Goal: Task Accomplishment & Management: Complete application form

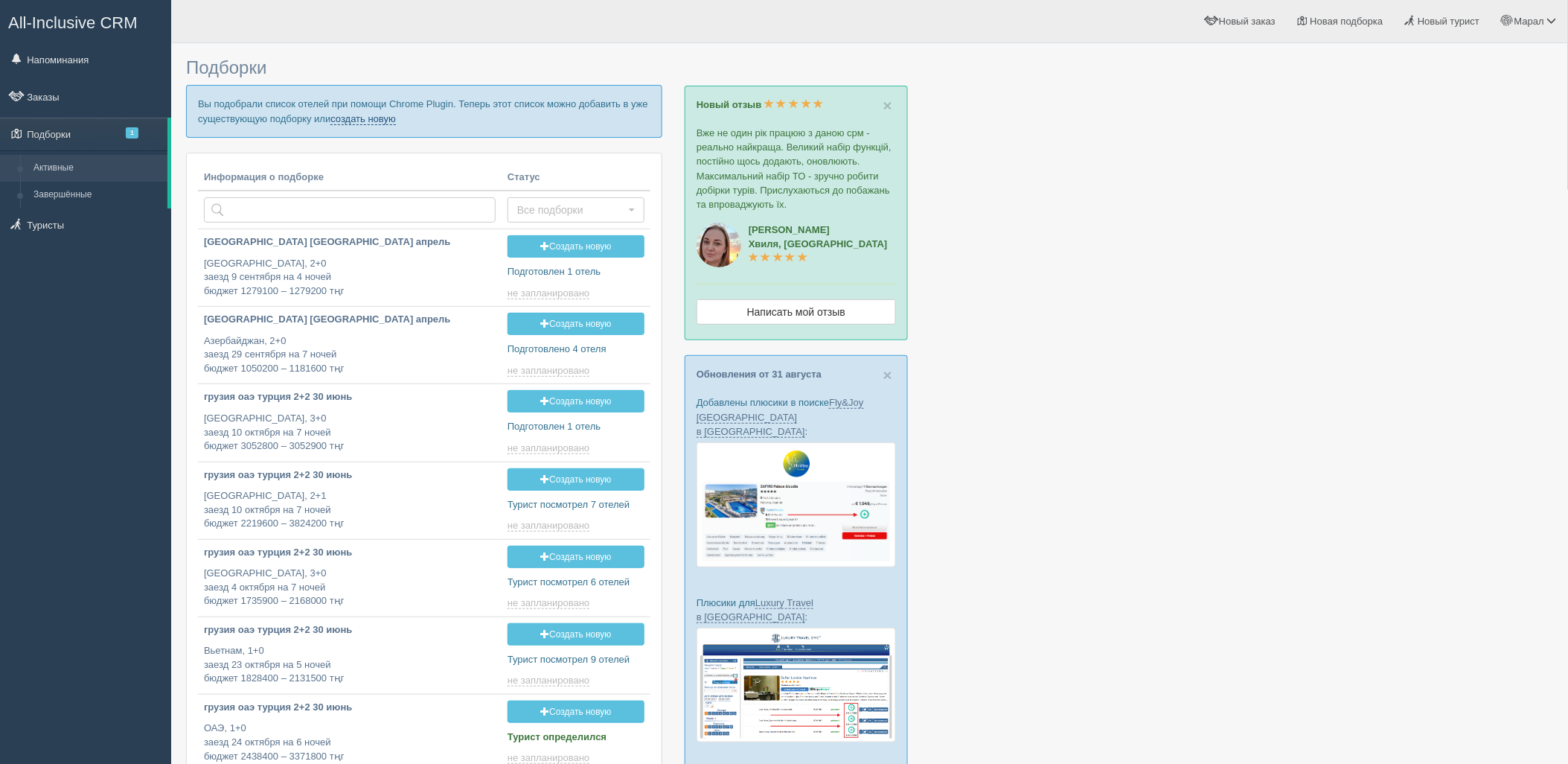
click at [366, 118] on link "создать новую" at bounding box center [363, 119] width 65 height 12
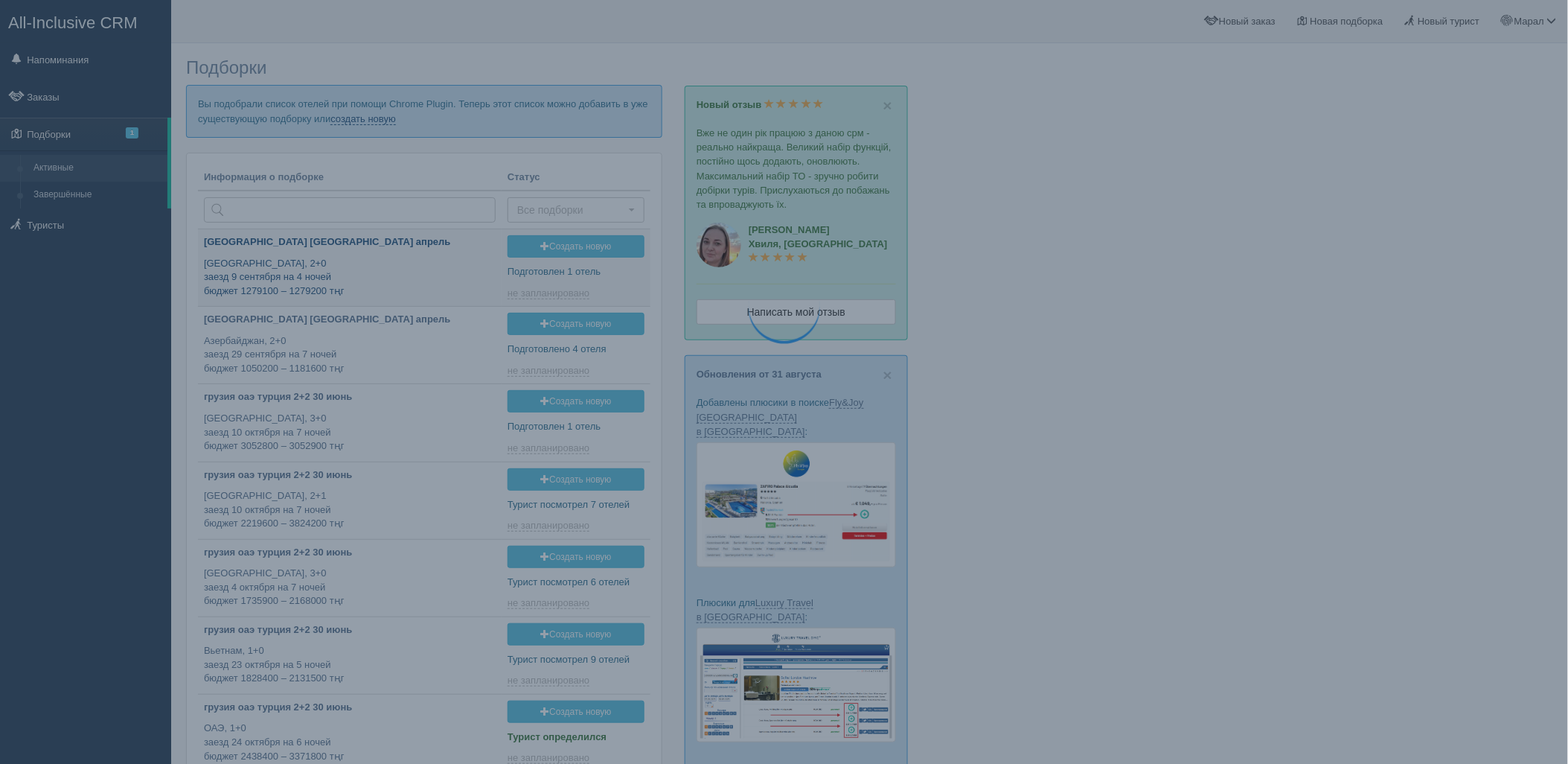
type input "2025-09-07 11:50"
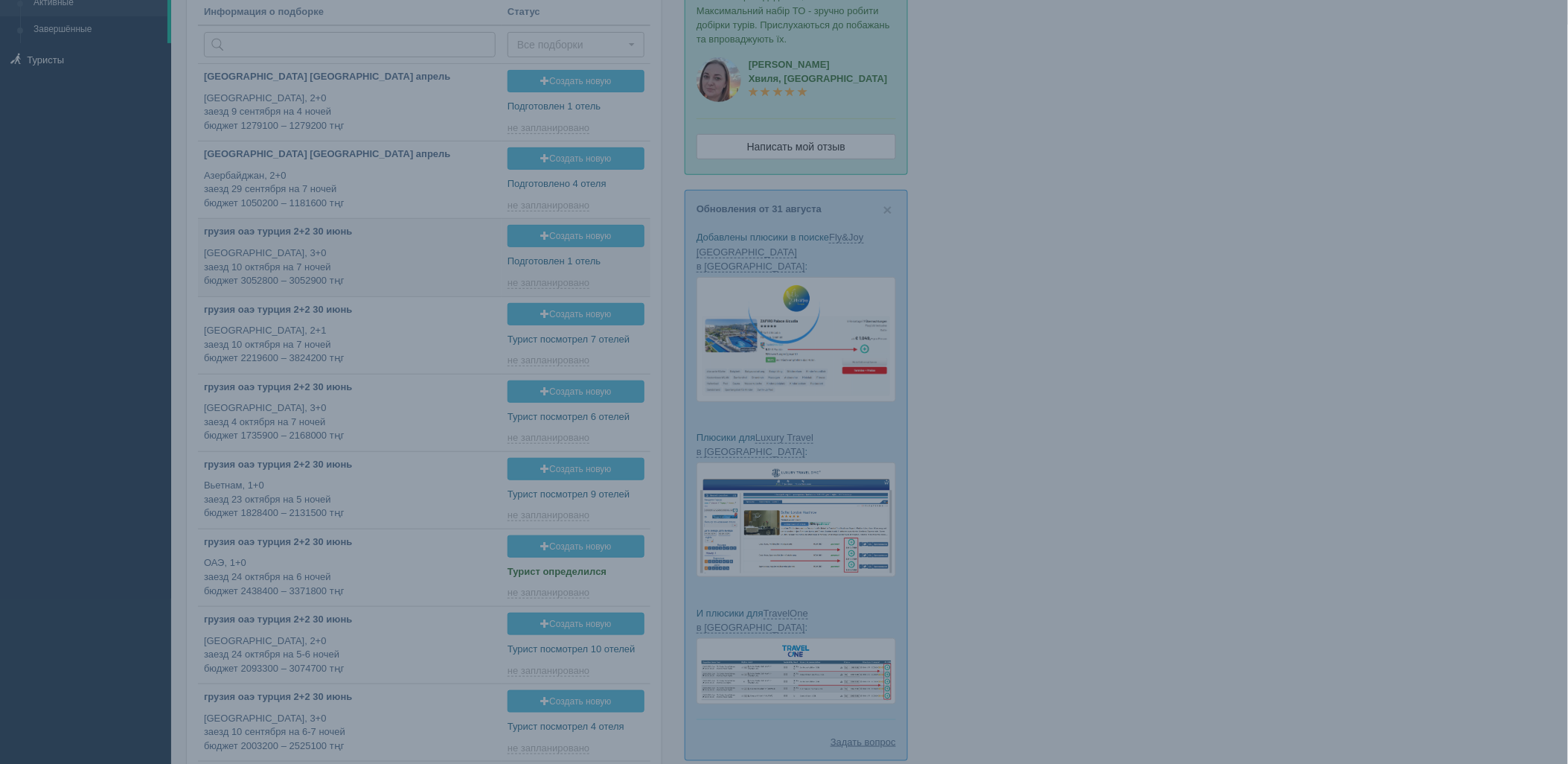
type input "2025-09-07 18:40"
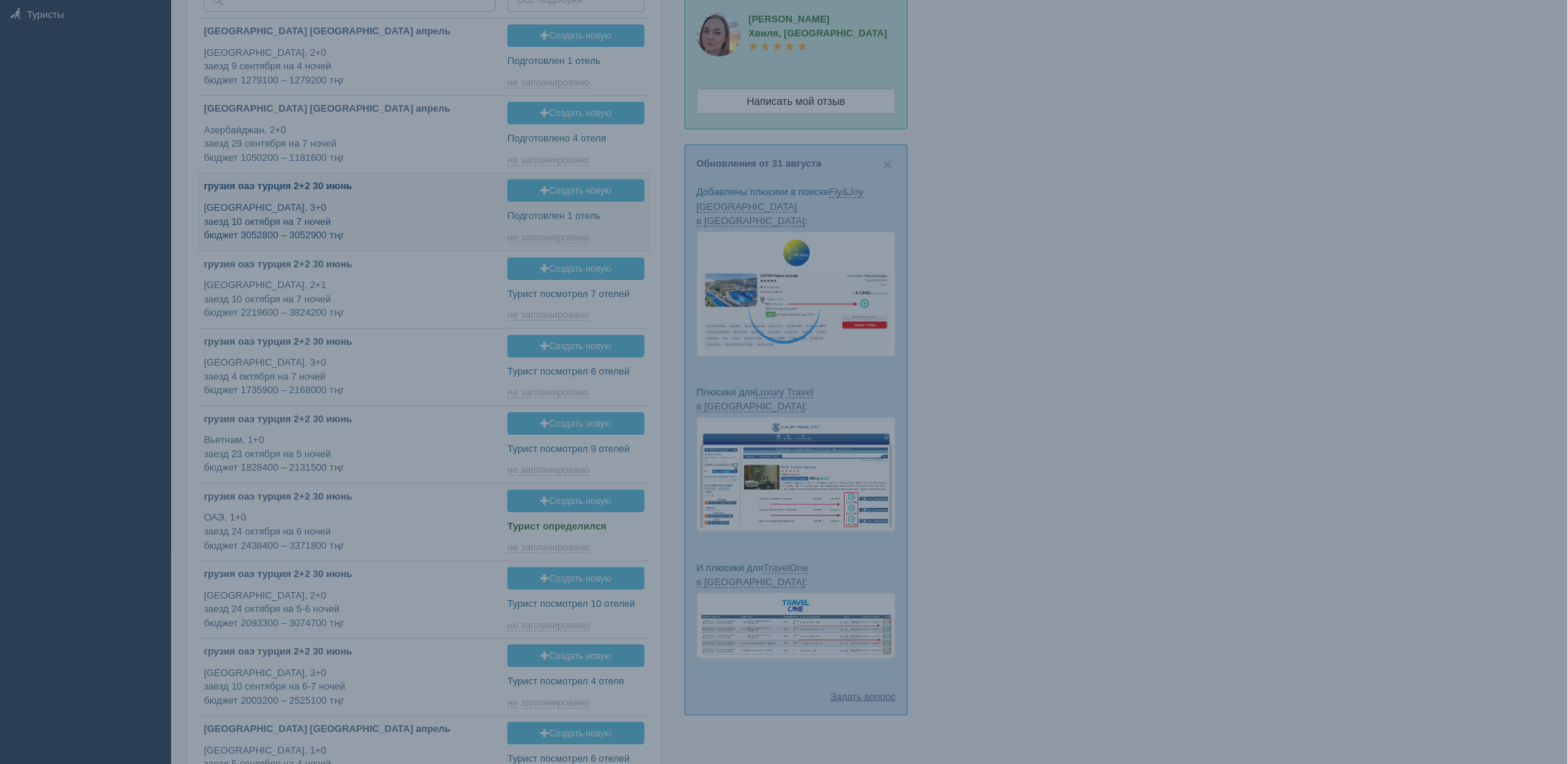
scroll to position [246, 0]
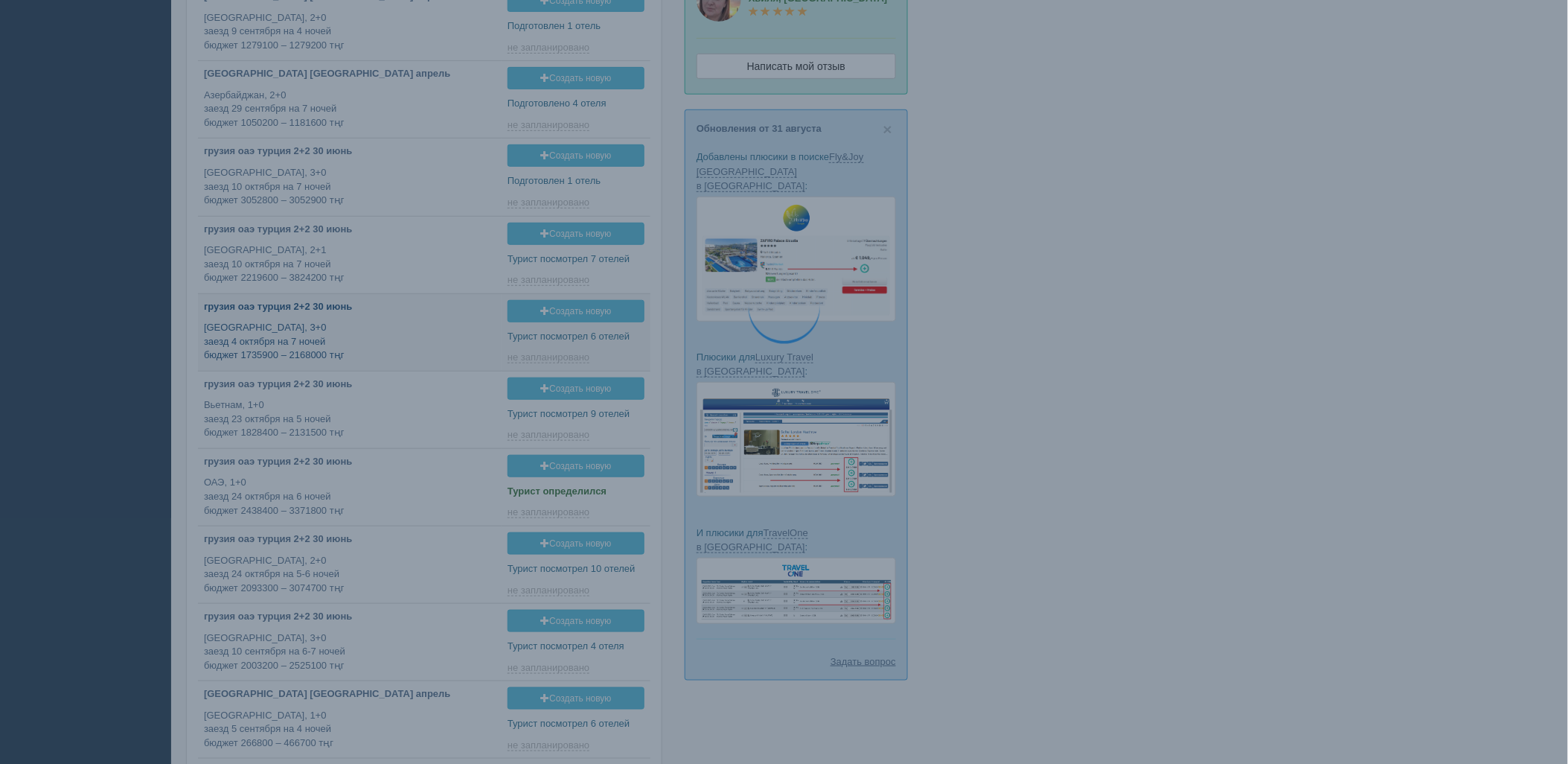
type input "2025-09-07 14:30"
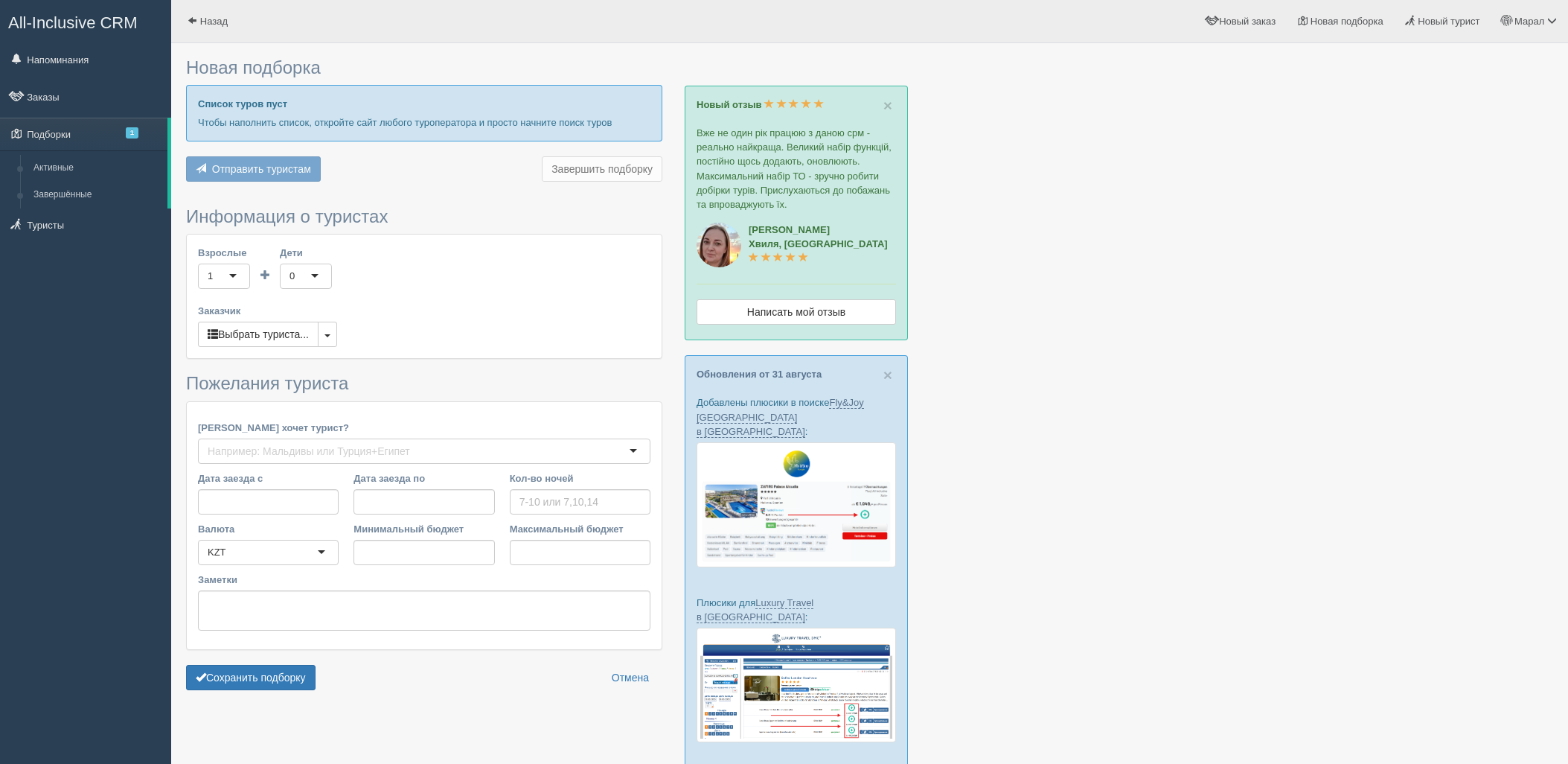
scroll to position [202, 0]
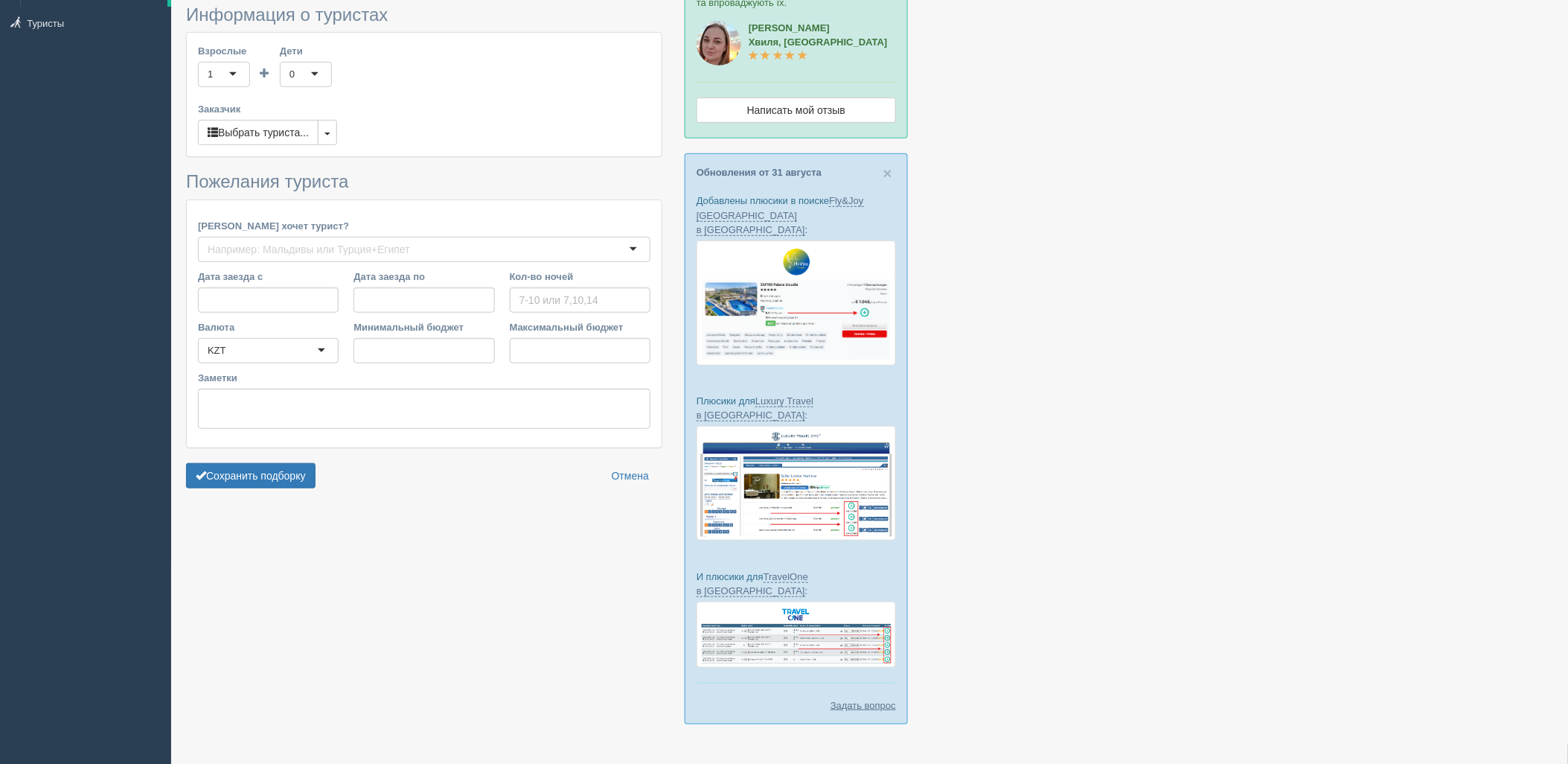
type input "11"
type input "1785400"
type input "1785500"
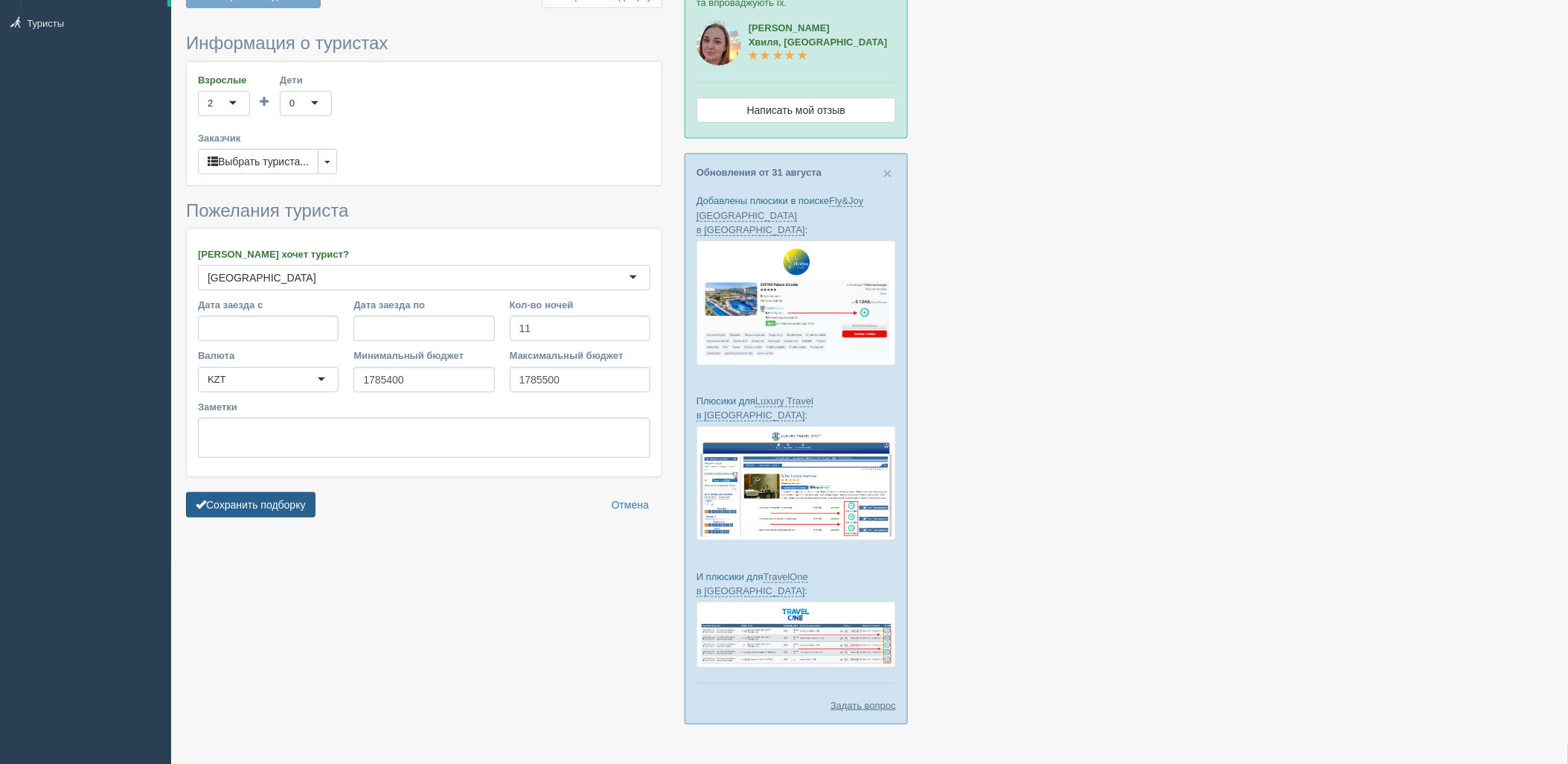
click at [286, 500] on button "Сохранить подборку" at bounding box center [250, 505] width 130 height 25
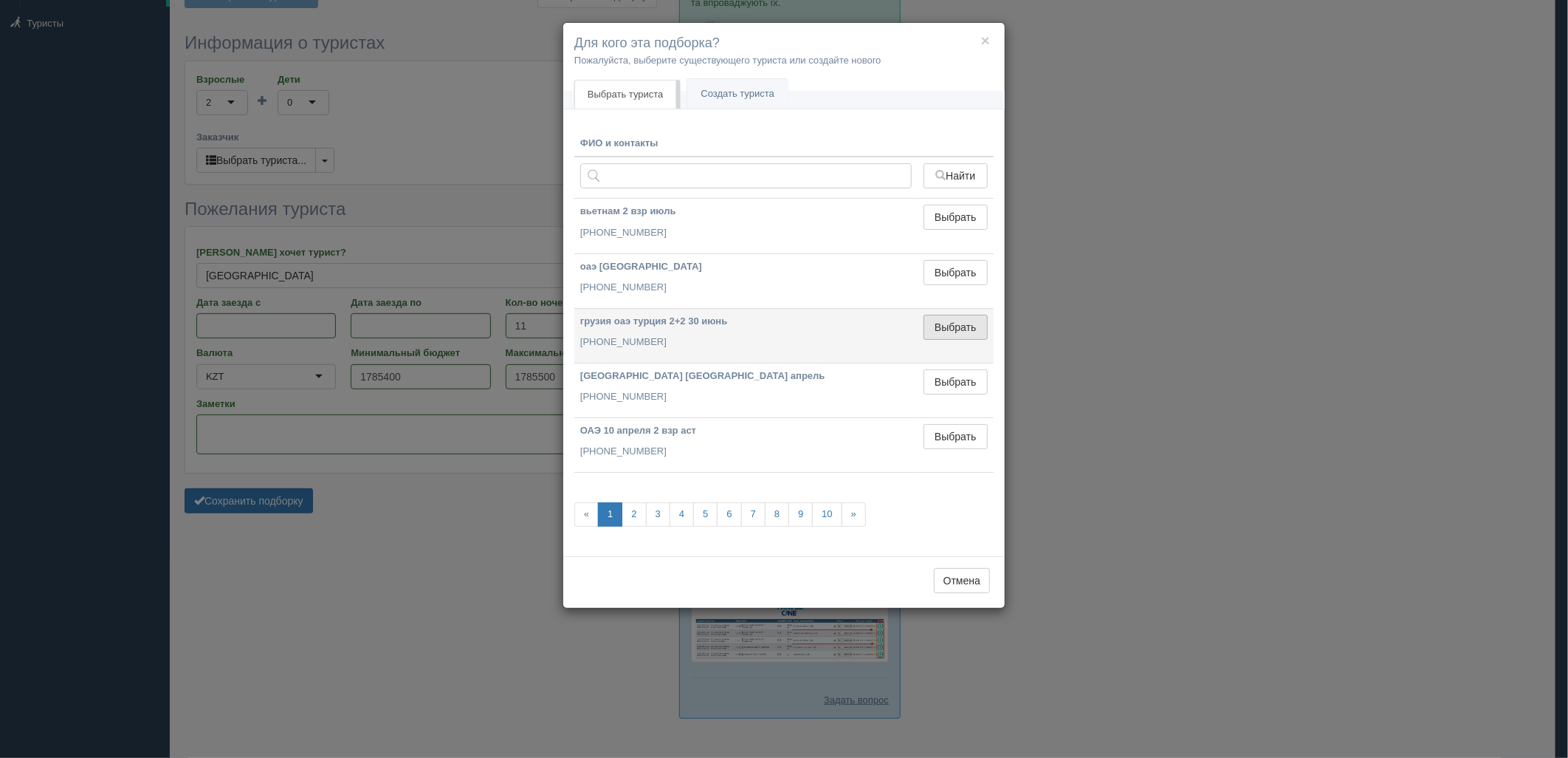
click at [961, 322] on button "Выбрать" at bounding box center [955, 327] width 64 height 25
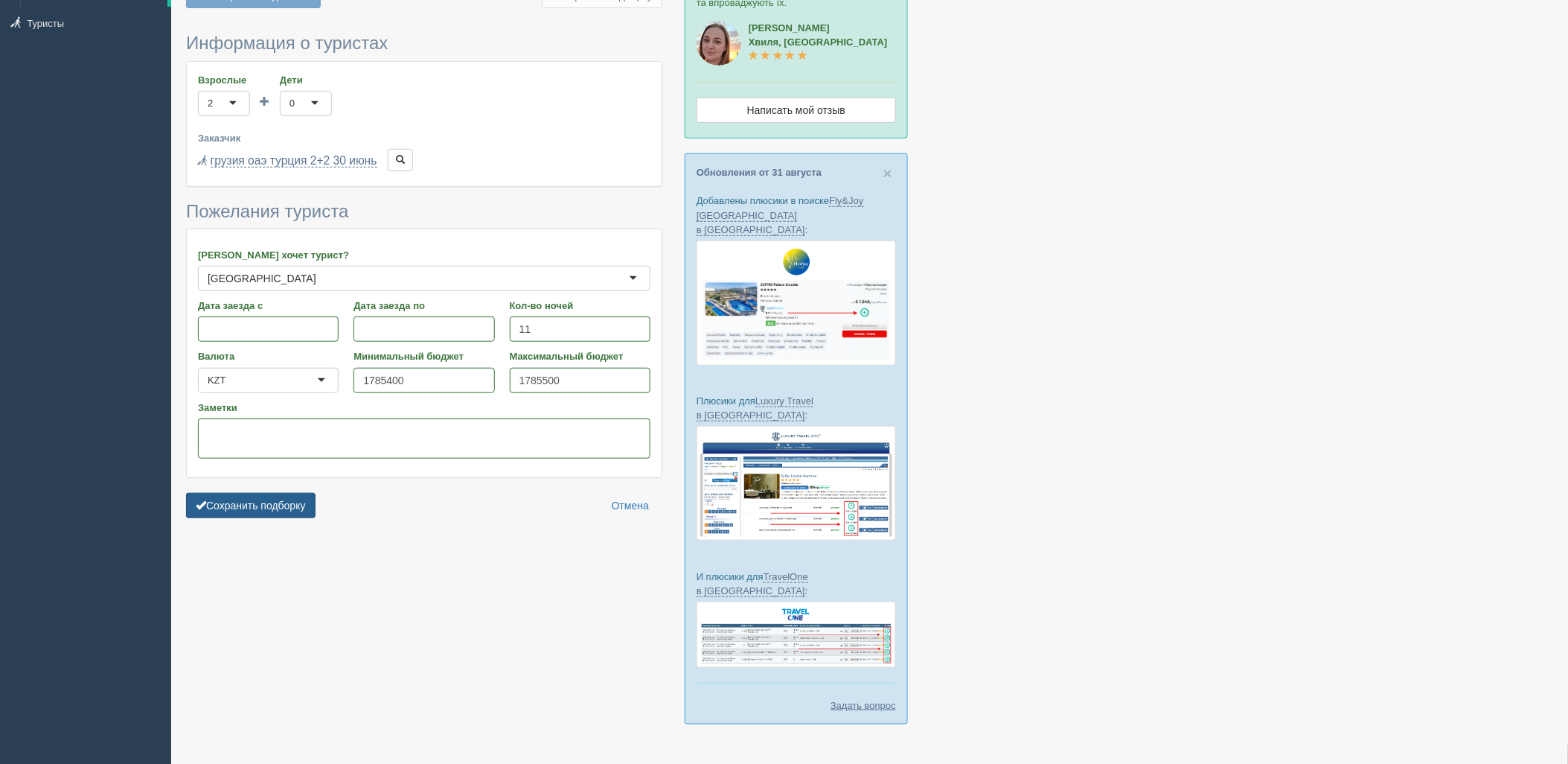
click at [260, 510] on button "Сохранить подборку" at bounding box center [250, 505] width 130 height 25
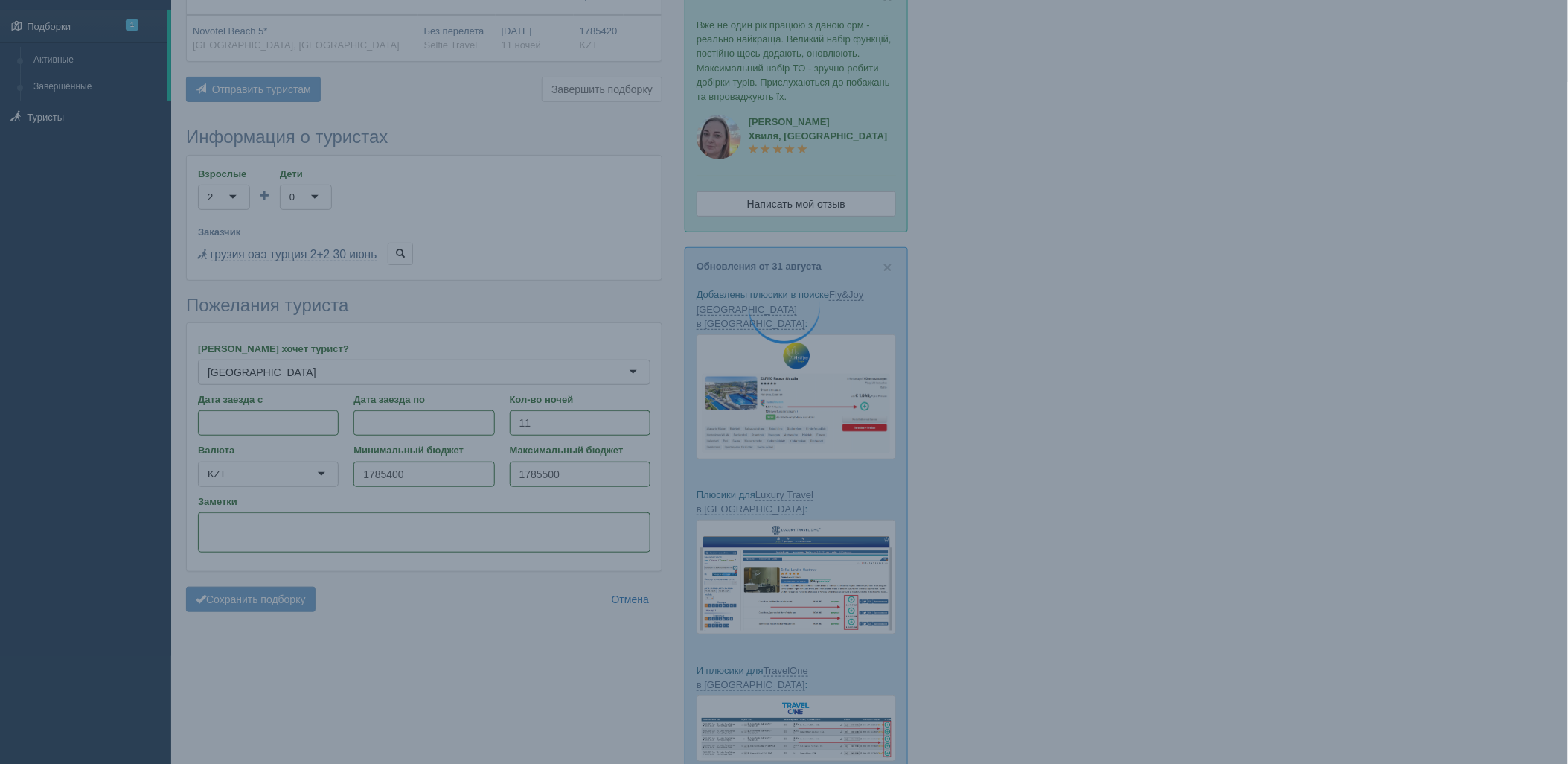
scroll to position [0, 0]
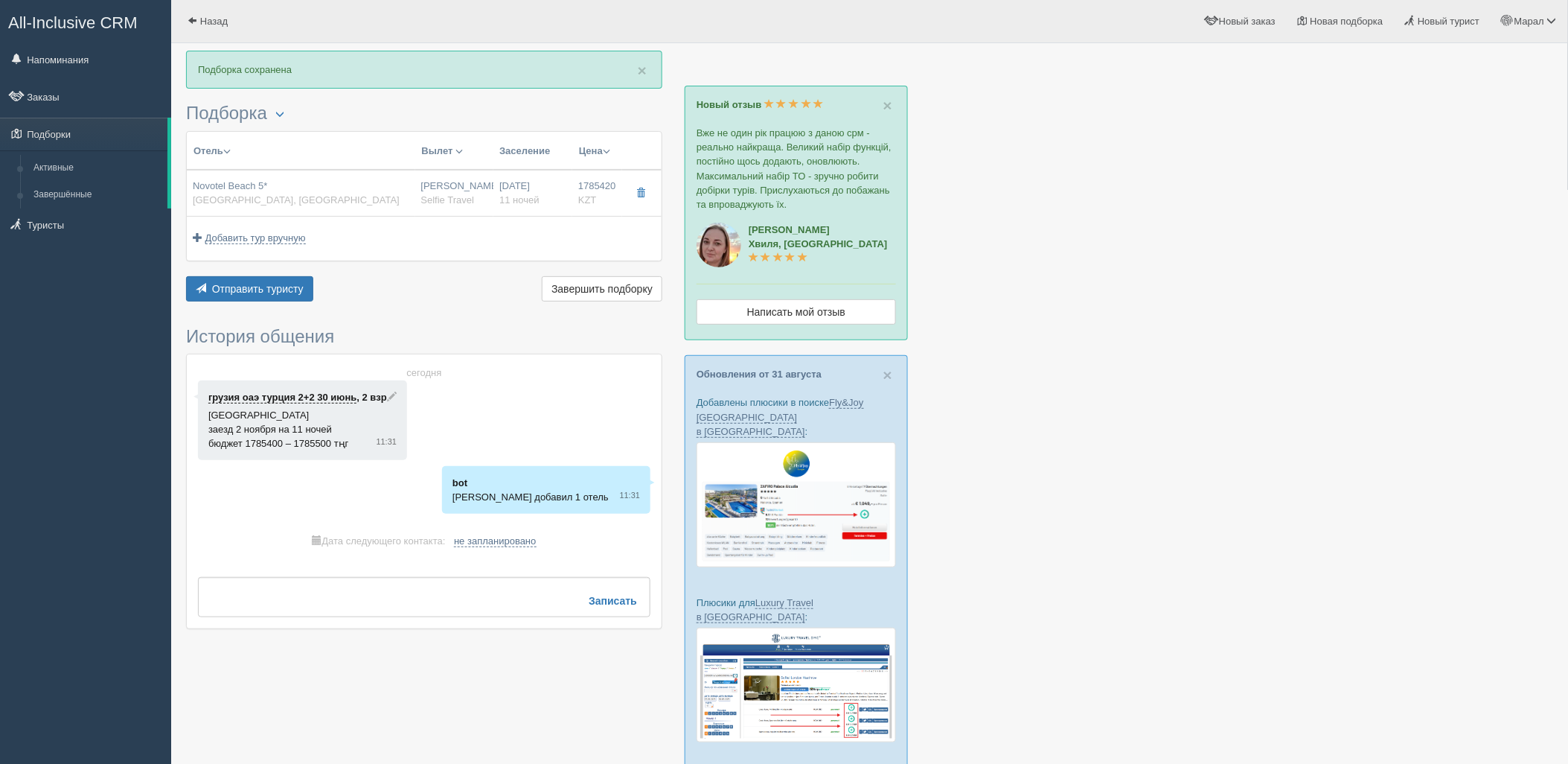
drag, startPoint x: 1386, startPoint y: 170, endPoint x: 1143, endPoint y: 211, distance: 246.4
click at [1386, 170] on div at bounding box center [869, 495] width 1367 height 890
click at [269, 293] on span "Отправить туристу" at bounding box center [257, 289] width 91 height 12
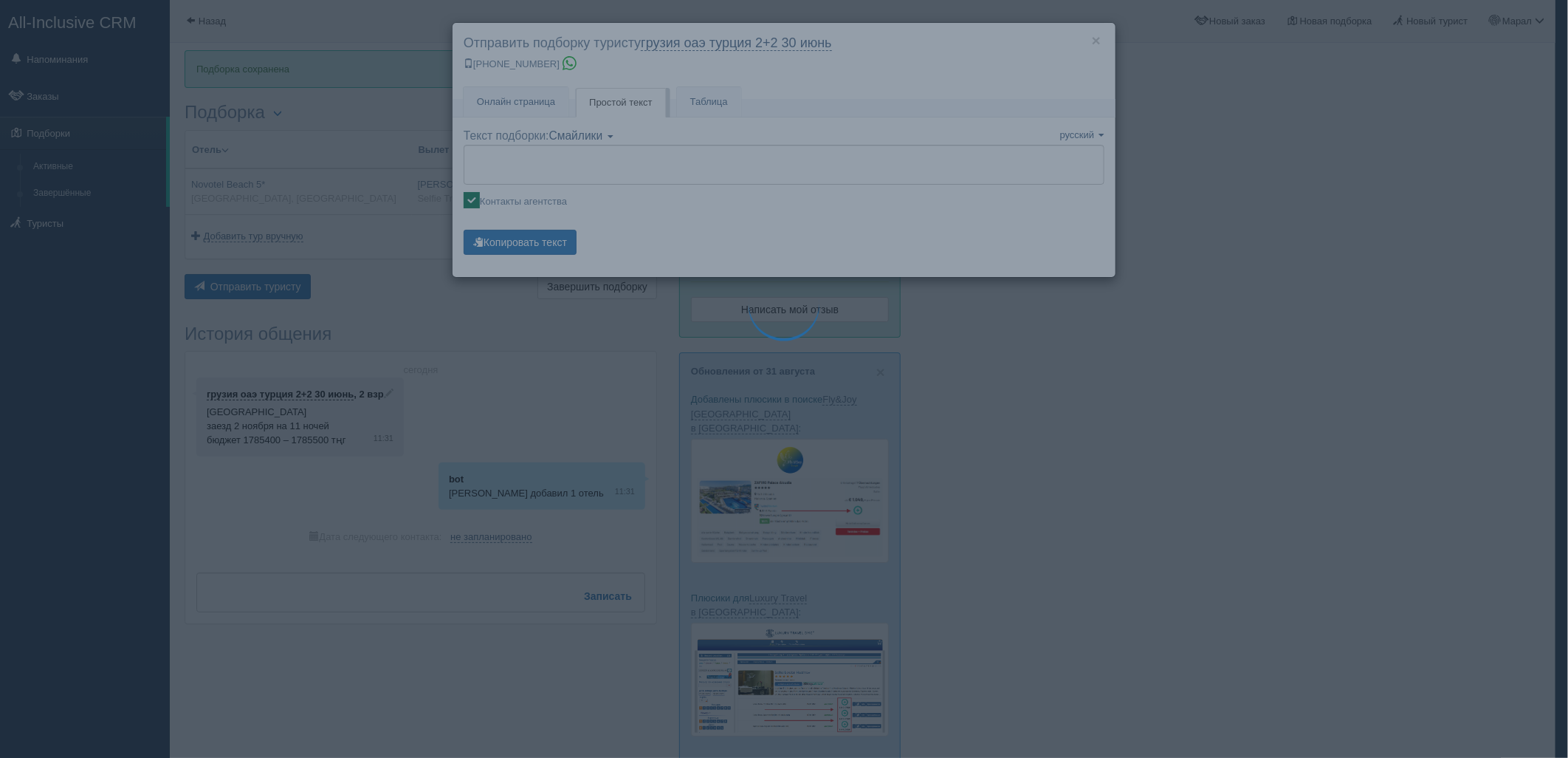
type textarea "🌞 Добрый день! Предлагаем Вам рассмотреть следующие варианты: 🌎 Египет, Naama B…"
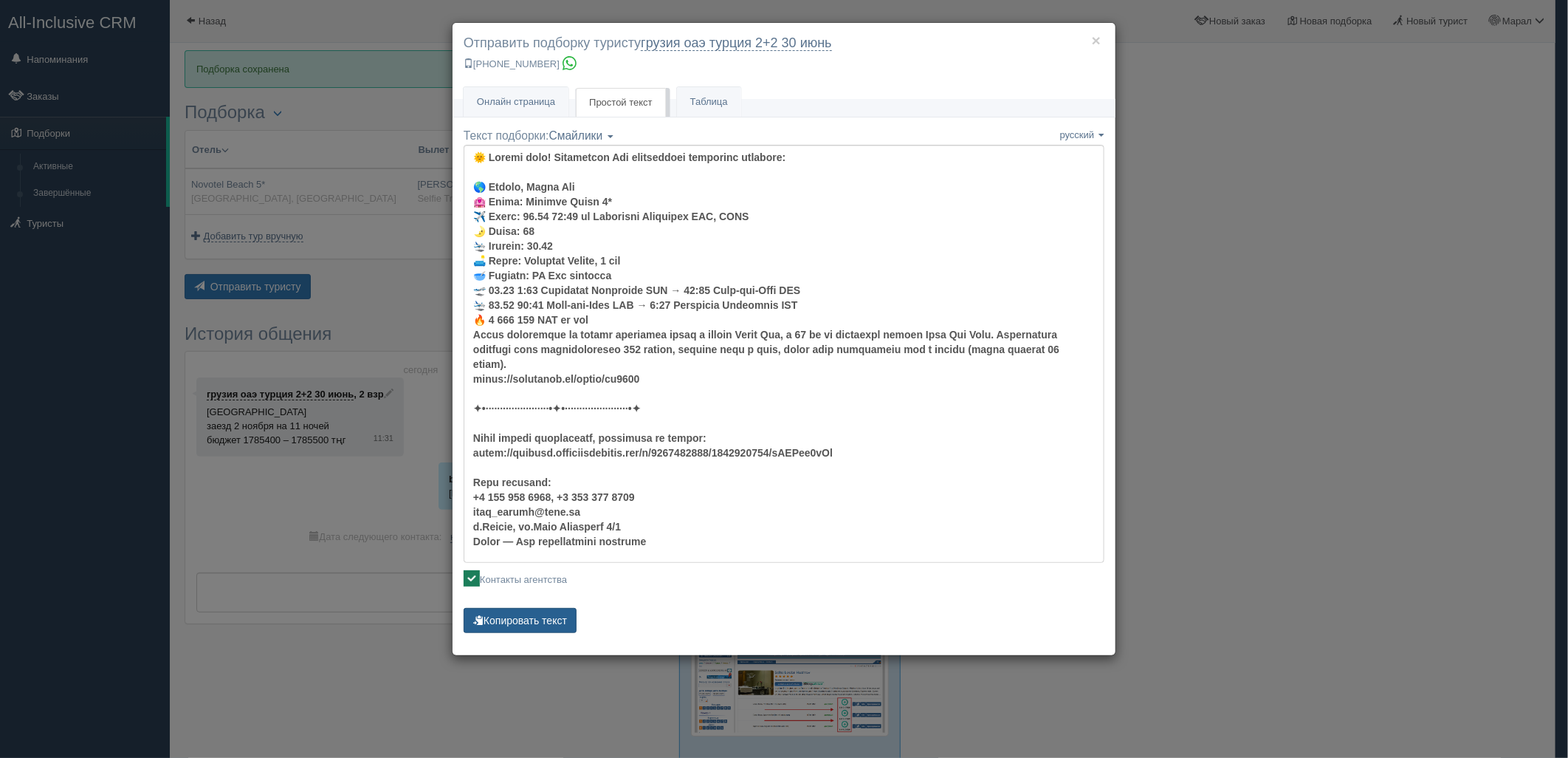
click at [525, 609] on button "Копировать текст" at bounding box center [520, 620] width 113 height 25
click at [526, 611] on button "Копировать текст" at bounding box center [520, 620] width 113 height 25
drag, startPoint x: 1434, startPoint y: 413, endPoint x: 1427, endPoint y: 417, distance: 8.1
click at [1434, 413] on div "× Отправить подборку туристу грузия оаэ турция 2+2 30 июнь +7 701 880 5580 Онла…" at bounding box center [784, 379] width 1568 height 758
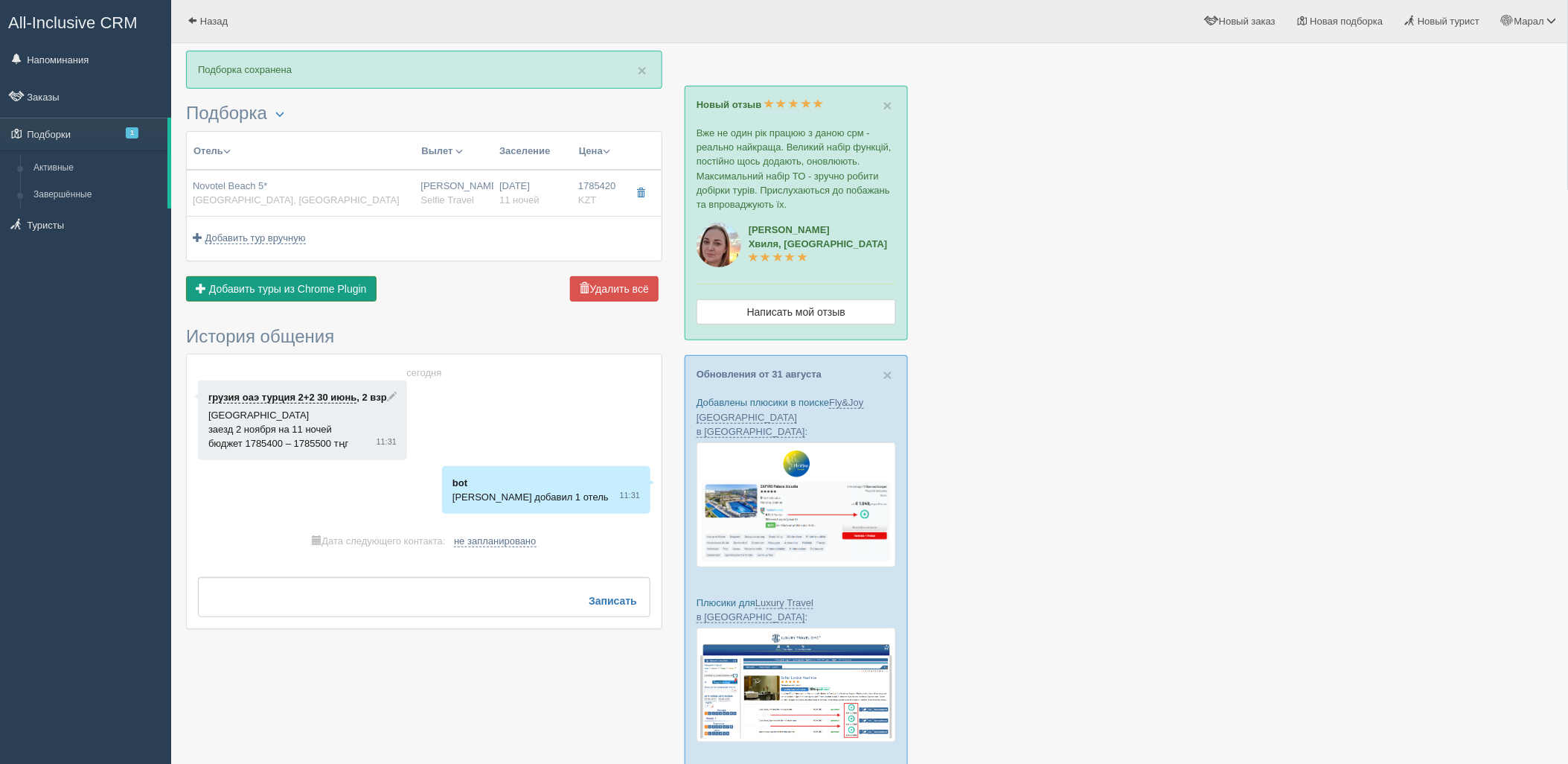
click at [263, 299] on button "Добавить из Plugin Добавить туры из Chrome Plugin" at bounding box center [281, 289] width 191 height 25
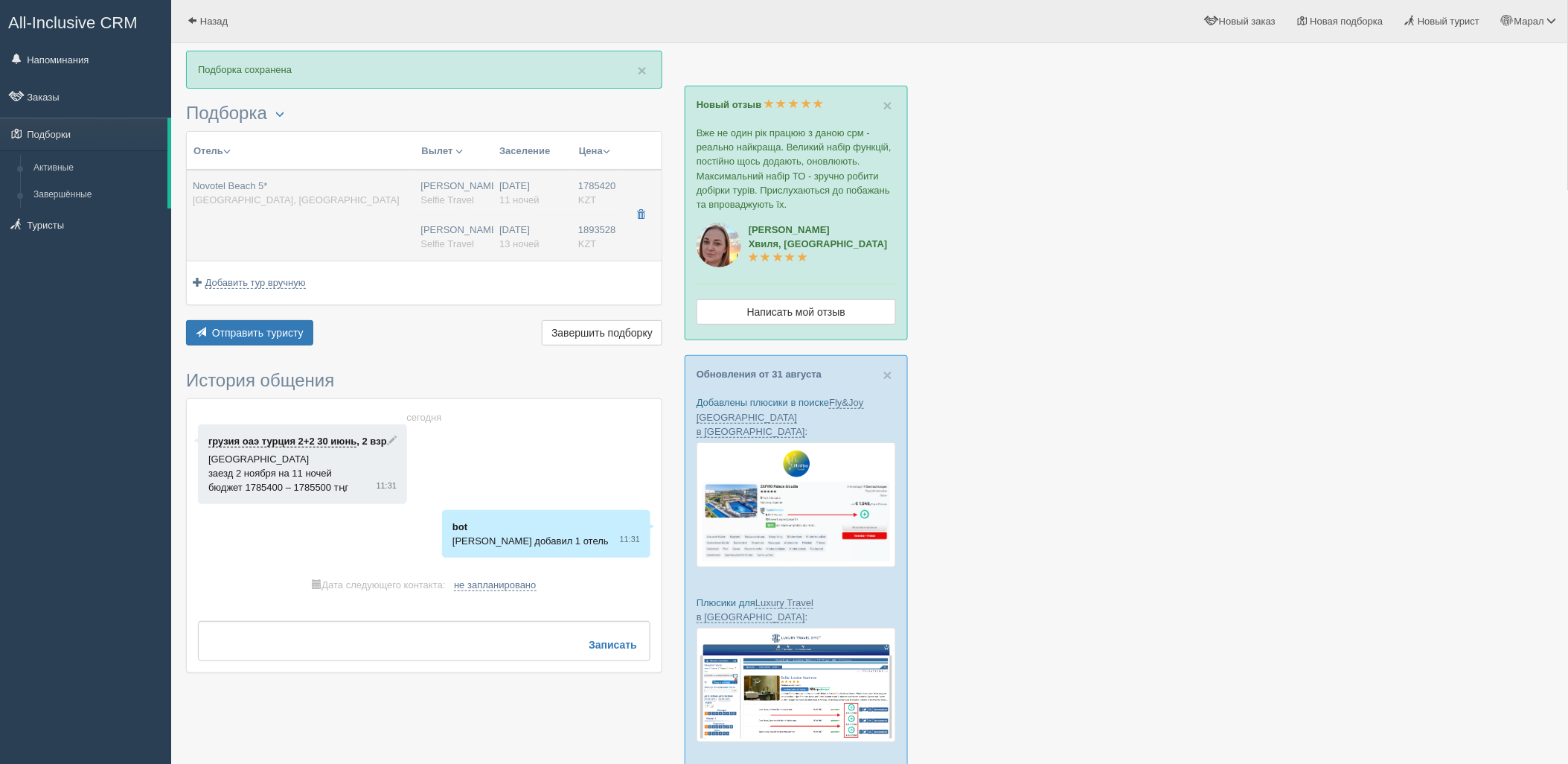
click at [573, 203] on td "1785420 KZT 0 1893528 KZT 0" at bounding box center [597, 215] width 50 height 91
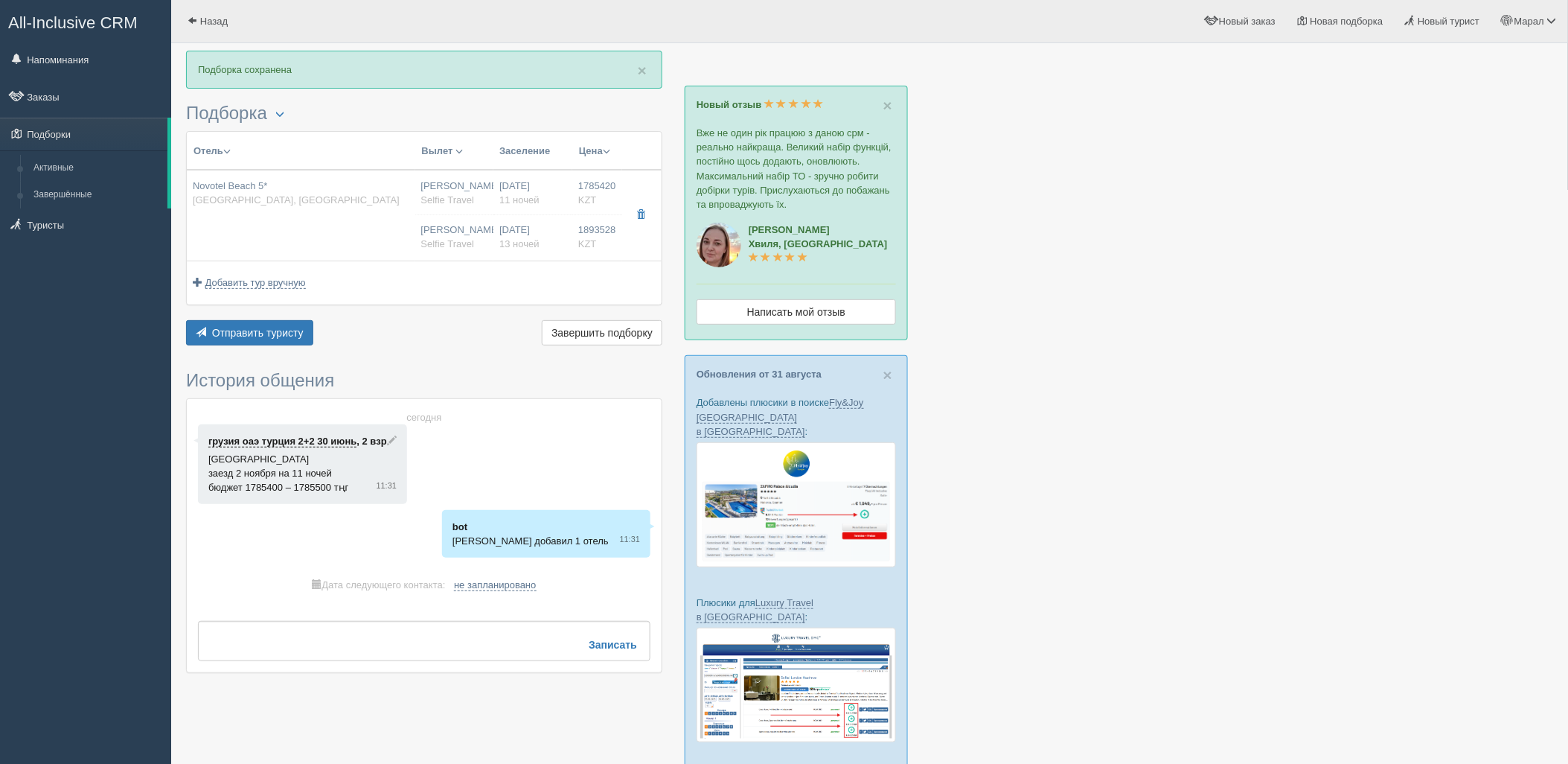
type input "Novotel Beach 5*"
type input "https://tophotels.ru/hotel/al4898"
type textarea "Отель расположен на первой береговой линии в районе Наама Бей, в 20 км от аэроп…"
type input "Египет"
type input "Naama Bay"
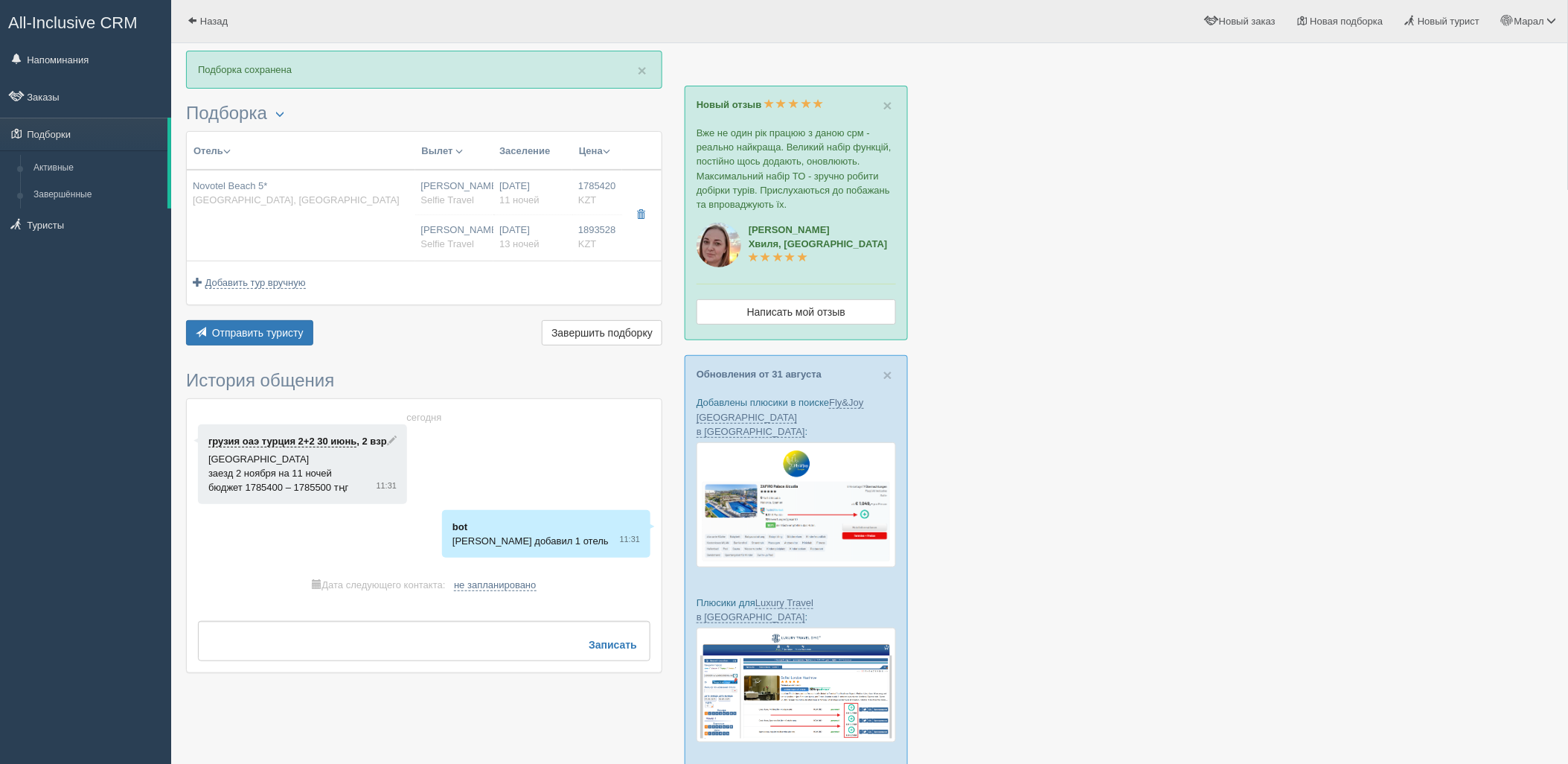
type input "1785420.00"
type input "Нурсултан Назарбаев NQZ"
type input "Шарм-эль-Шейх SSH"
type input "09:30"
type input "13:00"
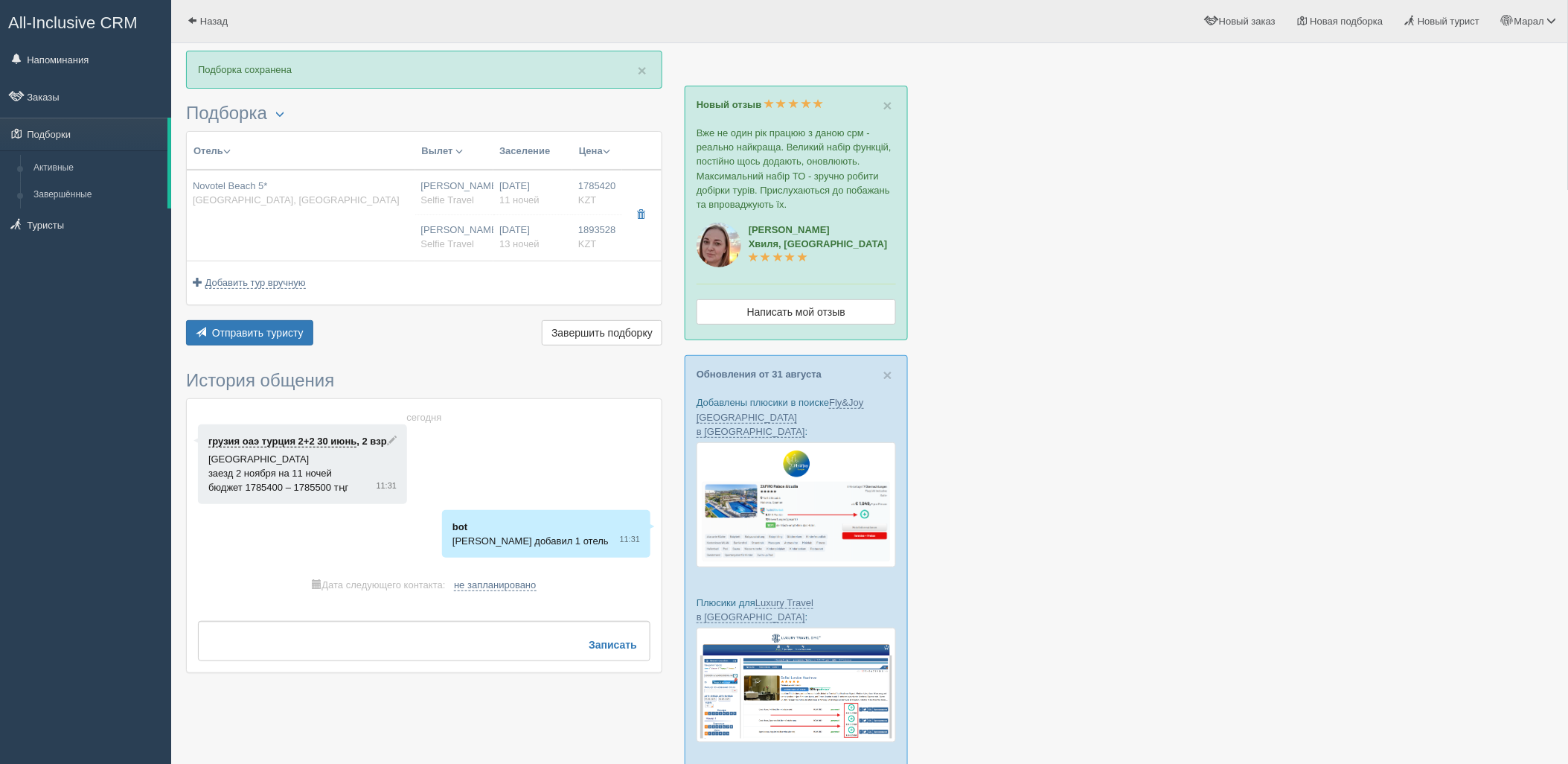
type input "SCAT"
type input "18:25"
type input "03:45"
type input "11"
type input "Superior Garden"
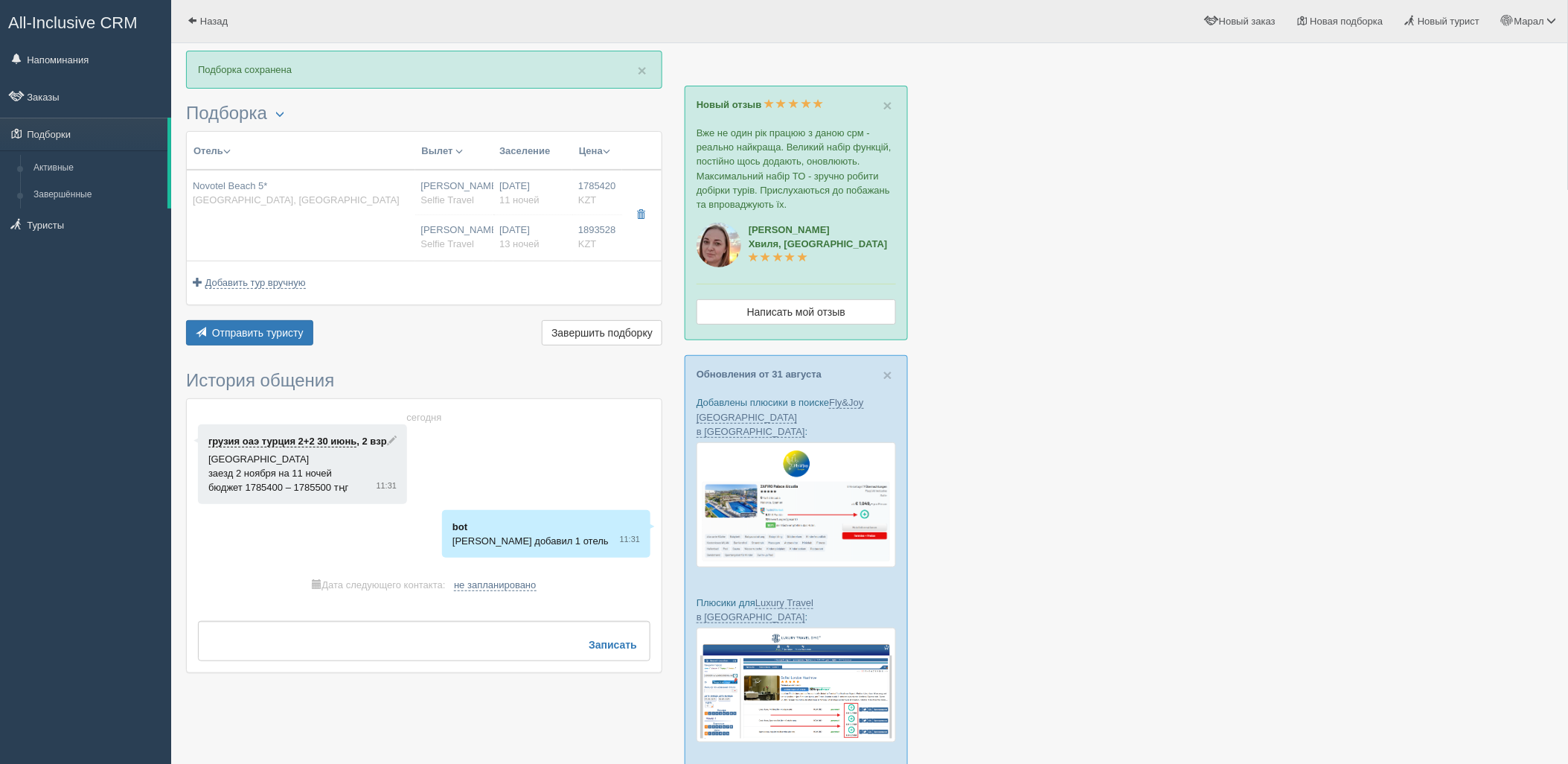
type input "AI"
type input "Selfie Travel"
type input "1893528.00"
type input "Нурсултан Назарбаев NQZ"
type input "Шарм-эль-Шейх SSH"
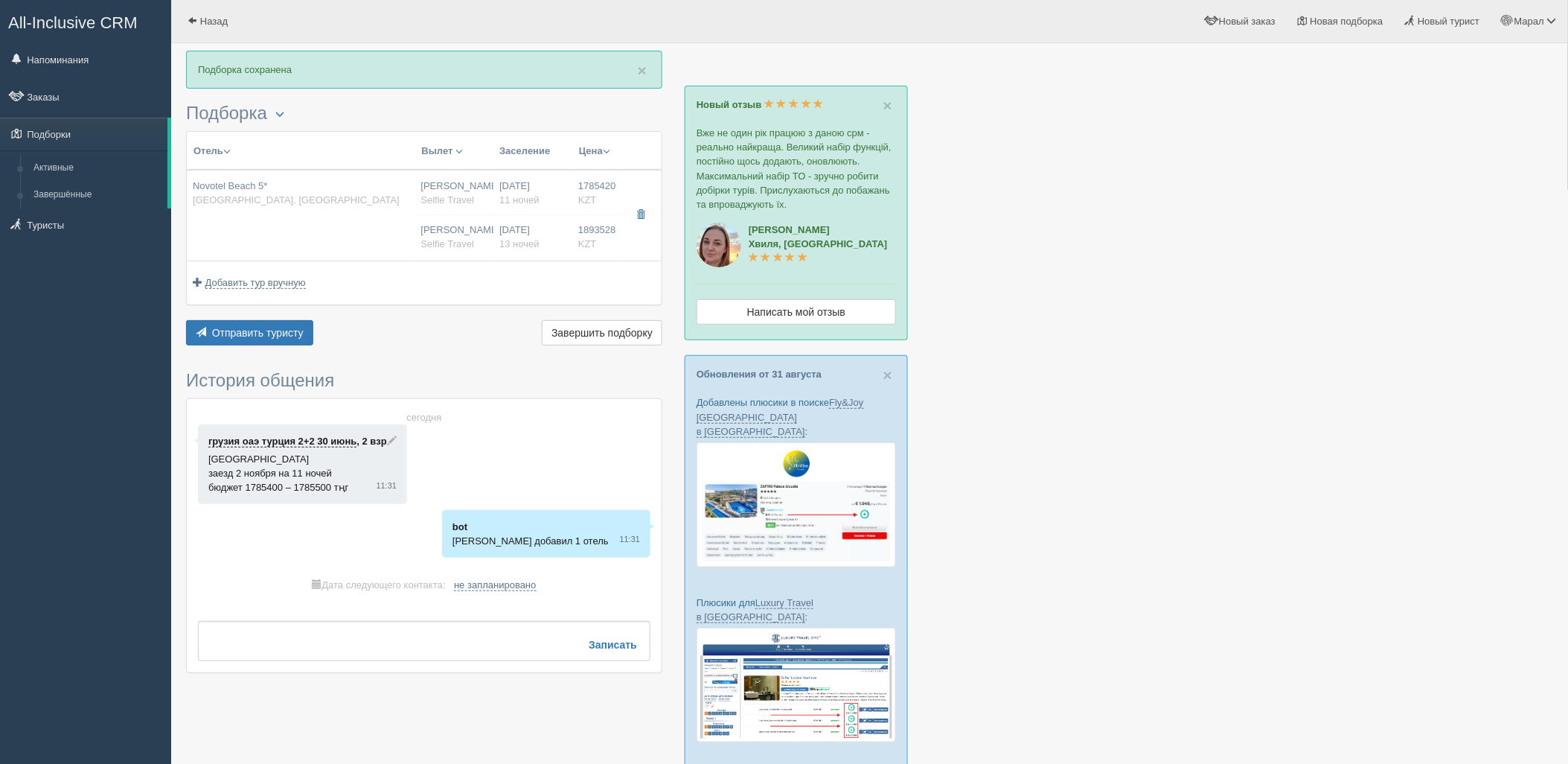
type input "08:55"
type input "13:00"
type input "23:59"
type input "07:55"
type input "13"
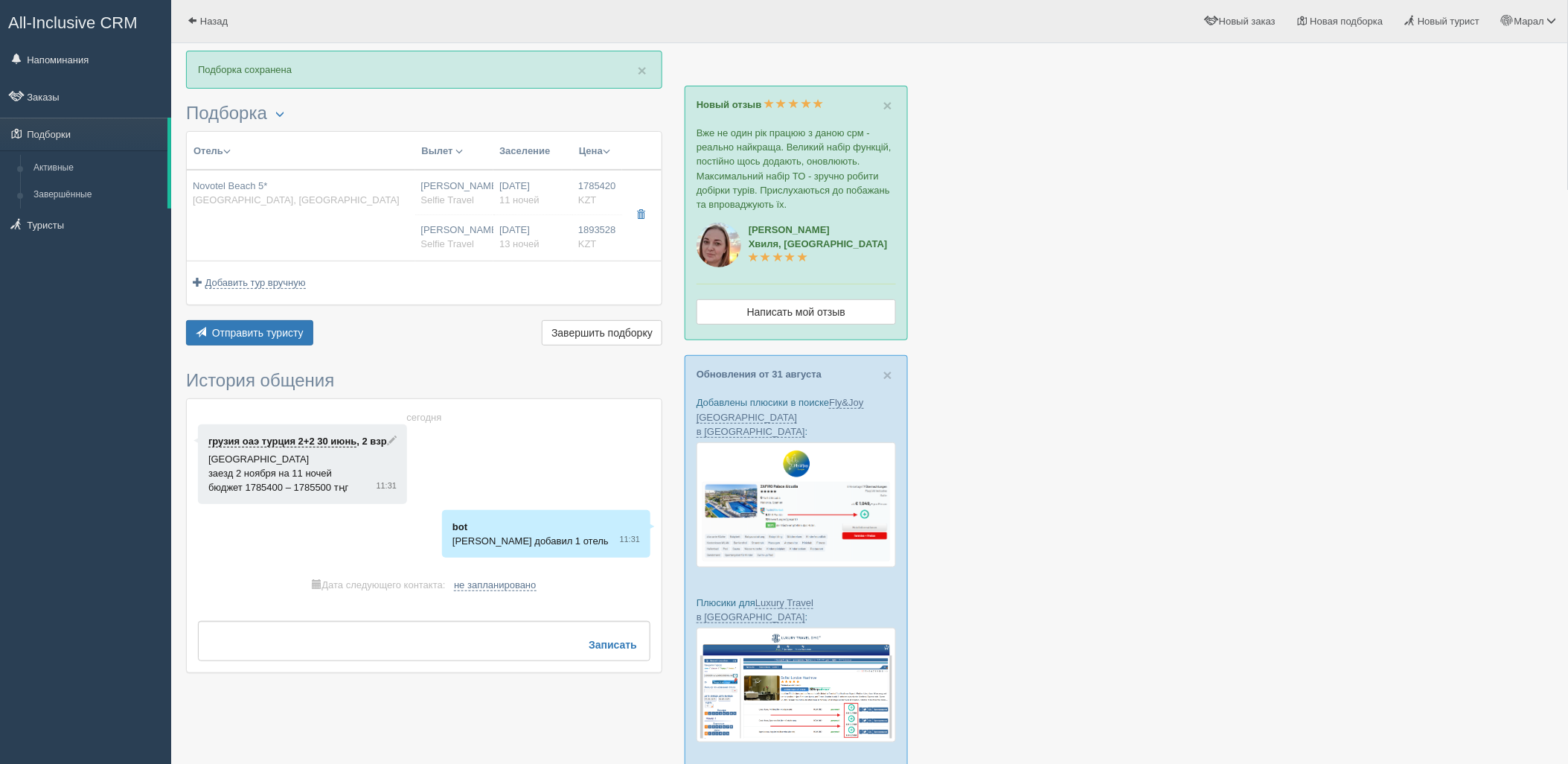
type input "Superior Garden"
type input "AI"
type input "Selfie Travel"
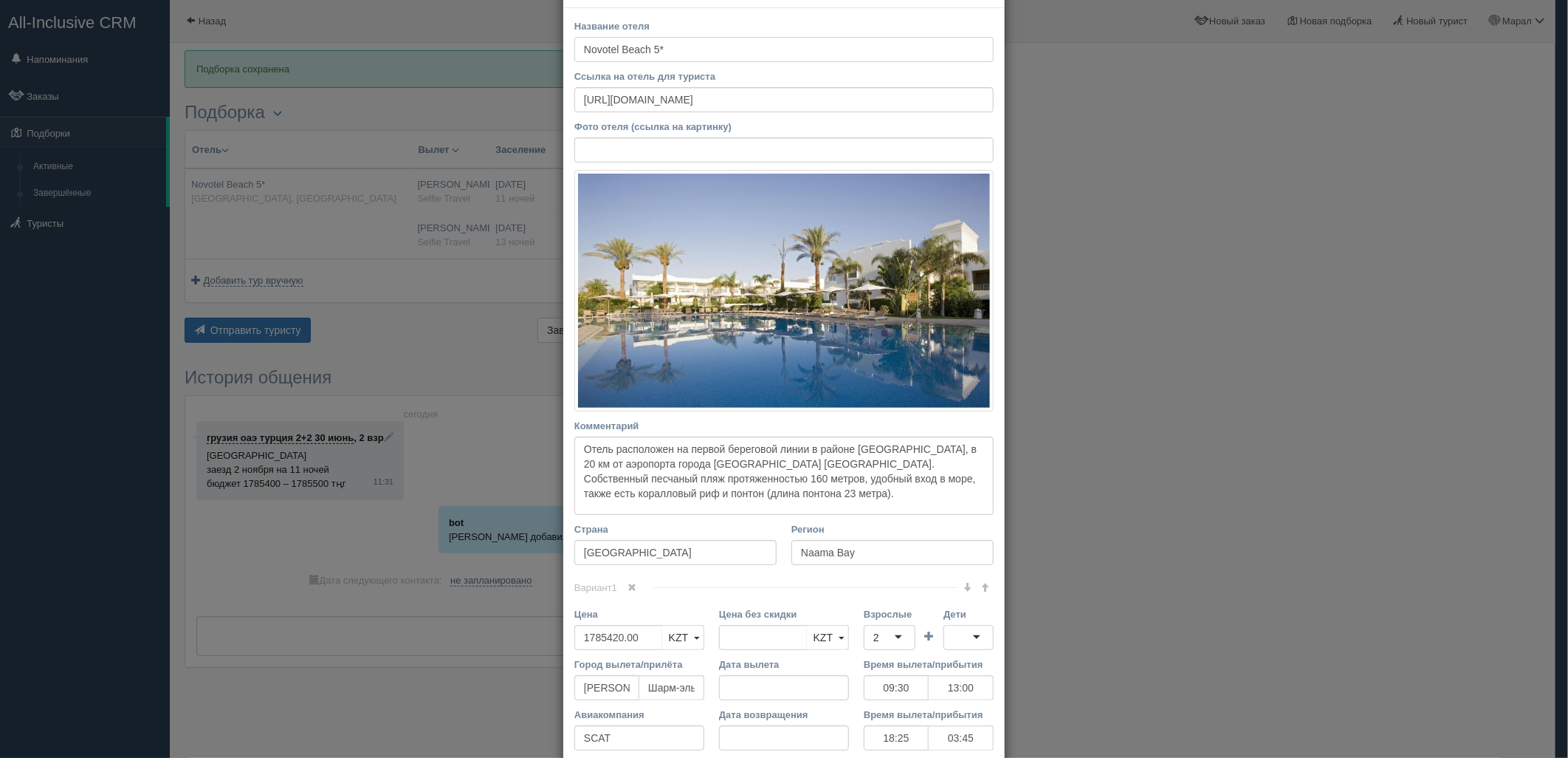
scroll to position [82, 0]
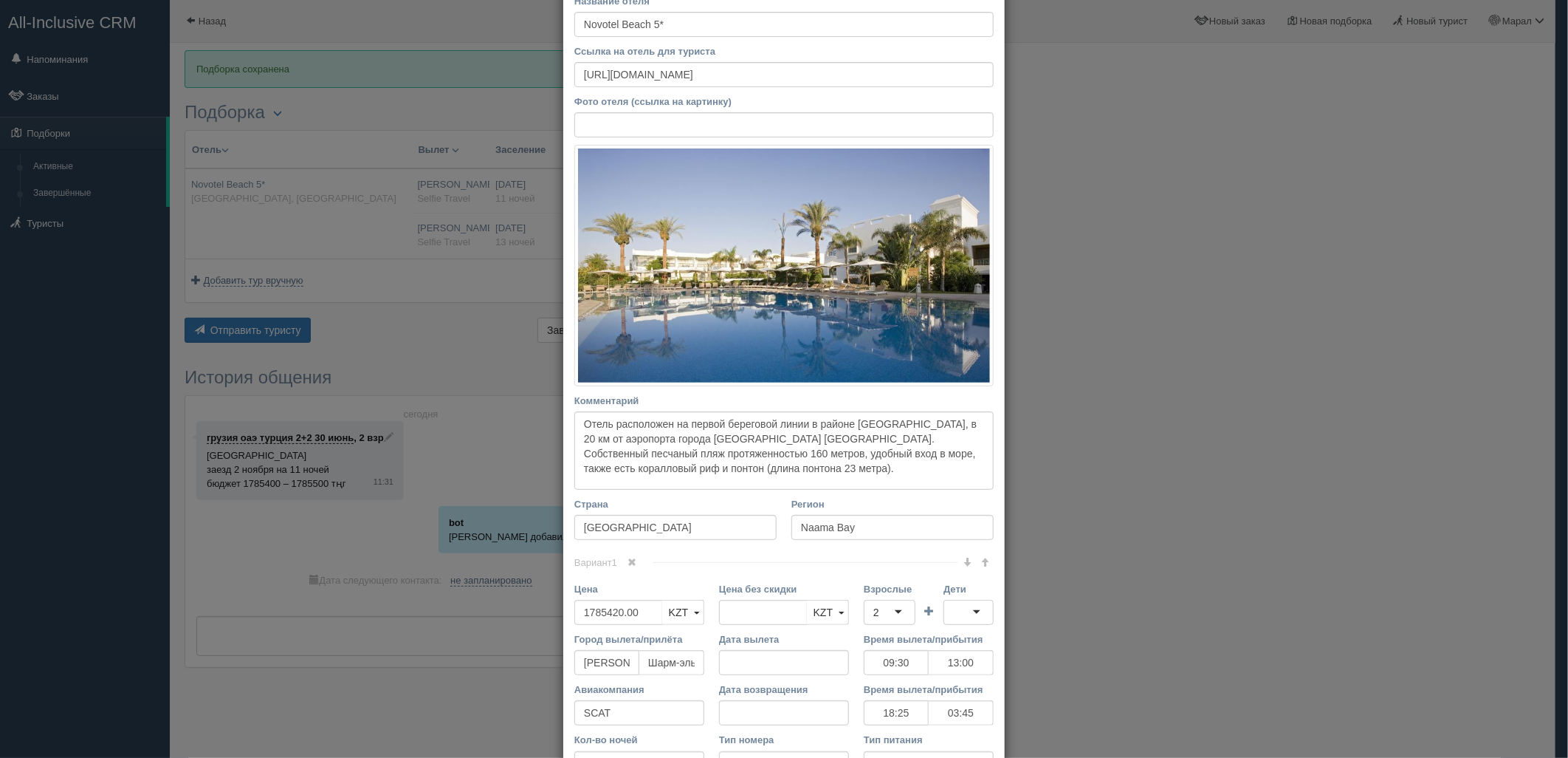
click at [629, 326] on img at bounding box center [784, 265] width 419 height 242
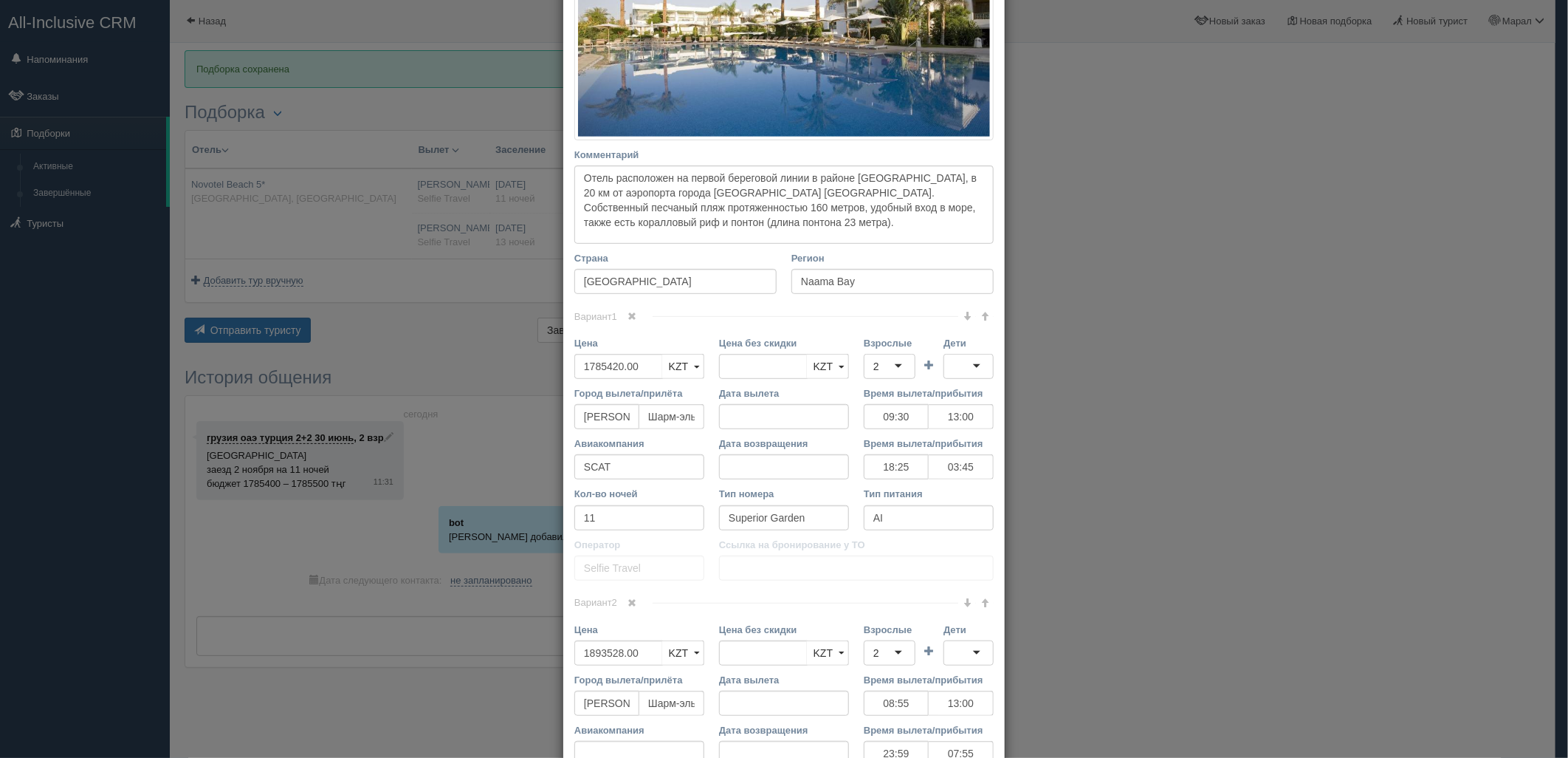
click at [628, 318] on span at bounding box center [633, 315] width 9 height 9
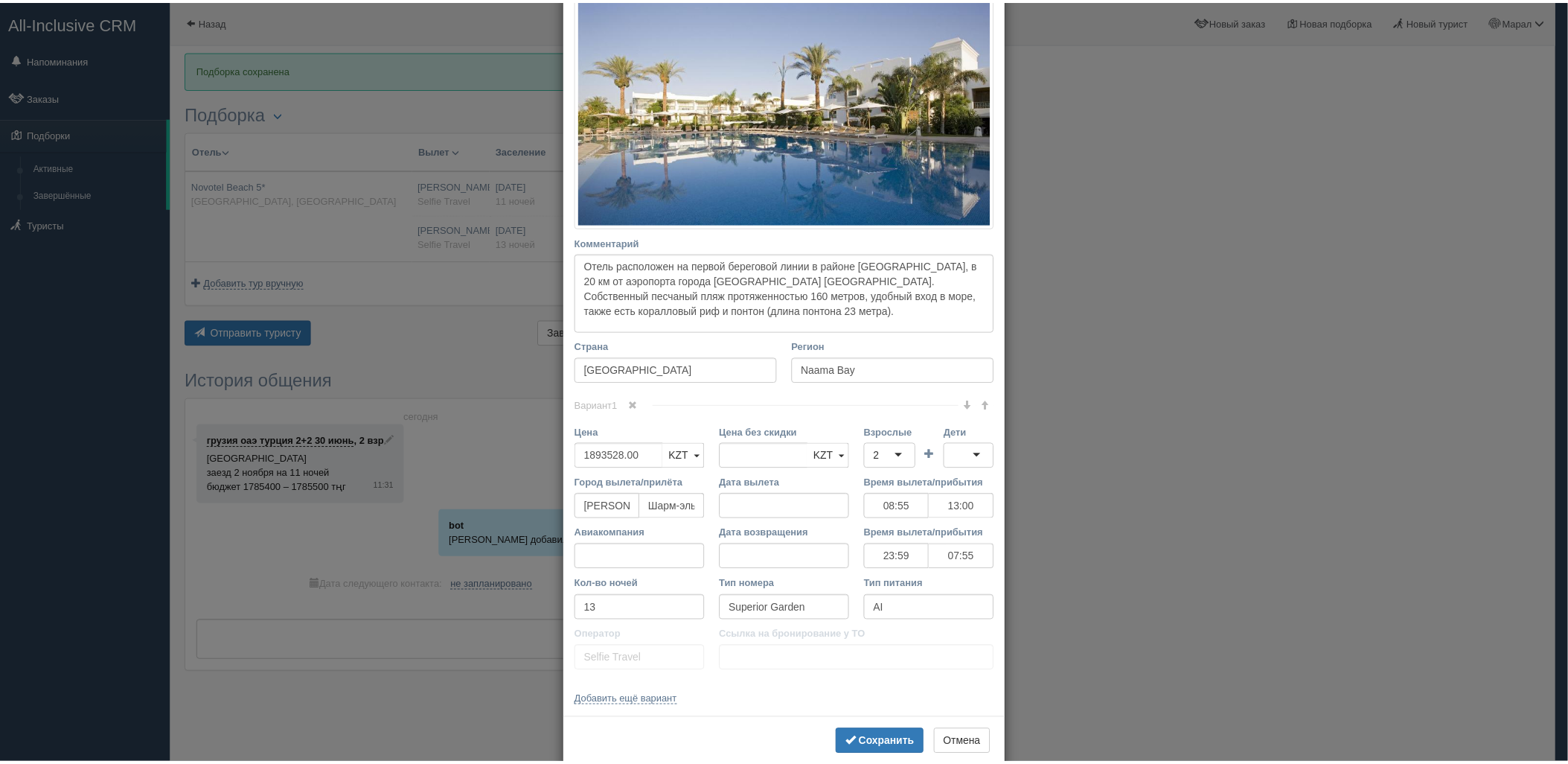
scroll to position [273, 0]
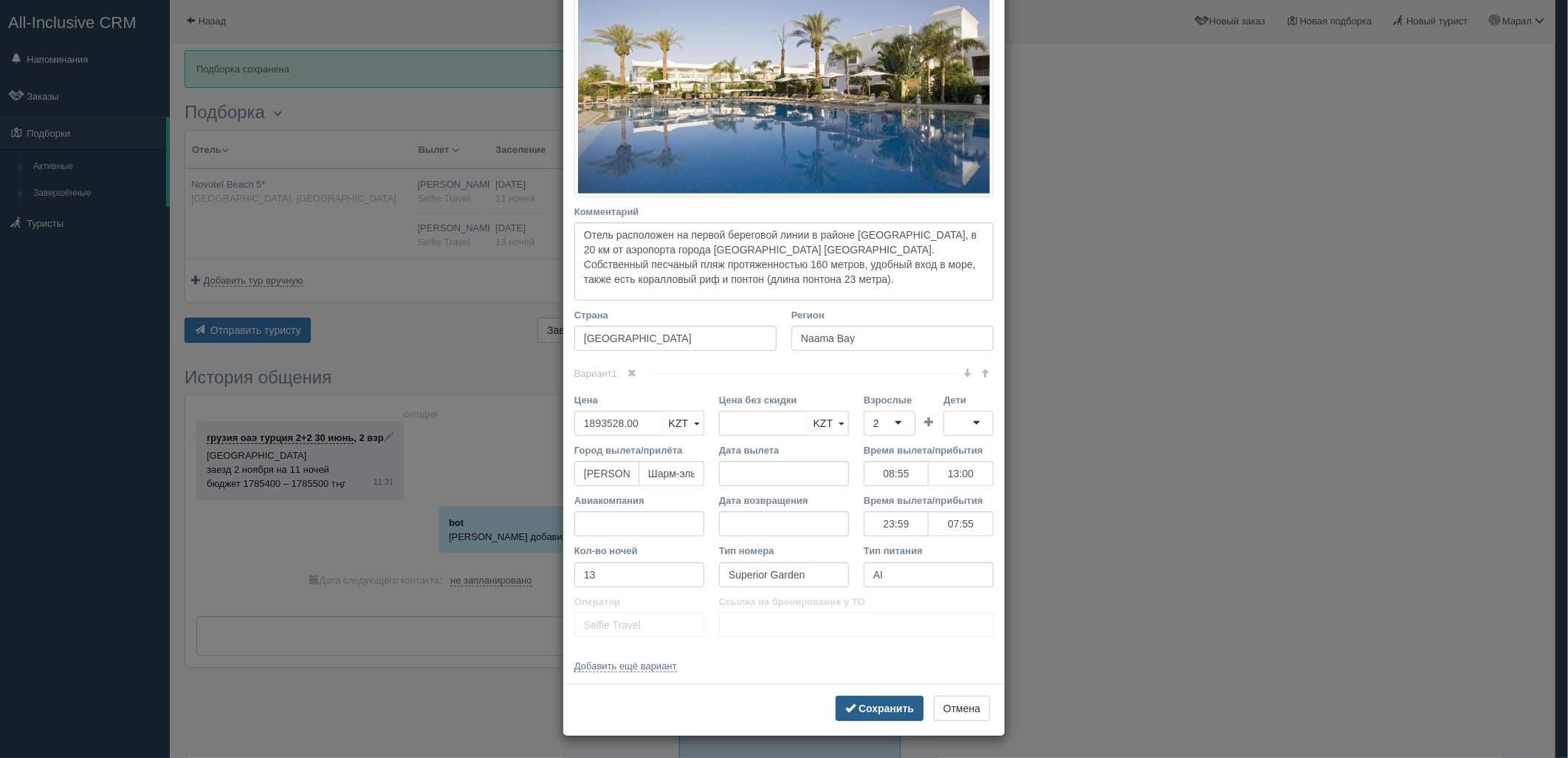
click at [861, 712] on b "Сохранить" at bounding box center [886, 708] width 56 height 12
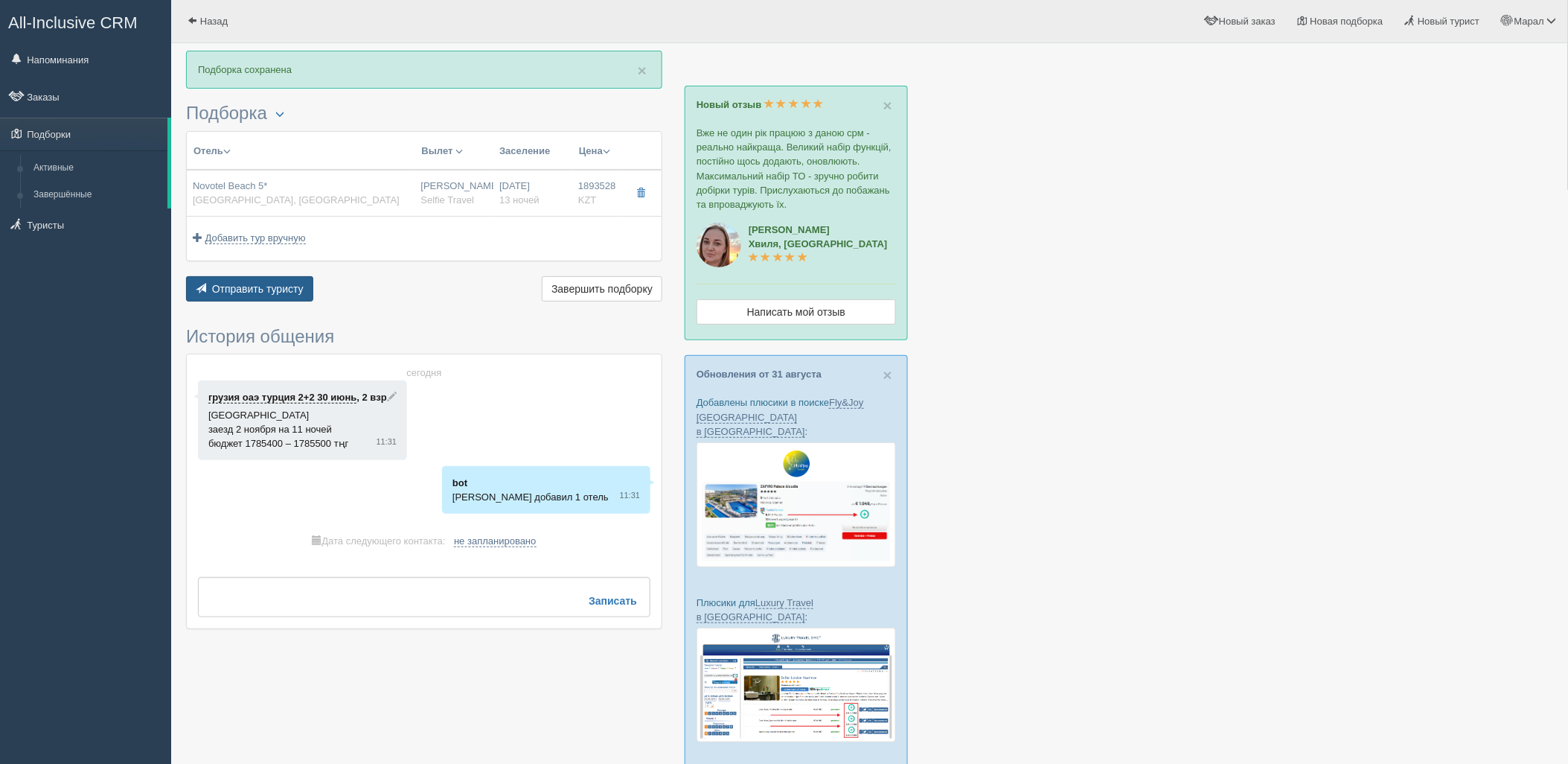
click at [278, 284] on span "Отправить туристу" at bounding box center [257, 289] width 91 height 12
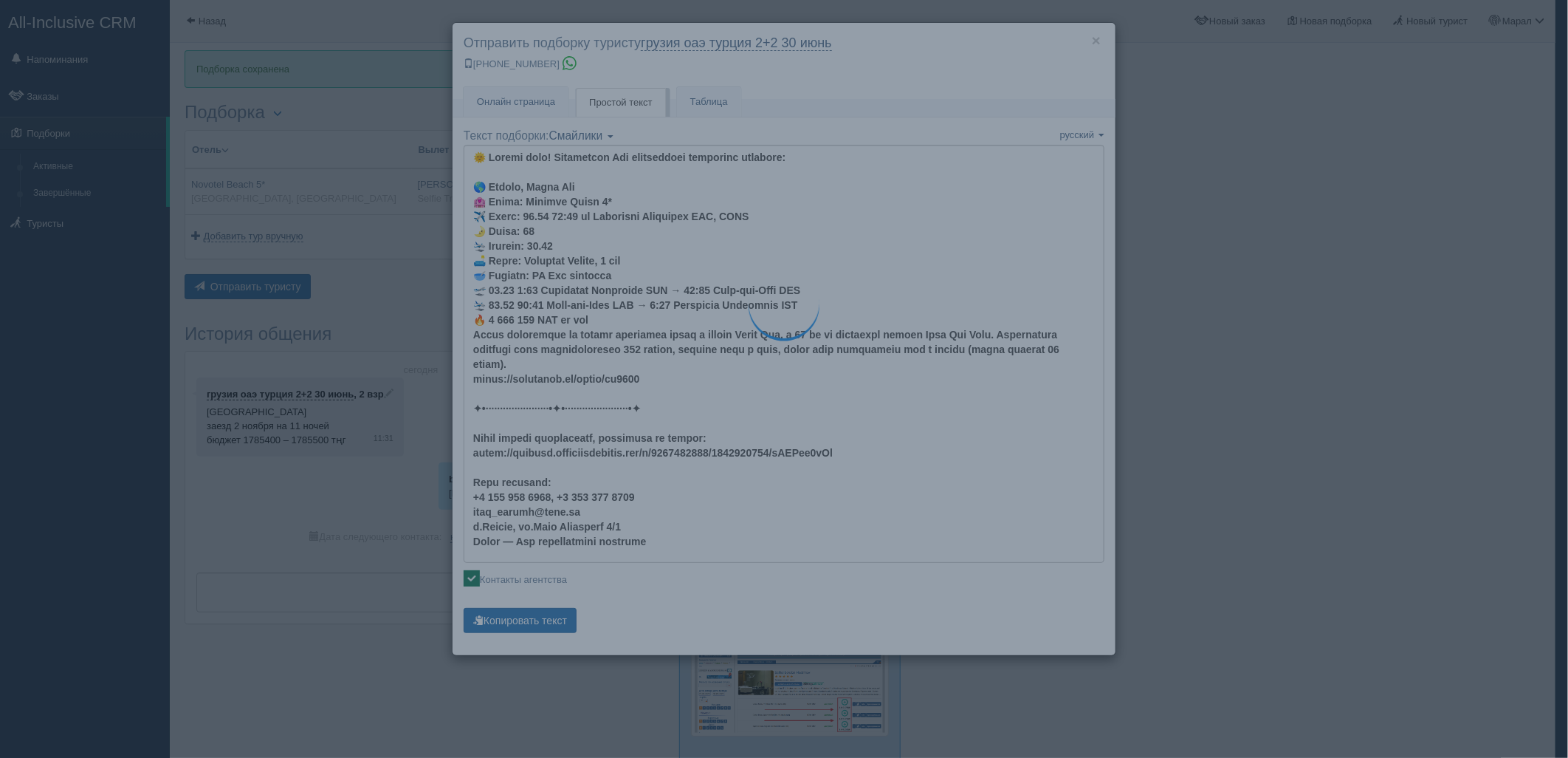
type textarea "🌞 Добрый день! Предлагаем Вам рассмотреть следующие варианты: 🌎 Египет, Naama B…"
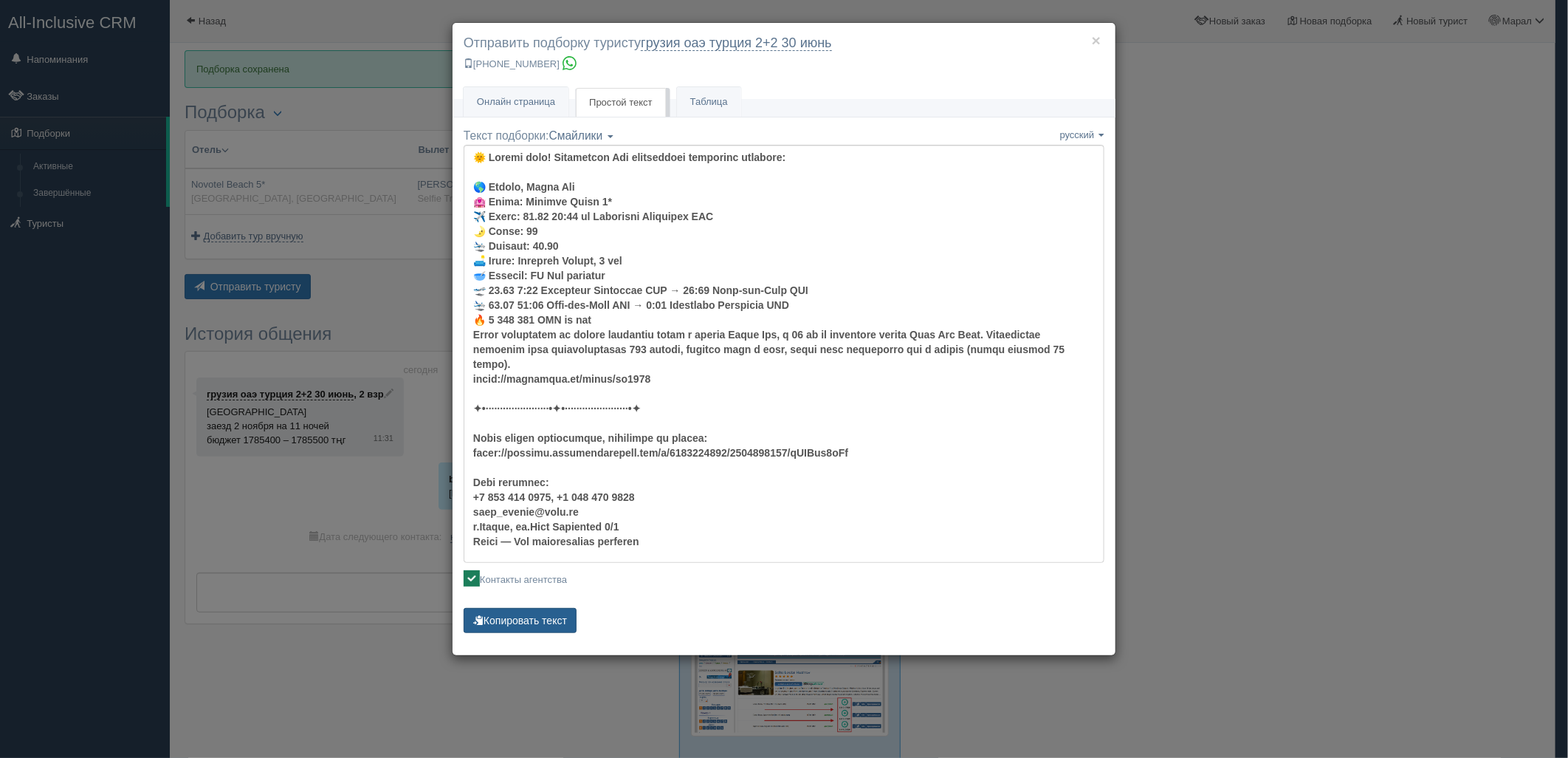
click at [530, 624] on button "Копировать текст" at bounding box center [520, 620] width 113 height 25
drag, startPoint x: 1393, startPoint y: 418, endPoint x: 1383, endPoint y: 411, distance: 12.2
click at [1393, 418] on div "× Отправить подборку туристу грузия оаэ турция 2+2 30 июнь +7 701 880 5580 Онла…" at bounding box center [784, 379] width 1568 height 758
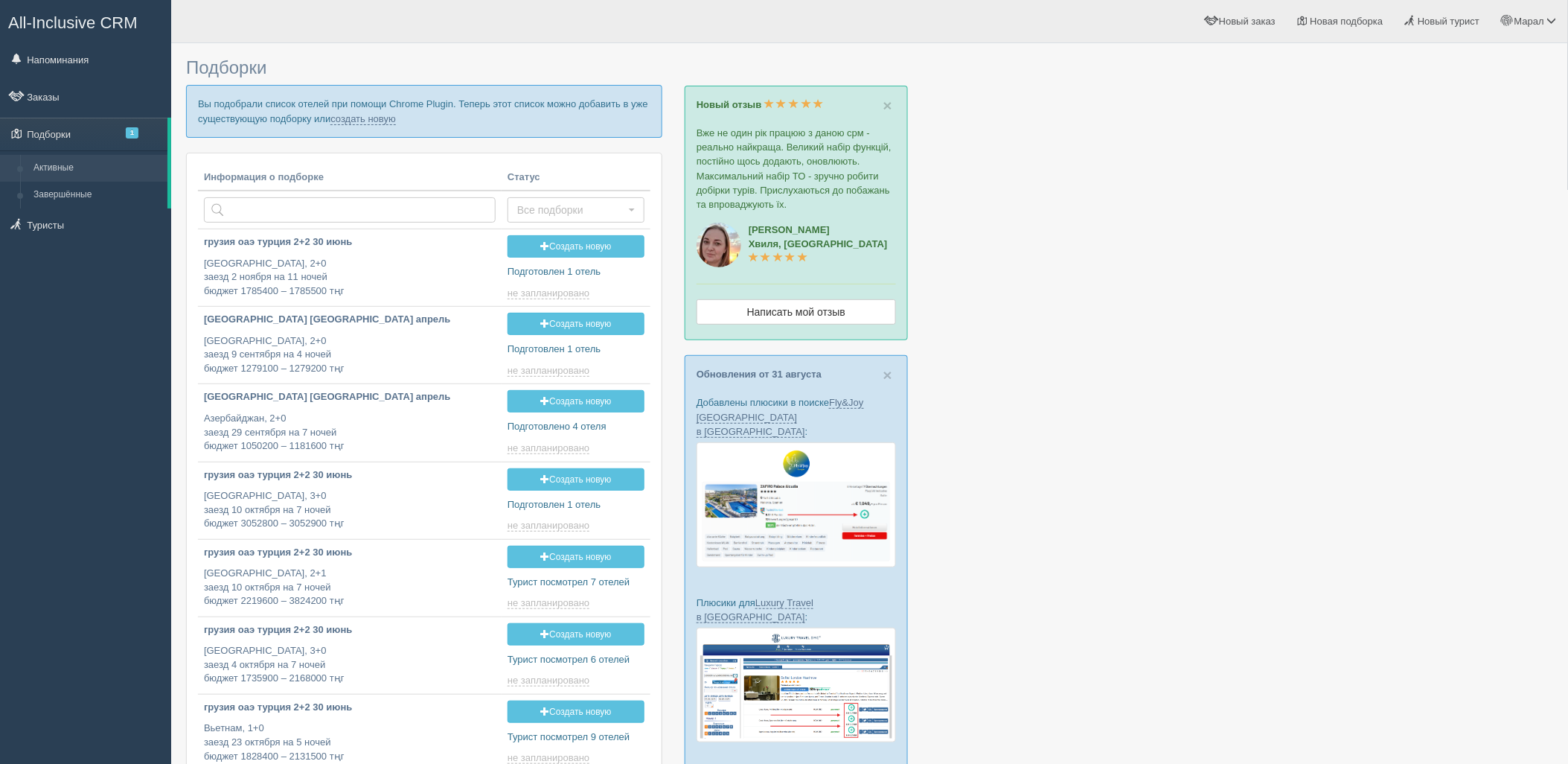
type input "[DATE] 12:30"
click at [344, 116] on link "создать новую" at bounding box center [363, 119] width 65 height 12
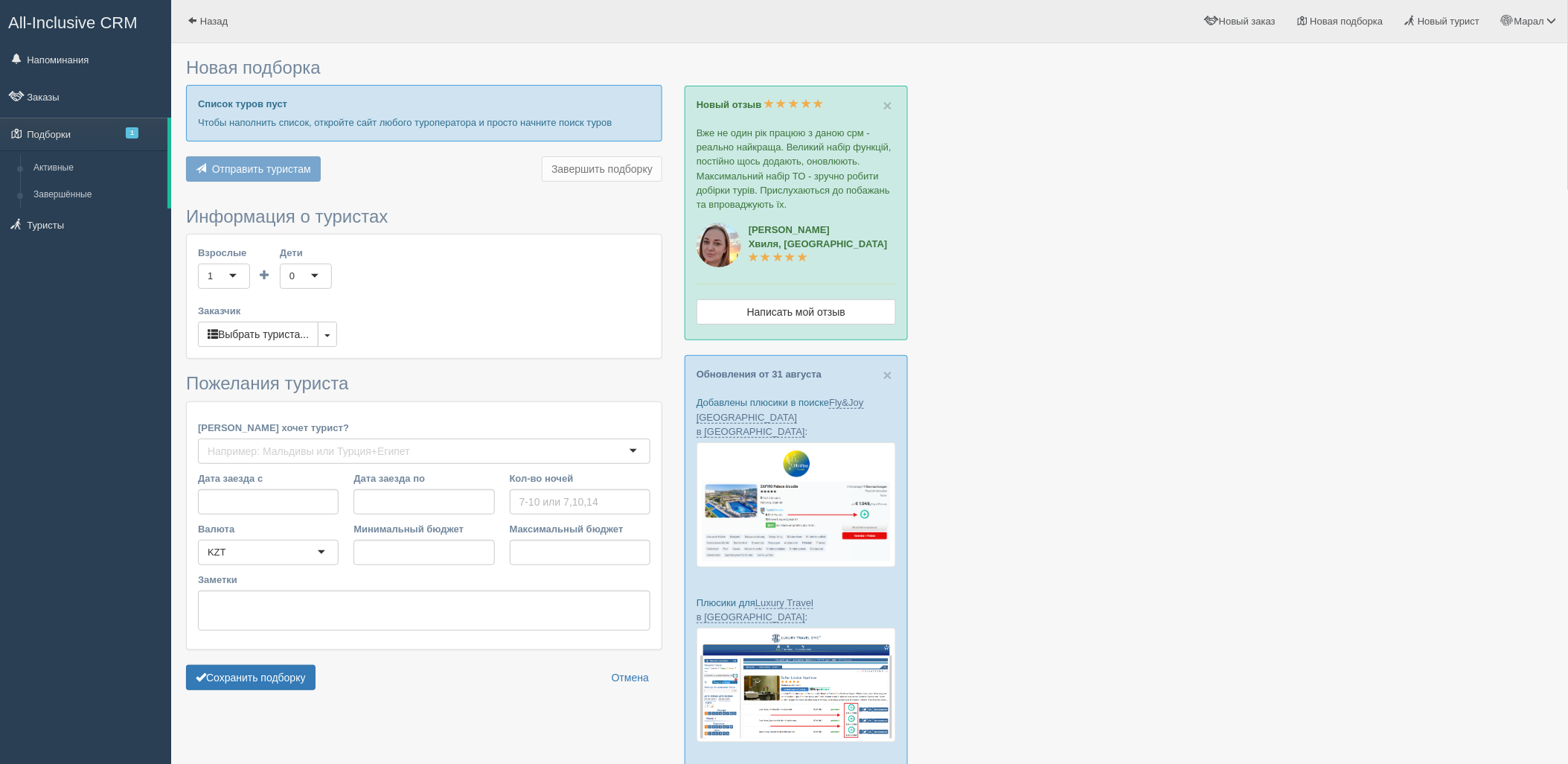
type input "11"
type input "2528000"
type input "2528100"
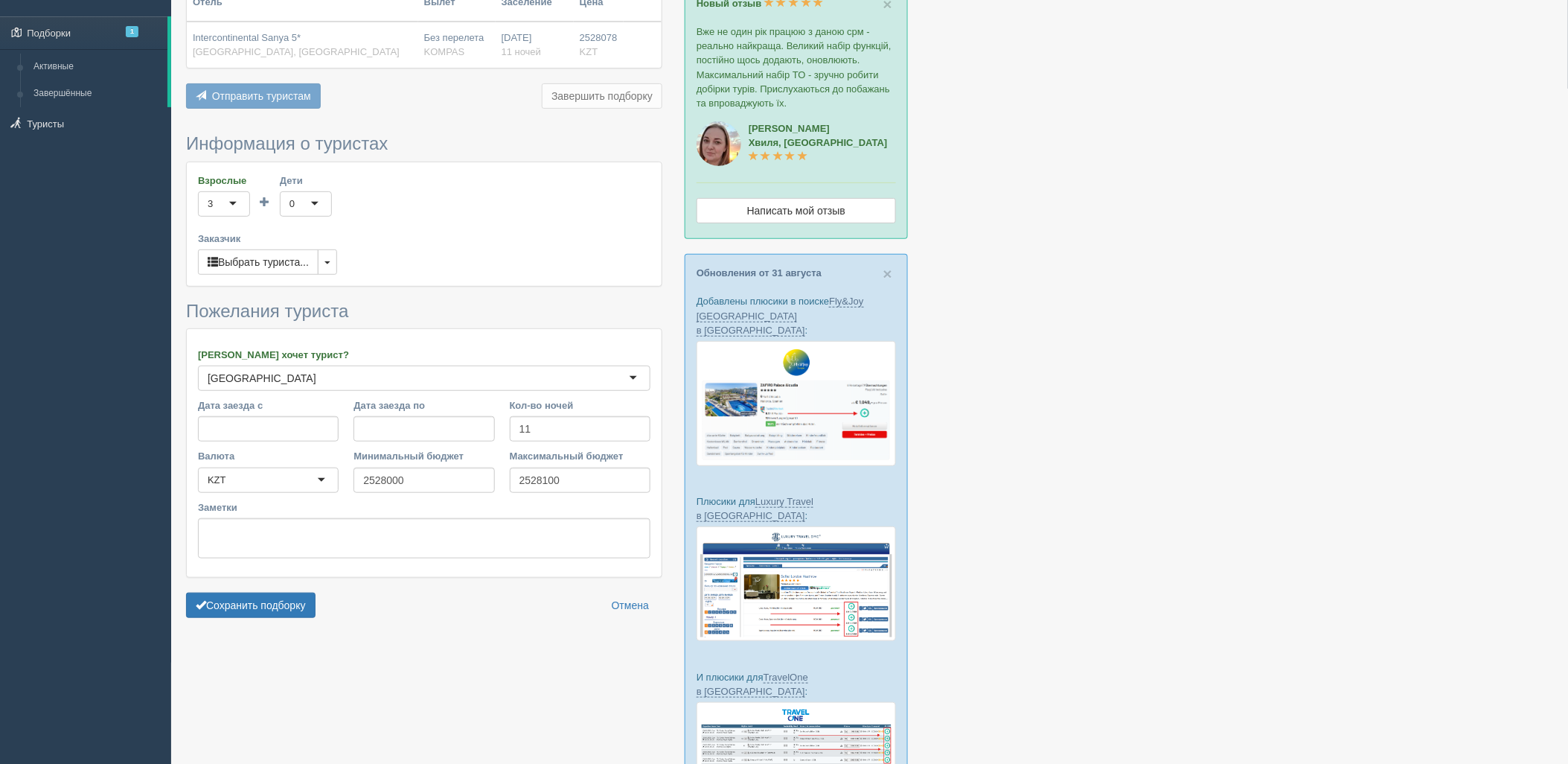
scroll to position [202, 0]
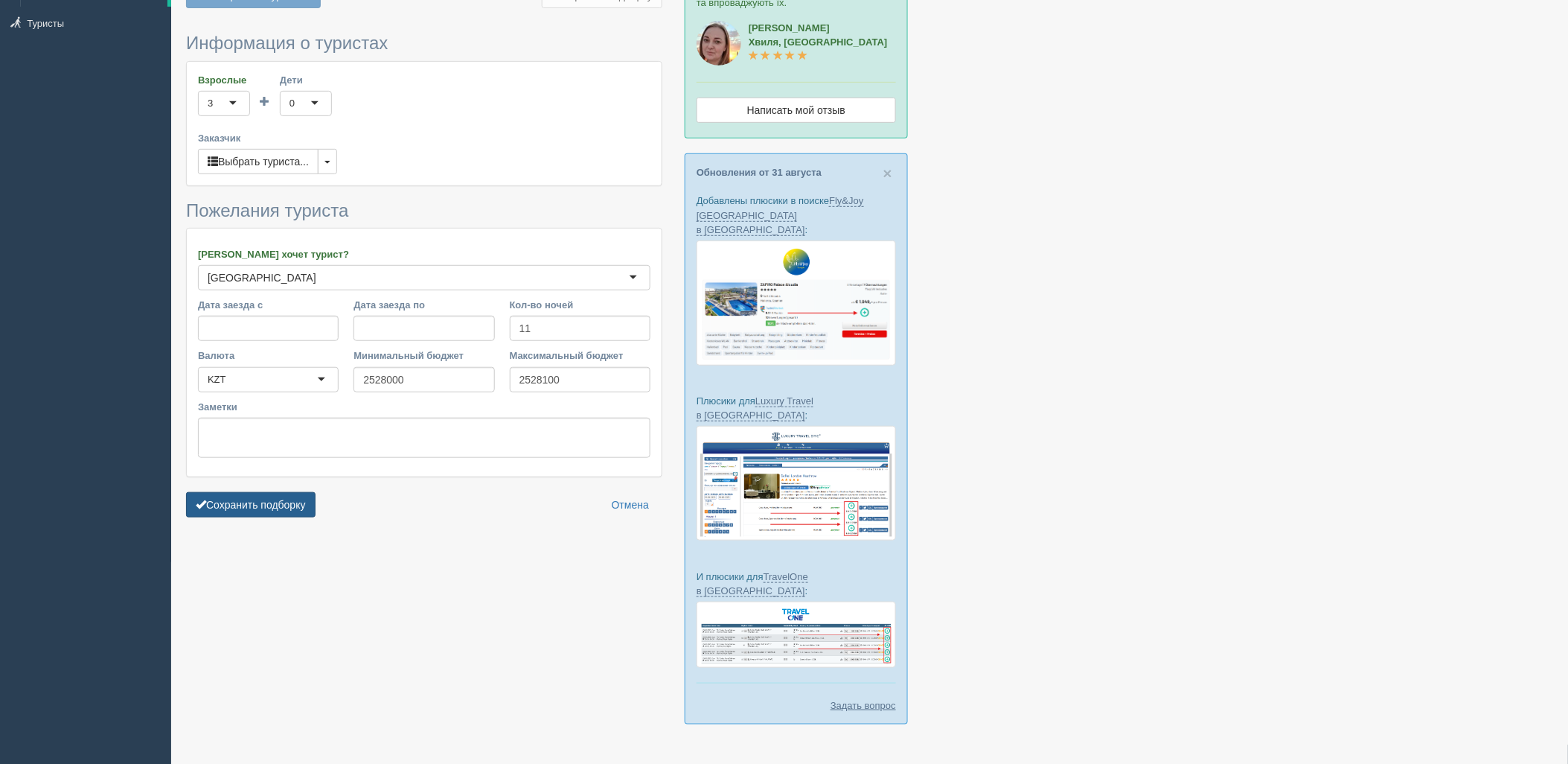
click at [263, 504] on button "Сохранить подборку" at bounding box center [250, 505] width 130 height 25
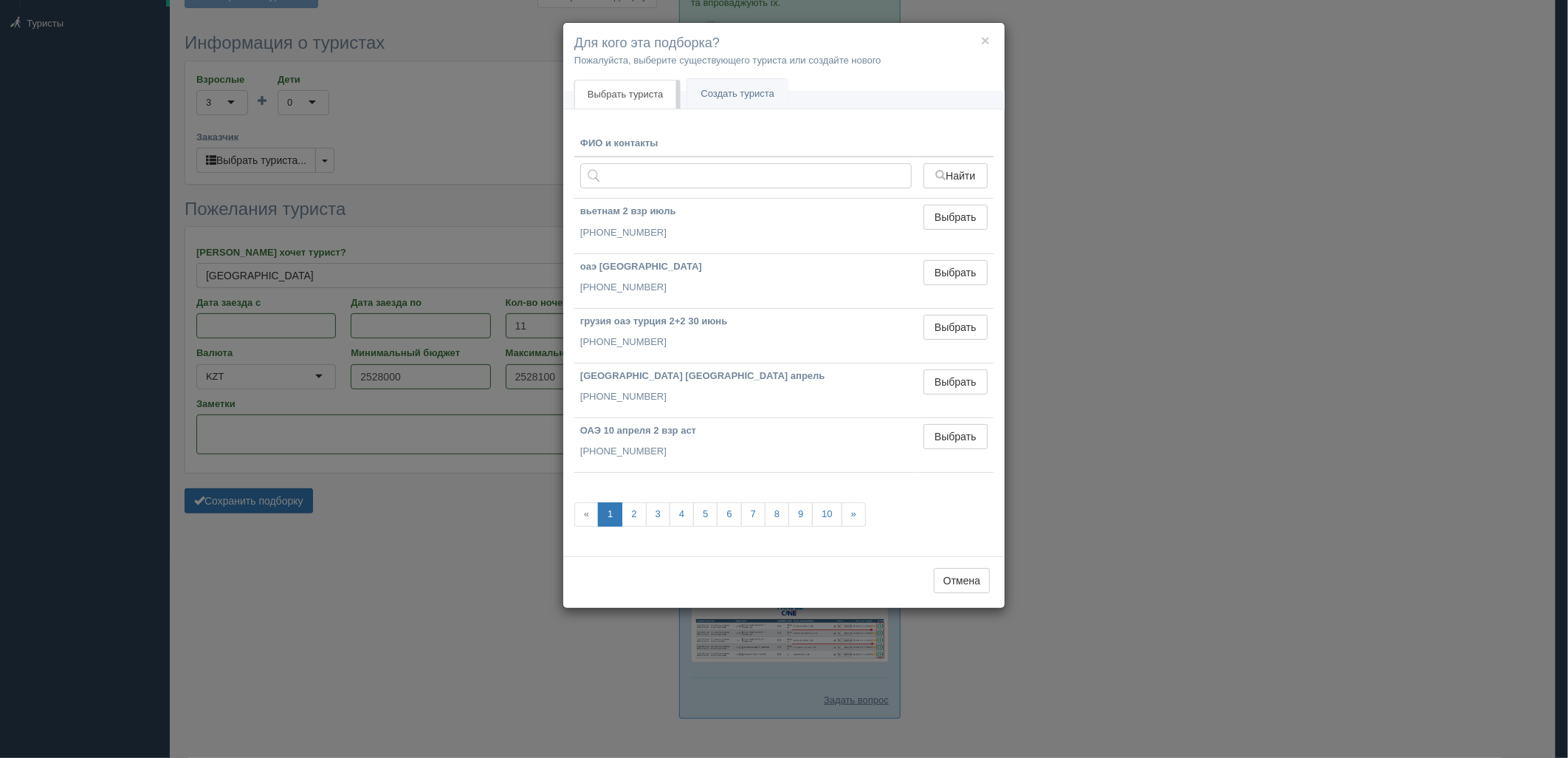
click at [1292, 129] on div "× Для кого эта подборка? Пожалуйста, выберите существующего туриста или создайт…" at bounding box center [784, 379] width 1568 height 758
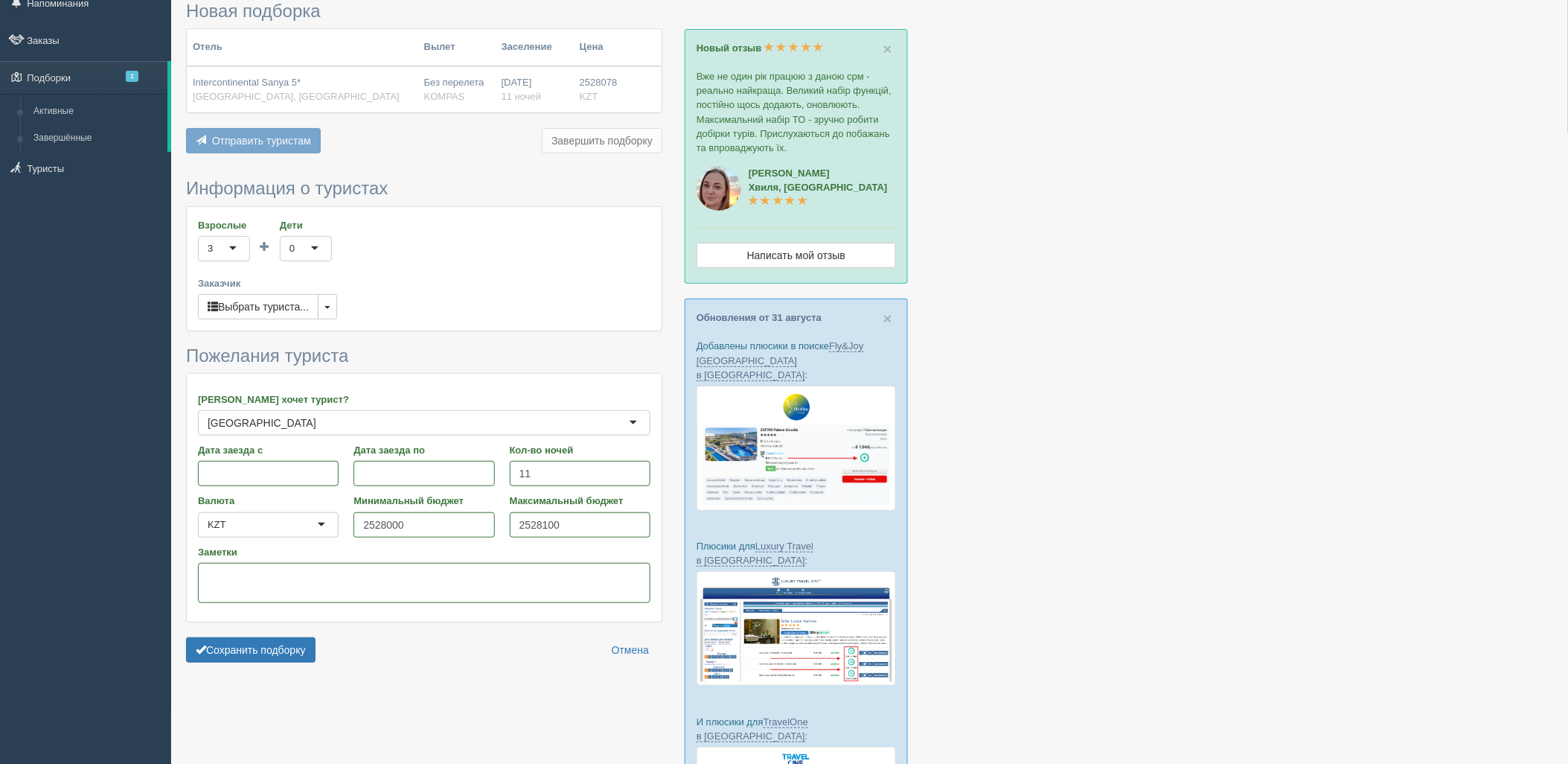
scroll to position [165, 0]
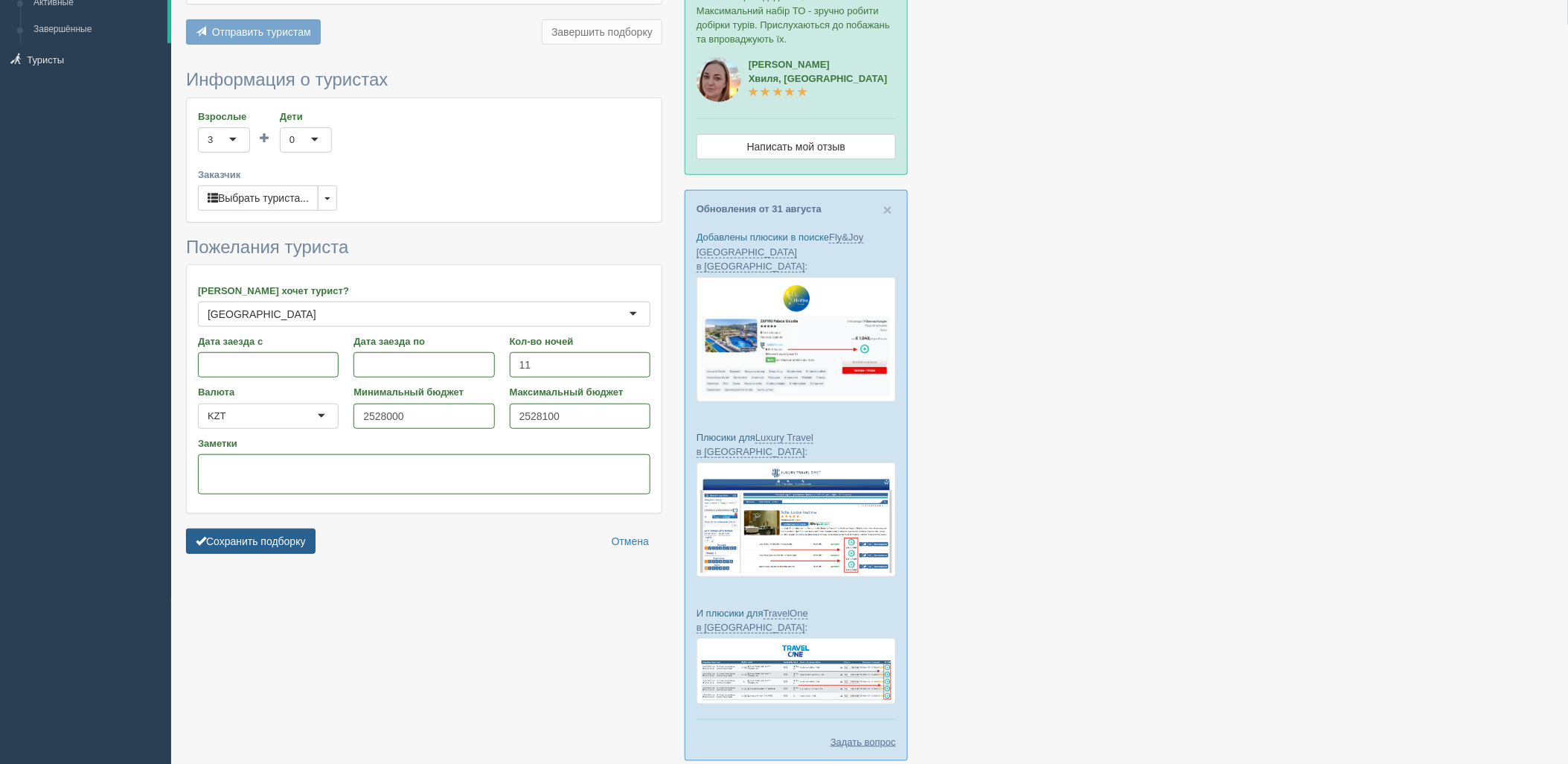
click at [275, 541] on button "Сохранить подборку" at bounding box center [250, 541] width 130 height 25
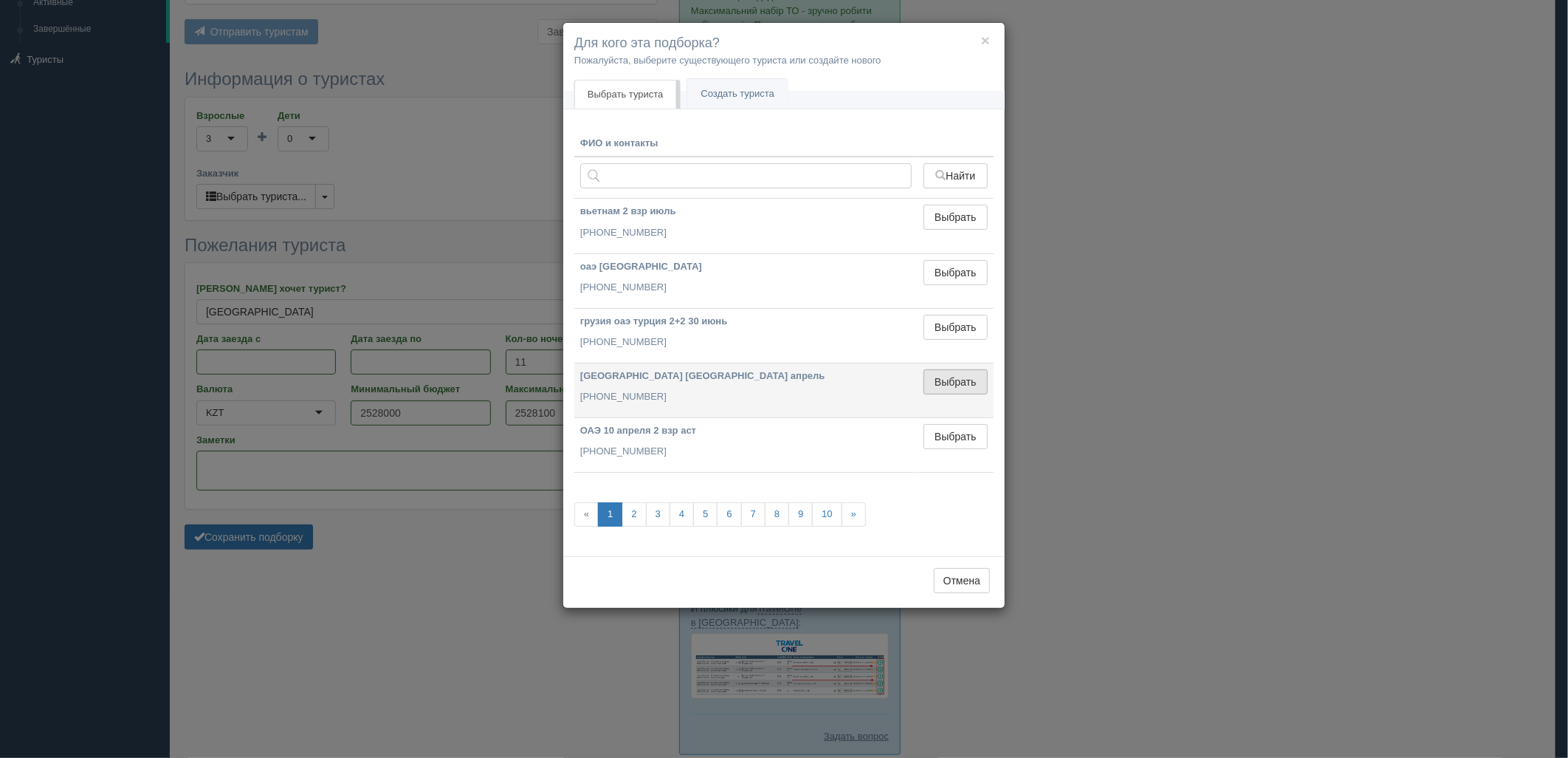
click at [946, 371] on button "Выбрать" at bounding box center [955, 382] width 64 height 25
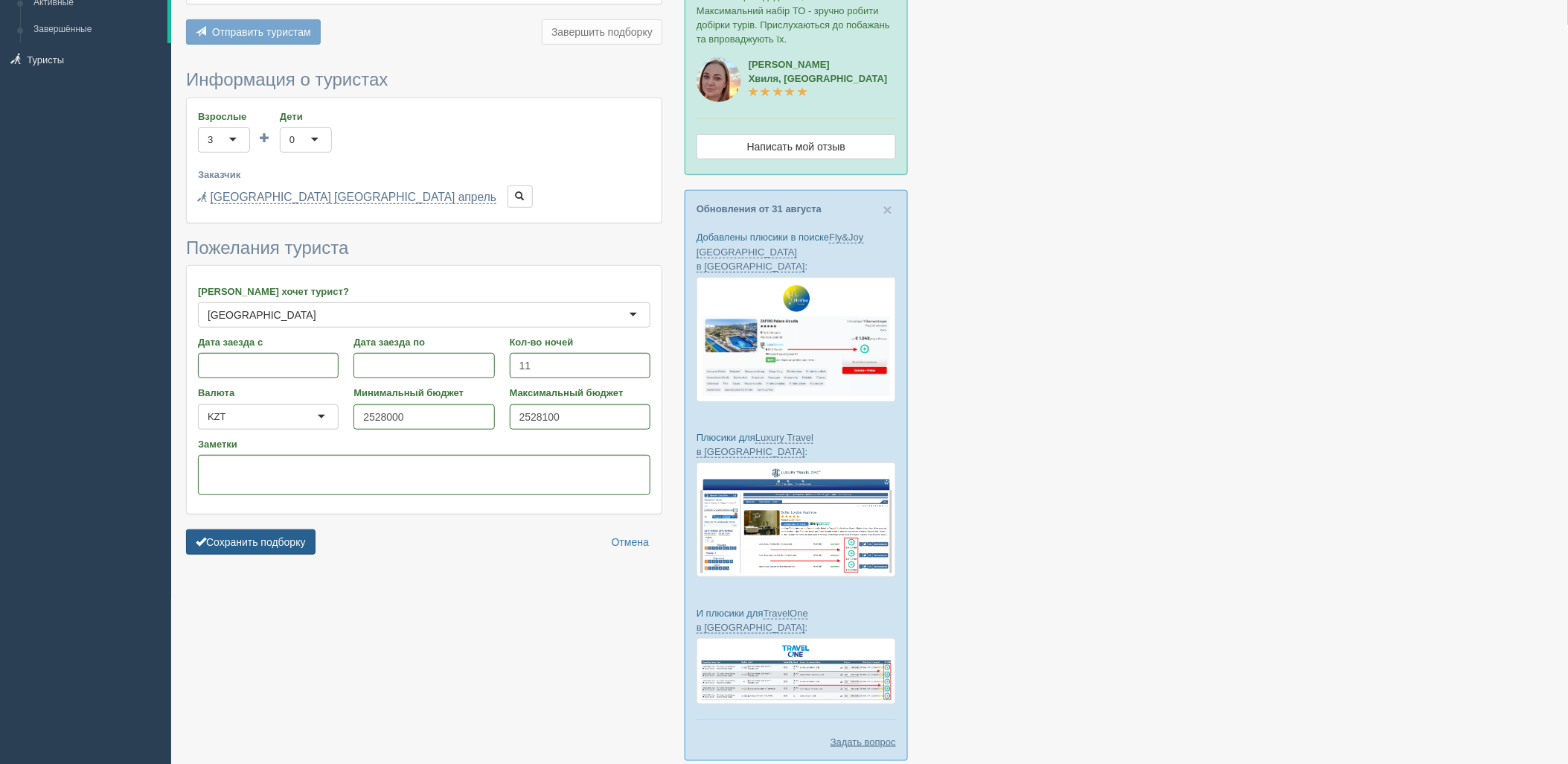
click at [266, 543] on button "Сохранить подборку" at bounding box center [250, 541] width 130 height 25
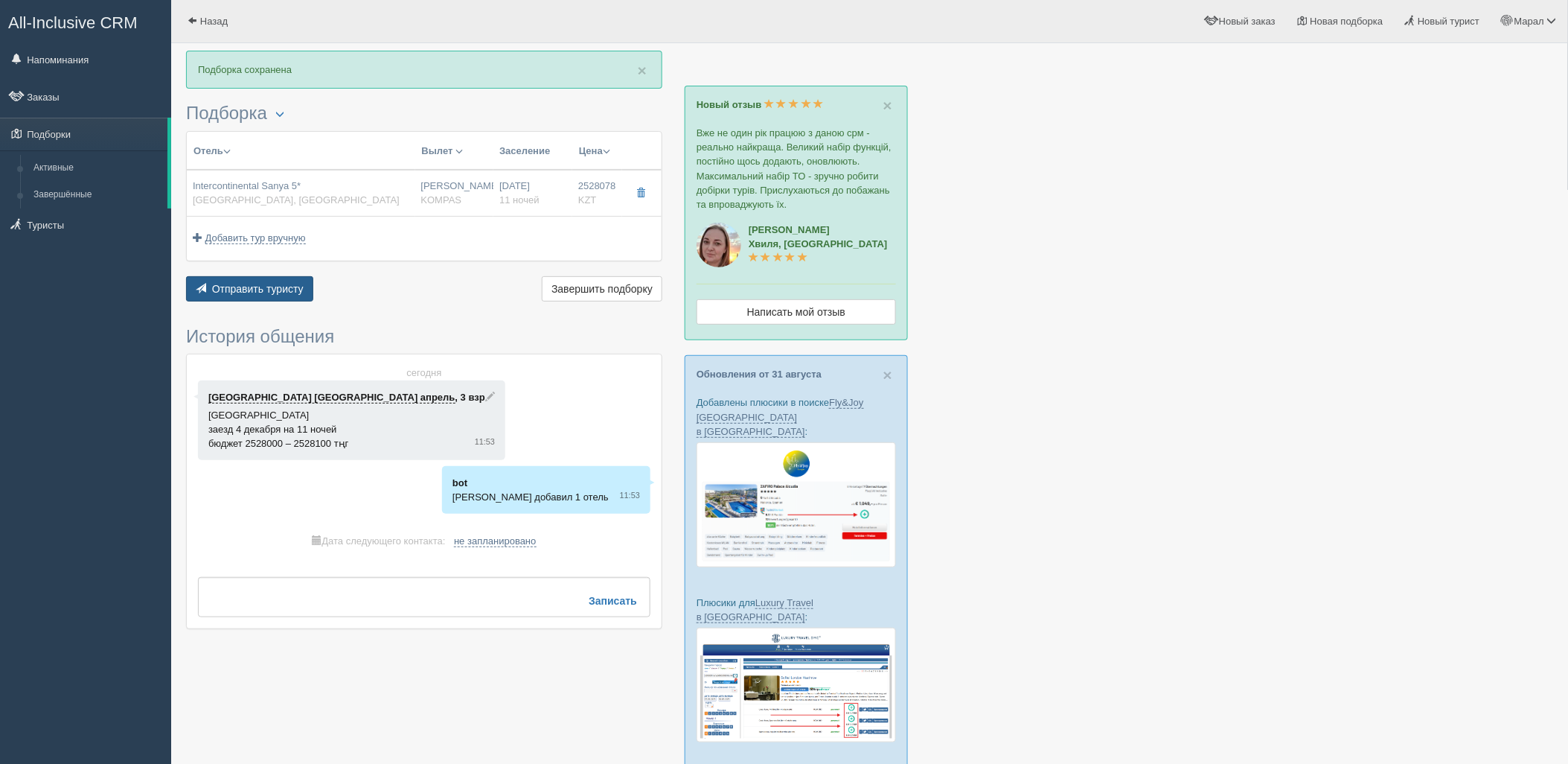
click at [275, 277] on button "Отправить туристу Отправить" at bounding box center [249, 289] width 127 height 25
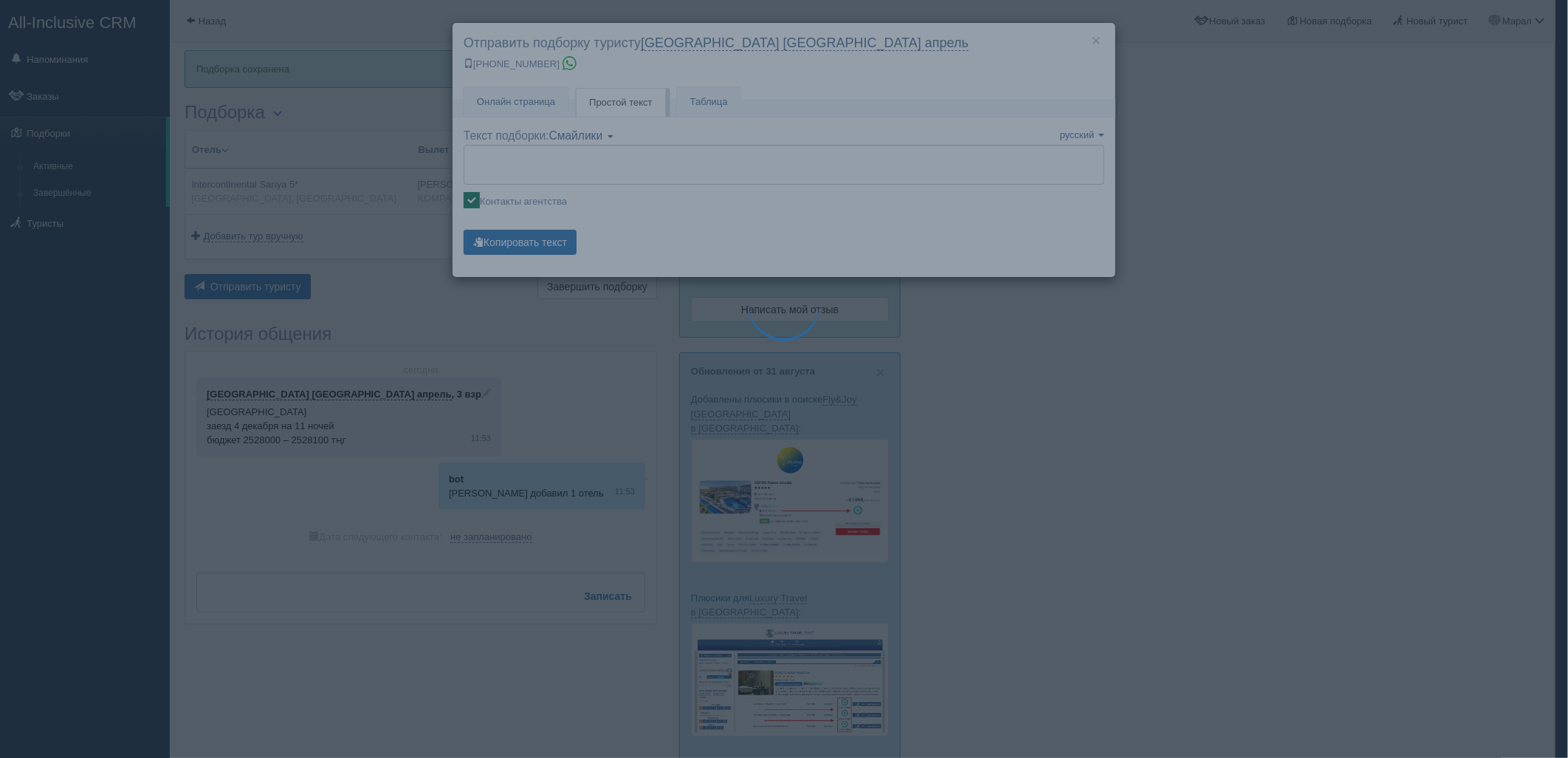
type textarea "🌞 Добрый день! Предлагаем Вам рассмотреть следующие варианты: 🌎 Китай, Сяодунха…"
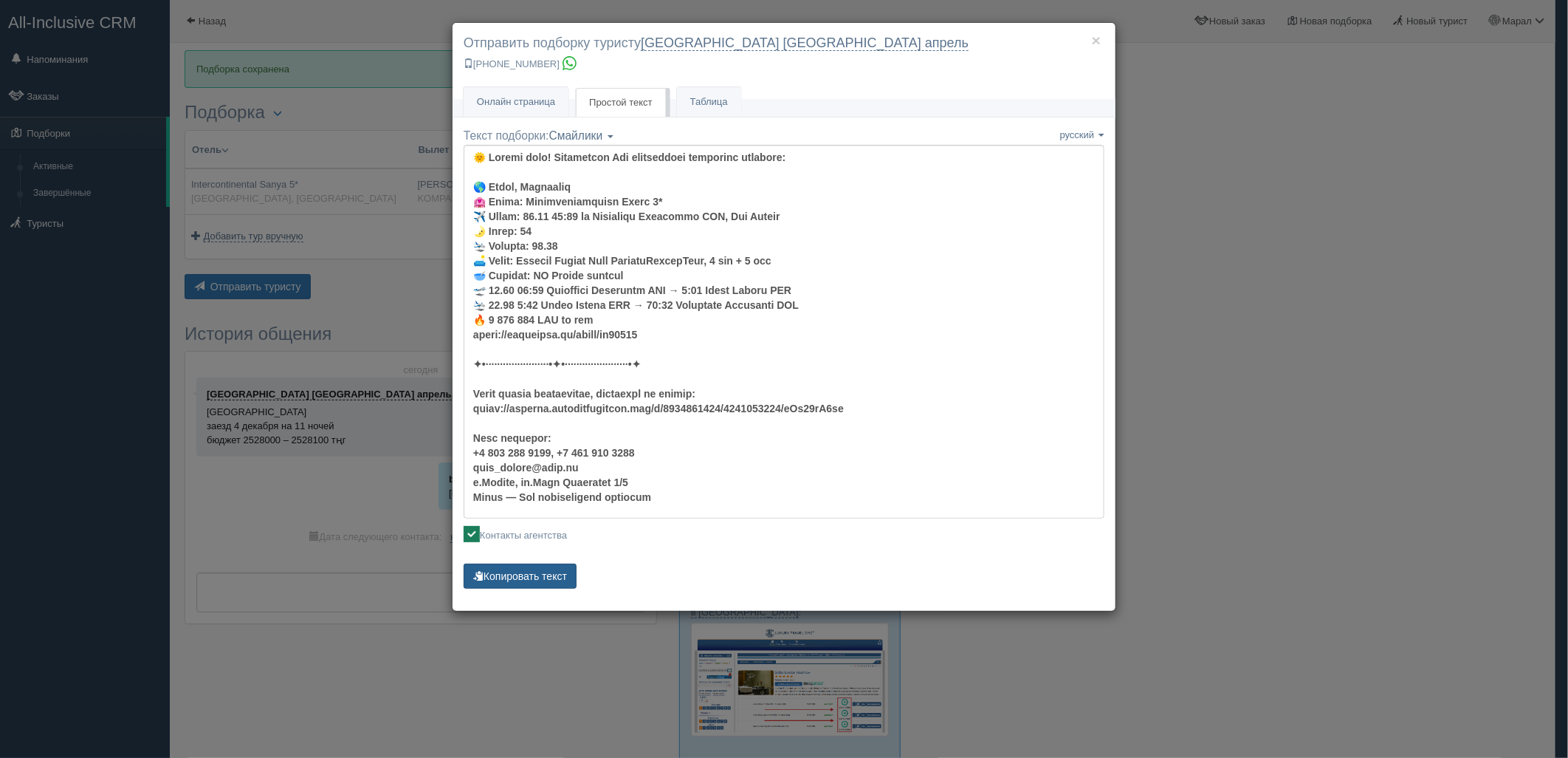
click at [517, 571] on button "Копировать текст" at bounding box center [520, 576] width 113 height 25
drag, startPoint x: 1318, startPoint y: 426, endPoint x: 1331, endPoint y: 424, distance: 13.2
click at [1318, 426] on div "× Отправить подборку туристу калининград турция апрель +7 924 265-55-57 Онлайн …" at bounding box center [784, 379] width 1568 height 758
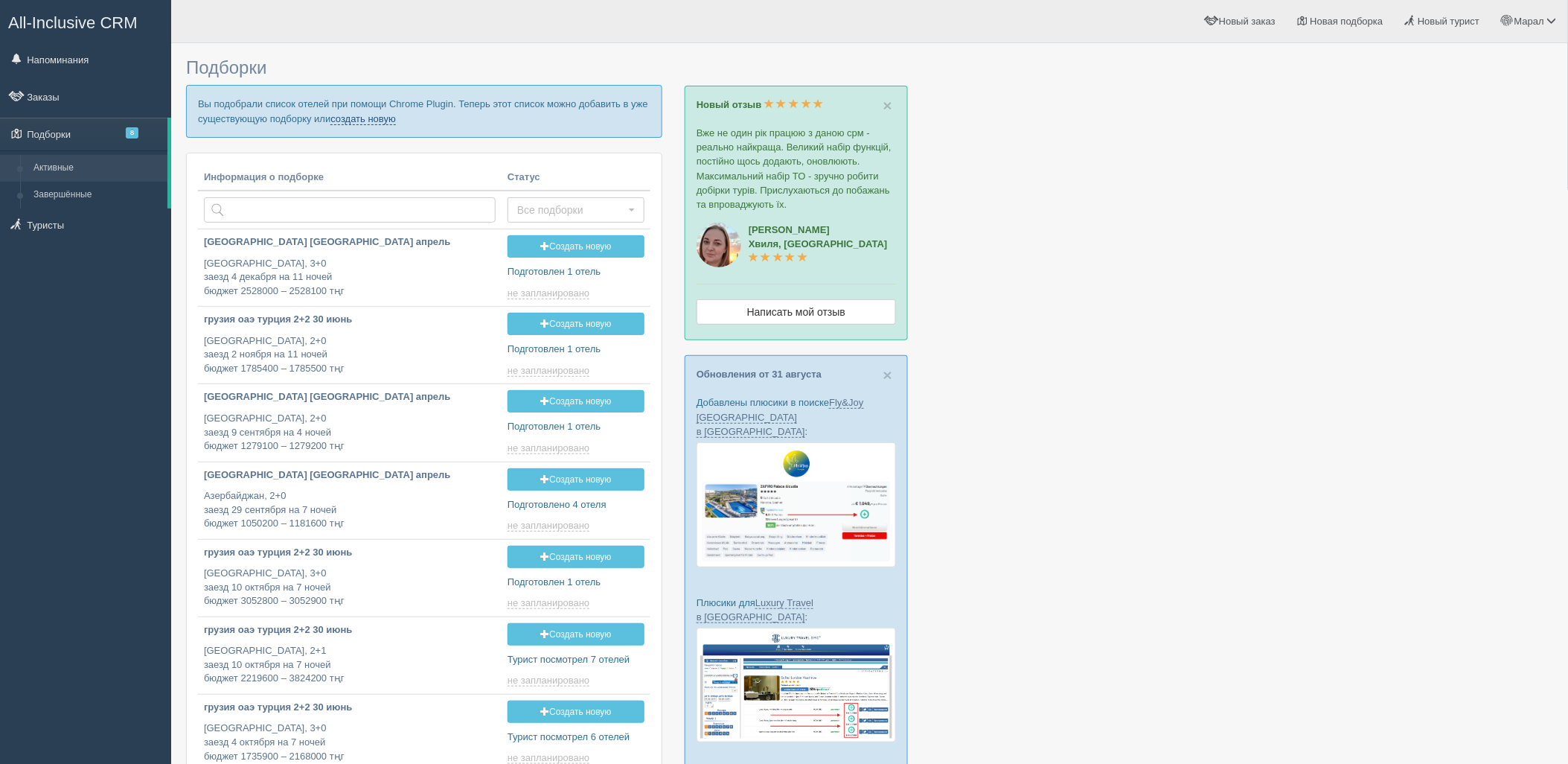
click at [382, 118] on link "создать новую" at bounding box center [363, 119] width 65 height 12
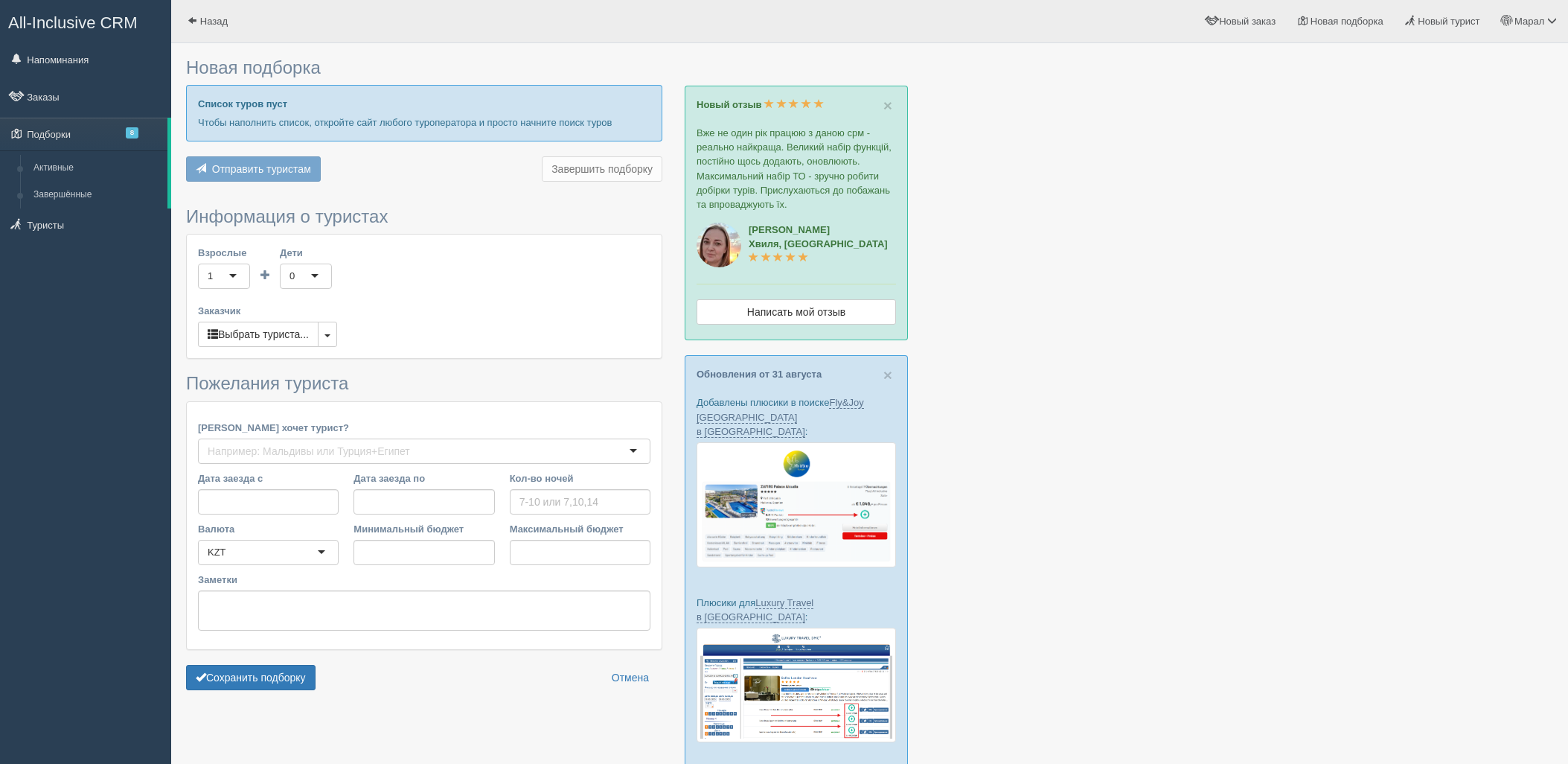
type input "11"
type input "294700"
type input "974300"
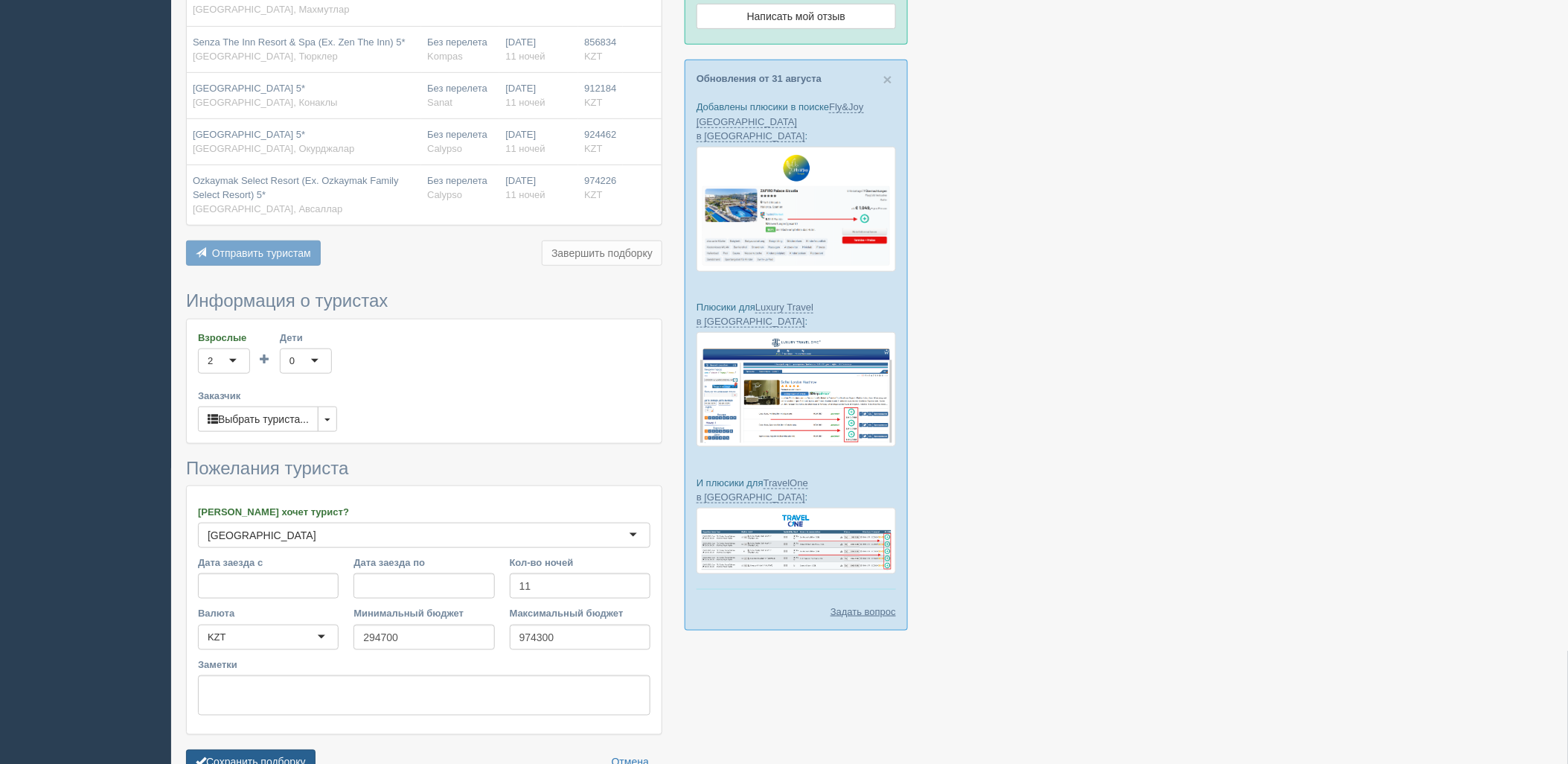
scroll to position [368, 0]
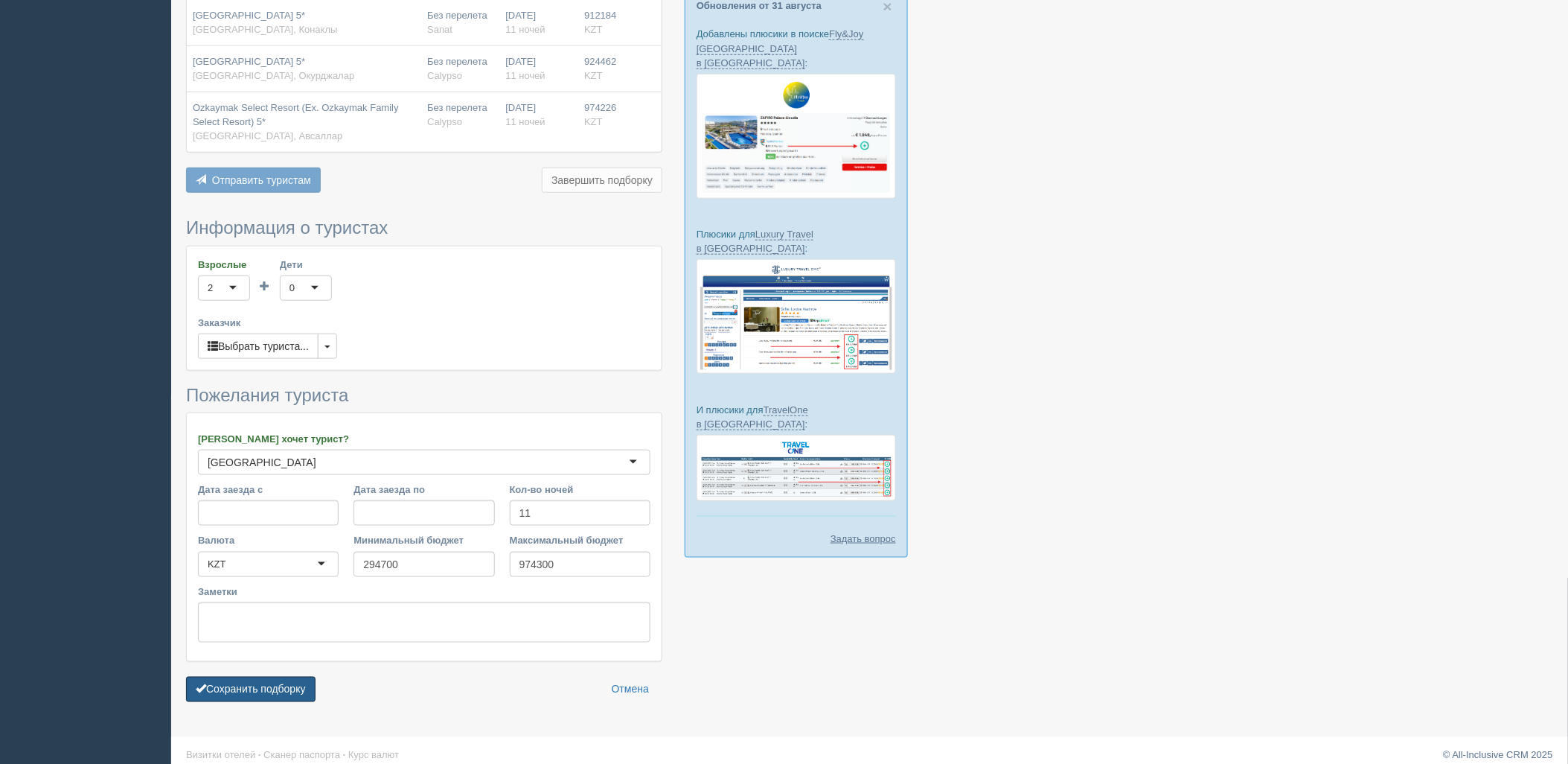
drag, startPoint x: 269, startPoint y: 676, endPoint x: 271, endPoint y: 652, distance: 24.1
click at [269, 676] on button "Сохранить подборку" at bounding box center [250, 689] width 130 height 25
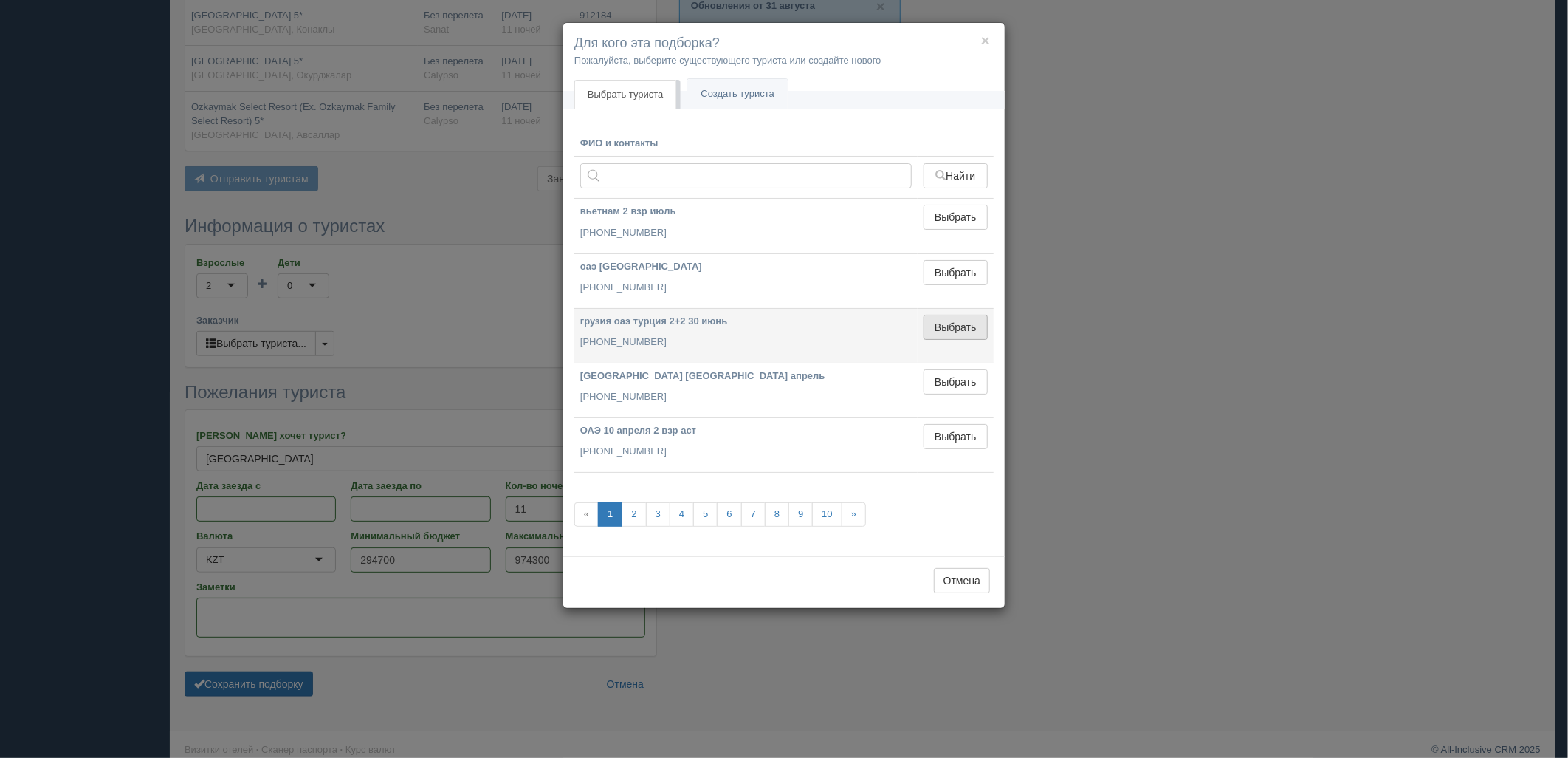
click at [956, 336] on button "Выбрать" at bounding box center [955, 327] width 64 height 25
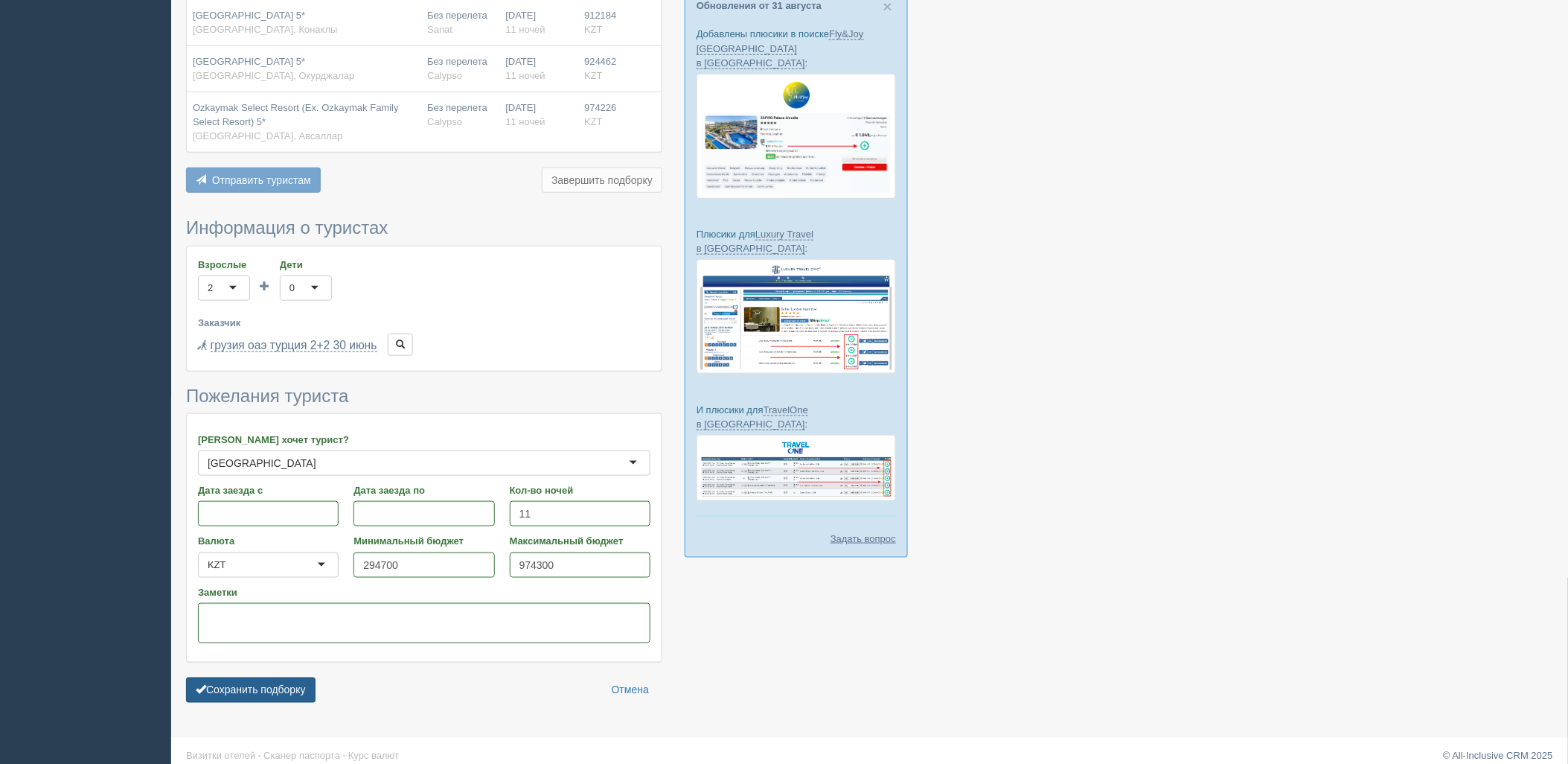
click at [314, 677] on button "Сохранить подборку" at bounding box center [250, 690] width 130 height 25
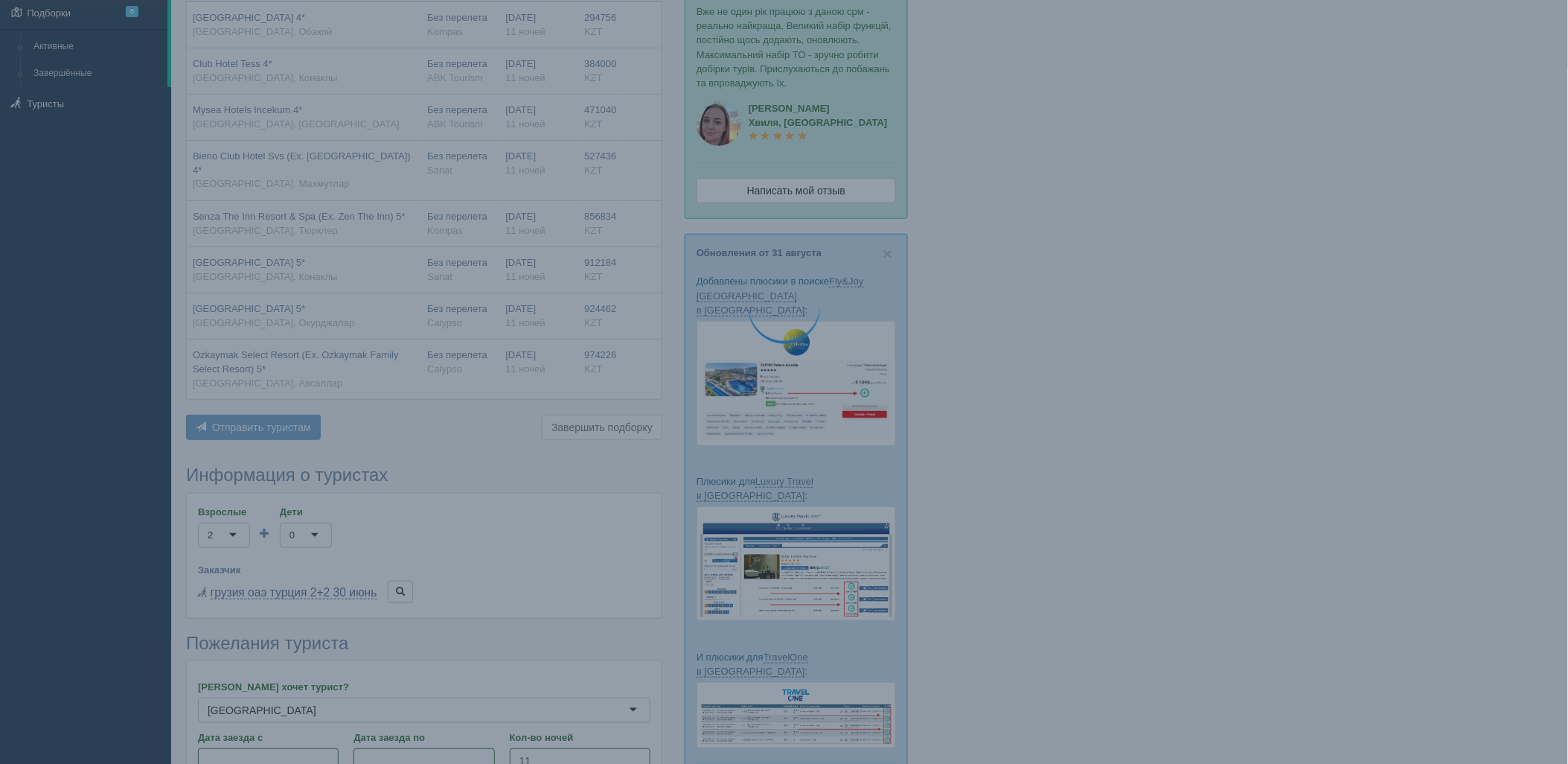
scroll to position [120, 0]
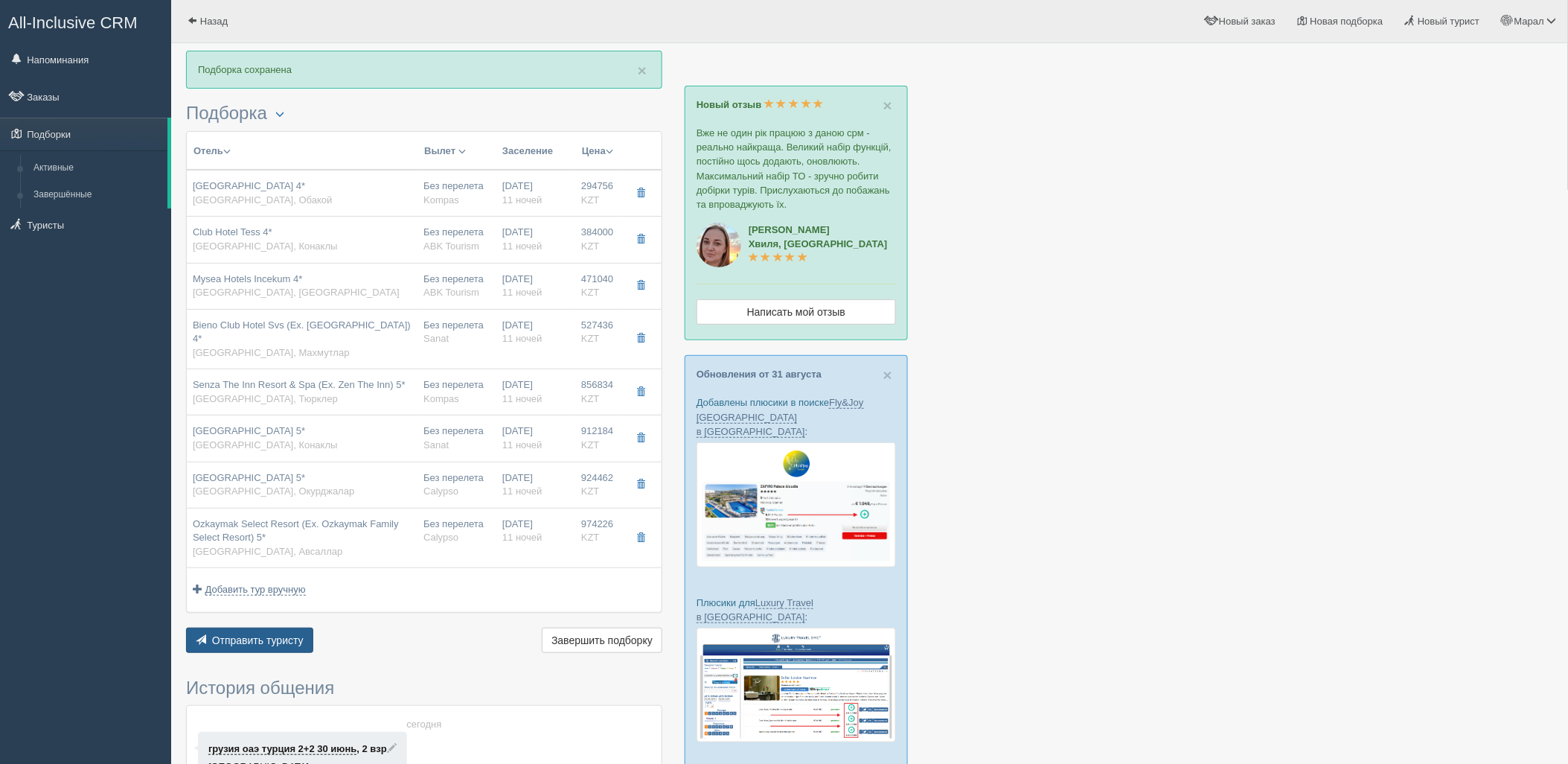
click at [269, 634] on span "Отправить туристу" at bounding box center [257, 640] width 91 height 12
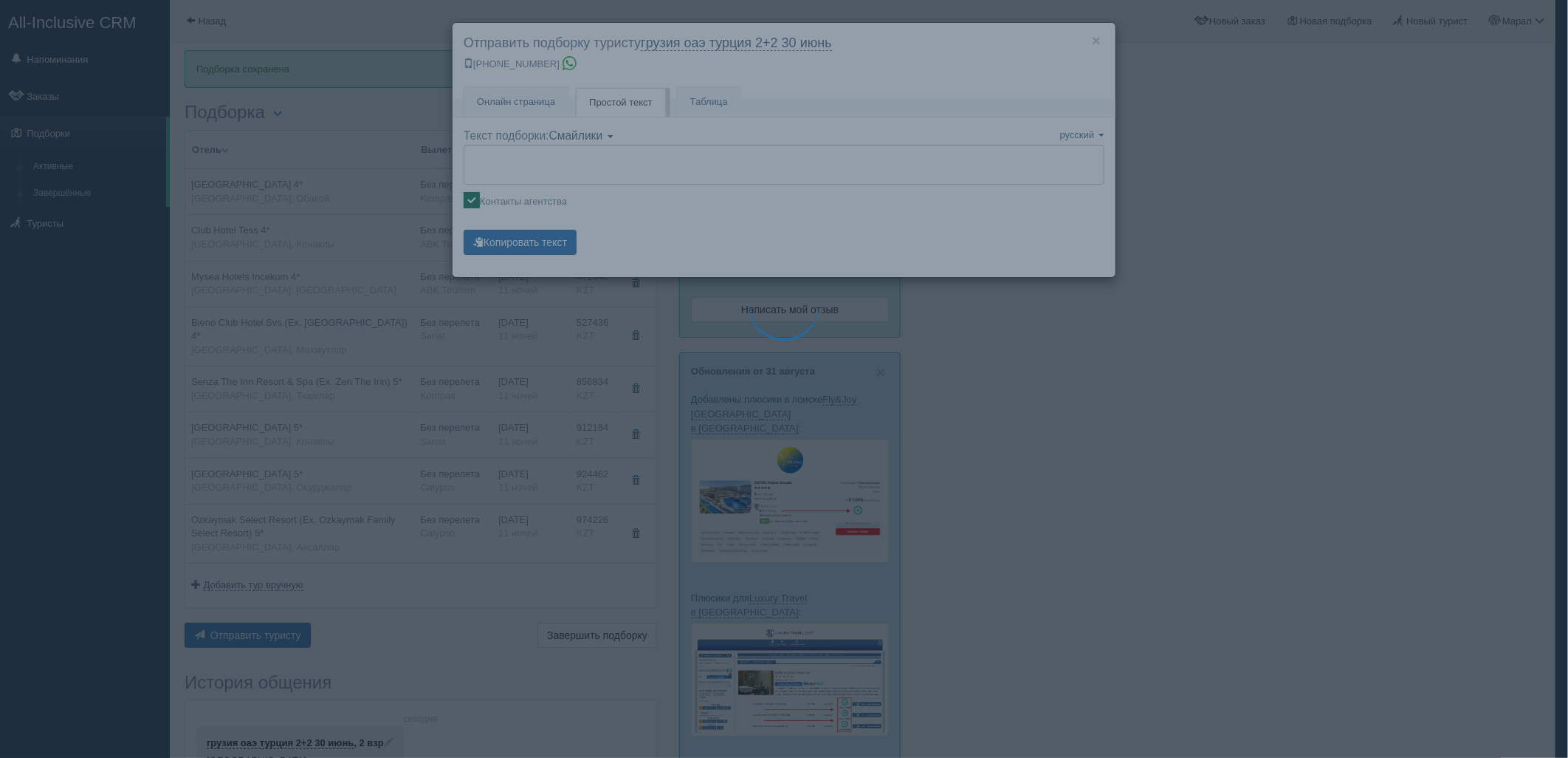
type textarea "🌞 Loremi dolo! Sitametcon Adi elitseddoei temporinc utlabore: 🌎 Etdolo, Magnaa …"
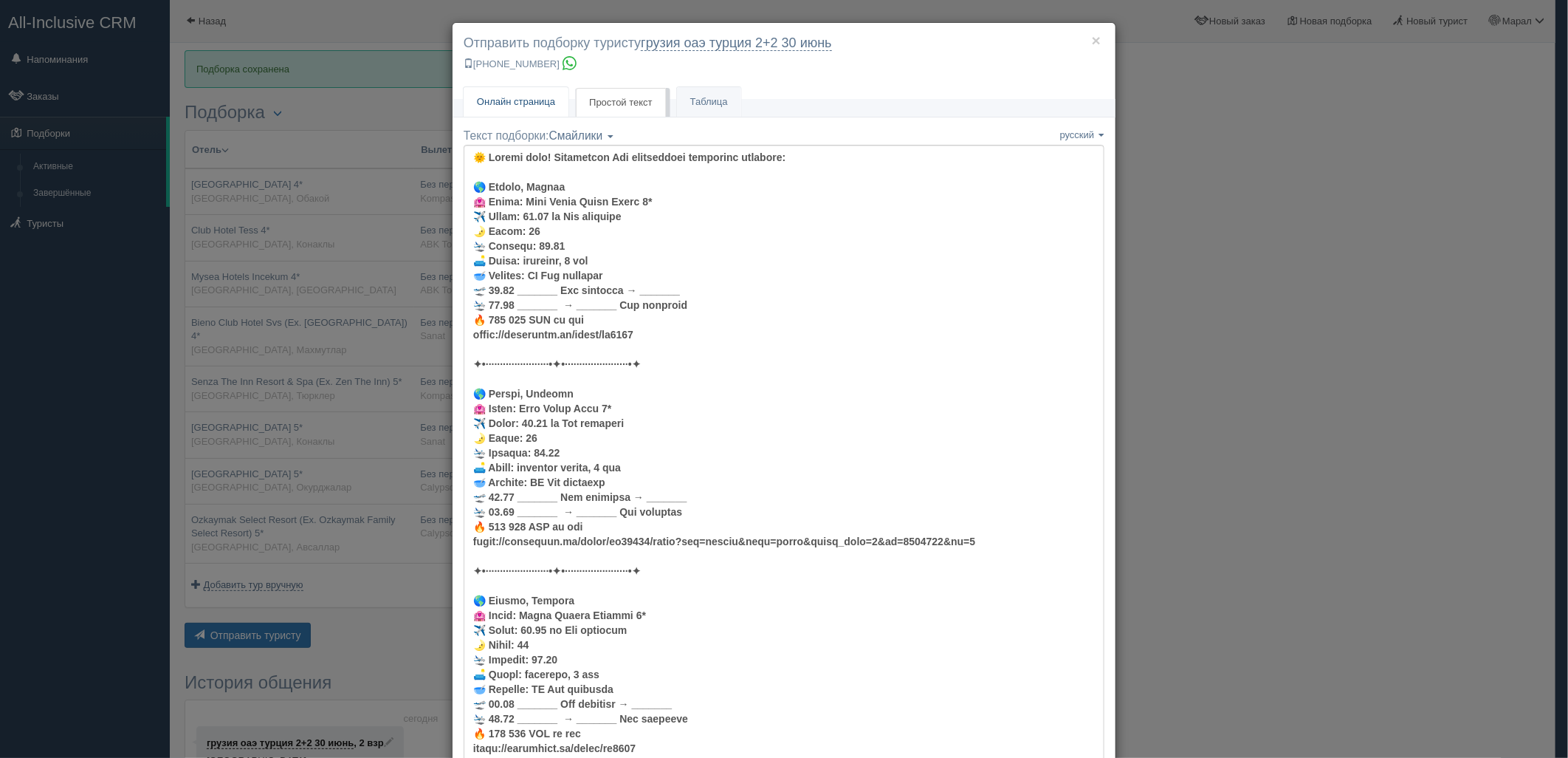
click at [515, 100] on span "Онлайн страница" at bounding box center [516, 101] width 78 height 11
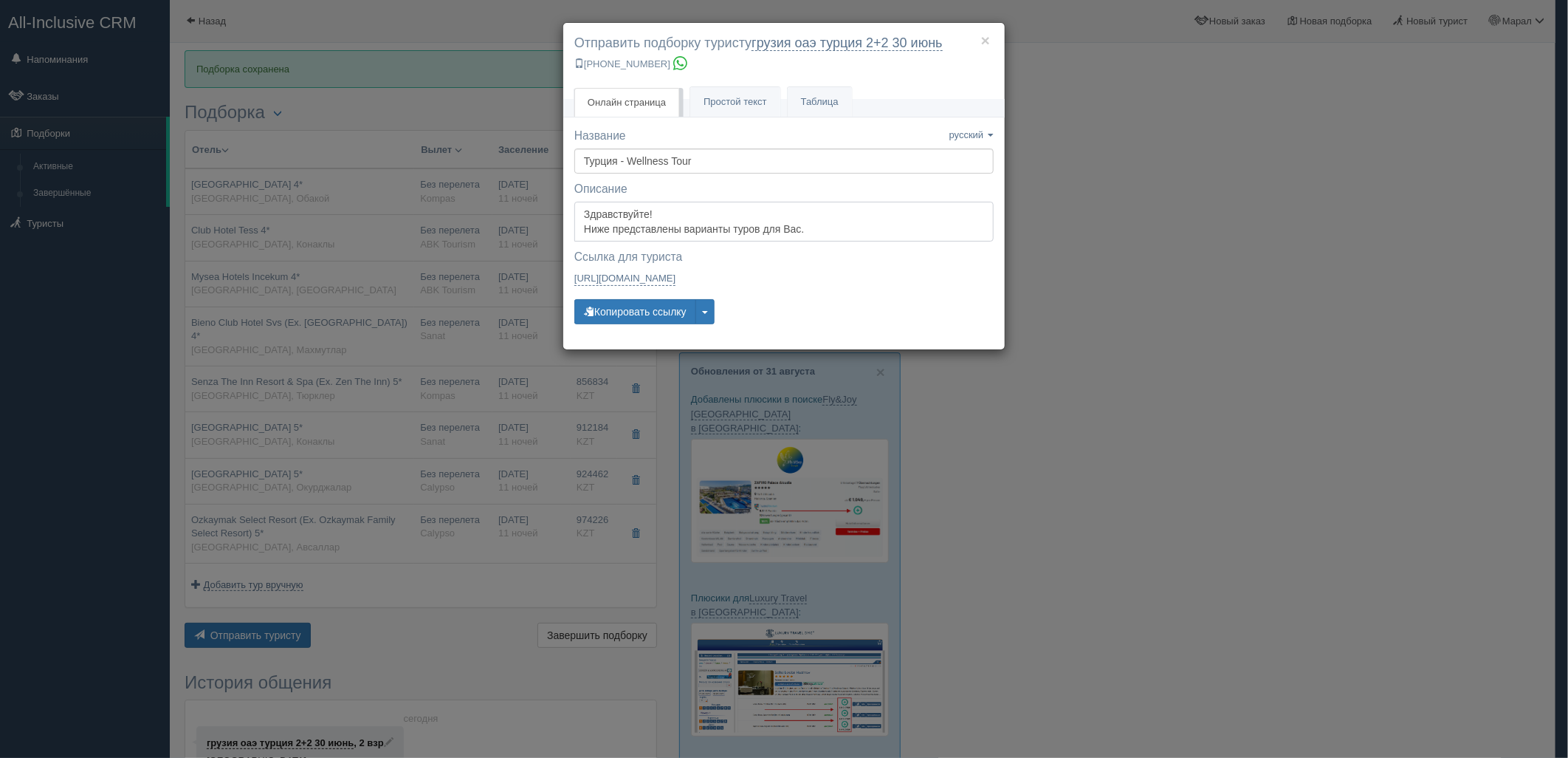
click at [631, 226] on textarea "Здравствуйте! Ниже представлены варианты туров для Вас. Для просмотра описания …" at bounding box center [784, 222] width 419 height 40
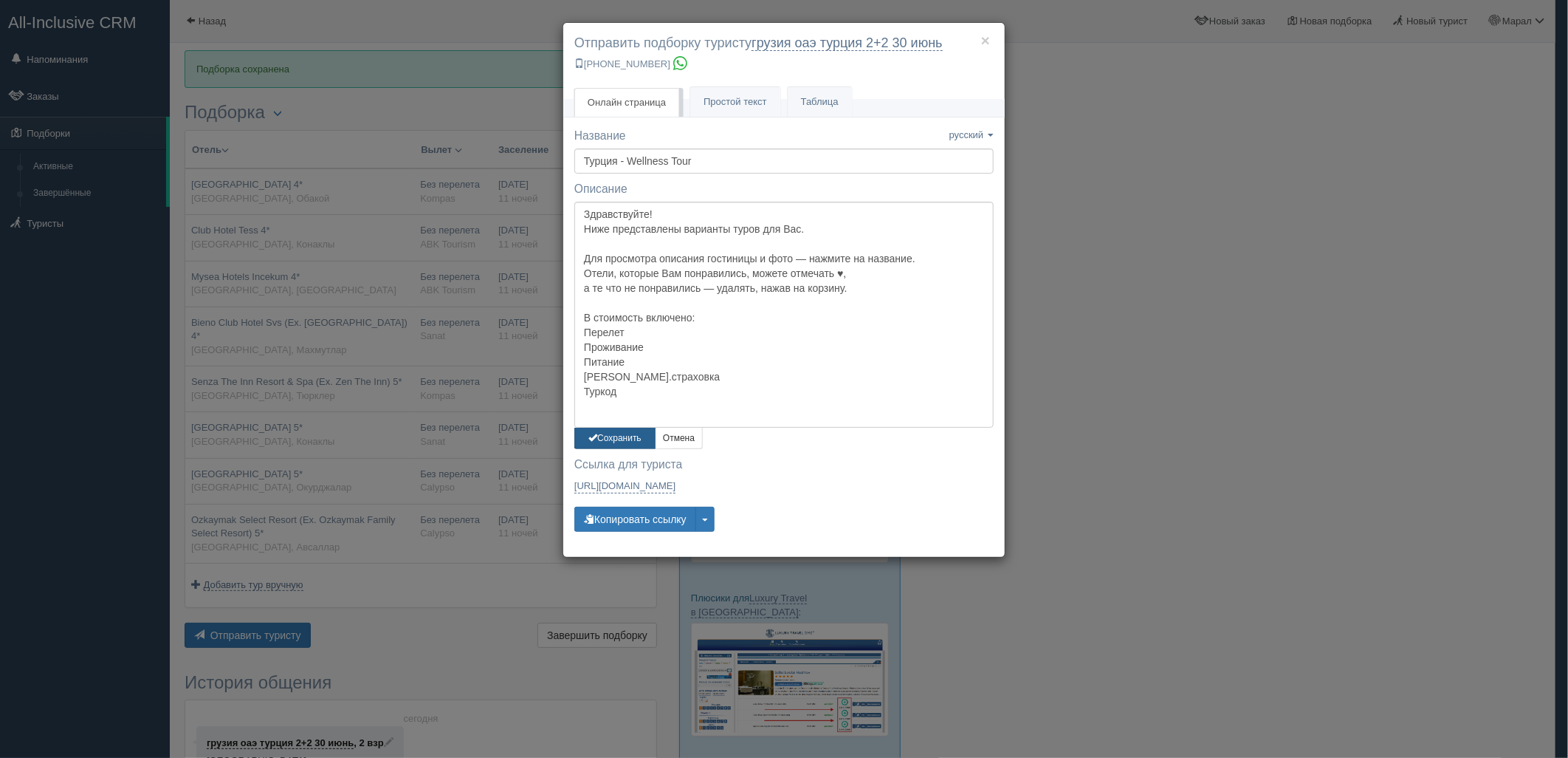
click at [618, 439] on button "Сохранить" at bounding box center [615, 438] width 81 height 22
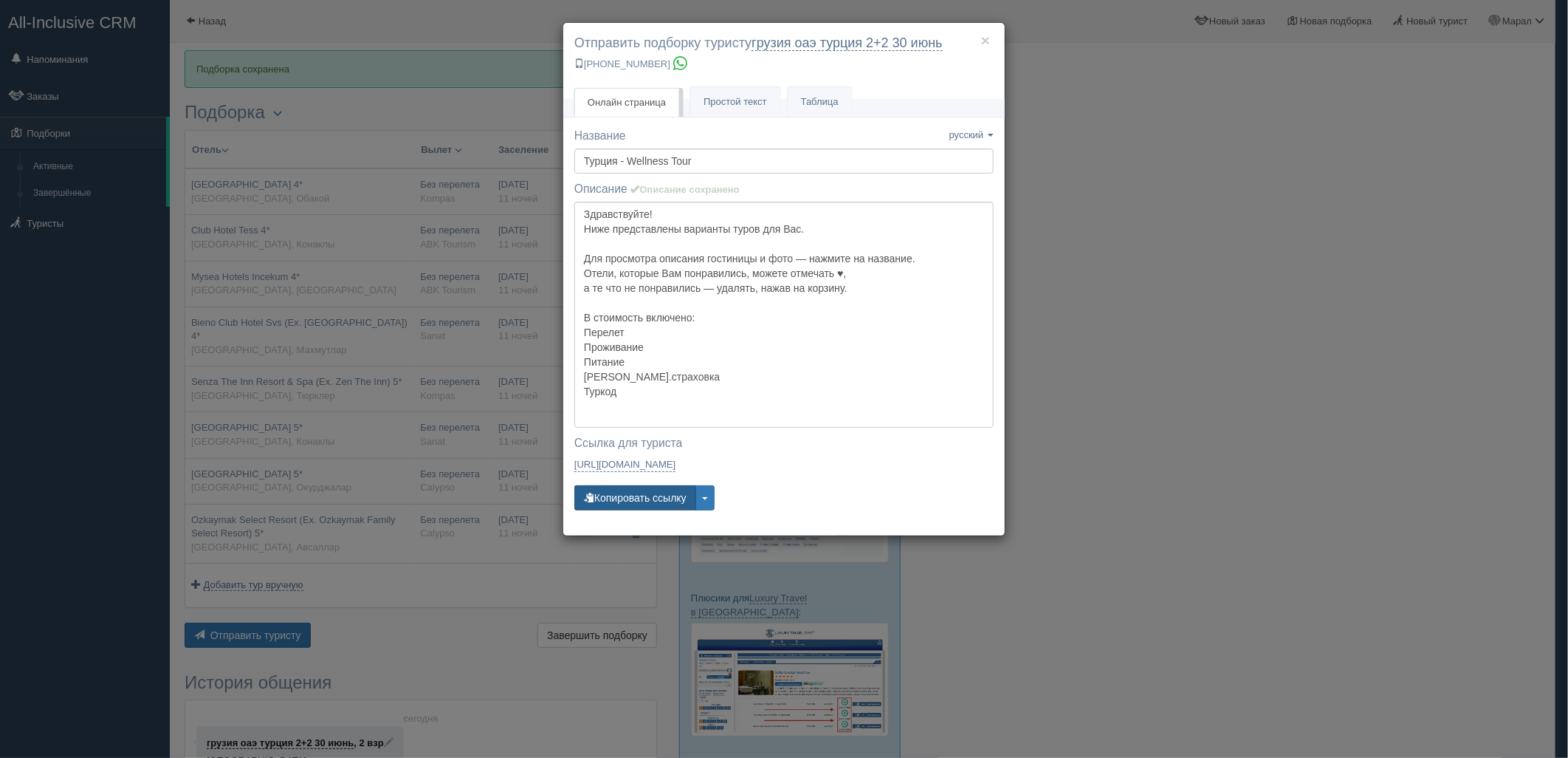
click at [630, 491] on button "Копировать ссылку" at bounding box center [635, 497] width 122 height 25
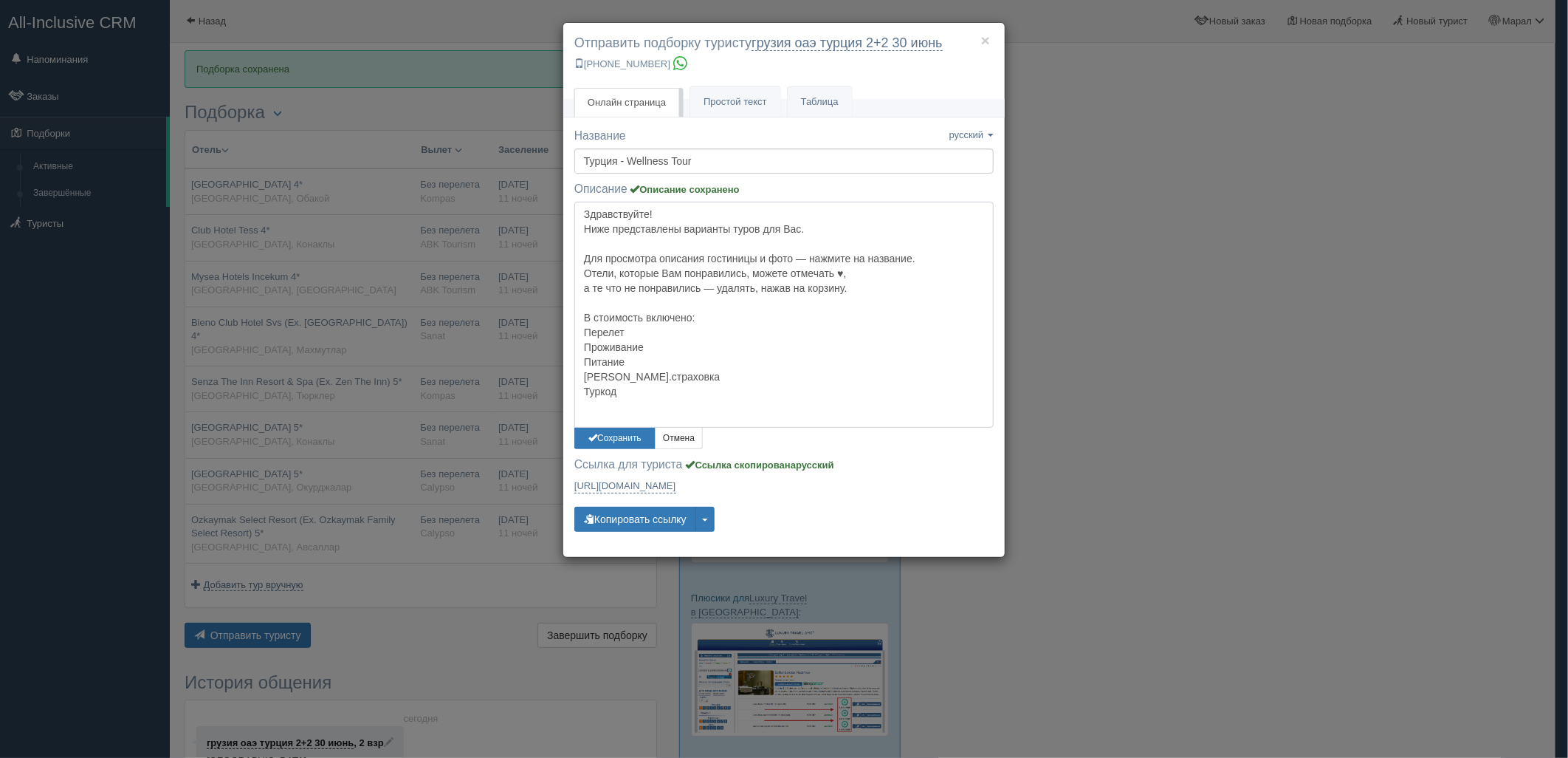
drag, startPoint x: 617, startPoint y: 410, endPoint x: 581, endPoint y: 378, distance: 48.2
click at [581, 378] on textarea "Здравствуйте! Ниже представлены варианты туров для Вас. Для просмотра описания …" at bounding box center [784, 315] width 419 height 226
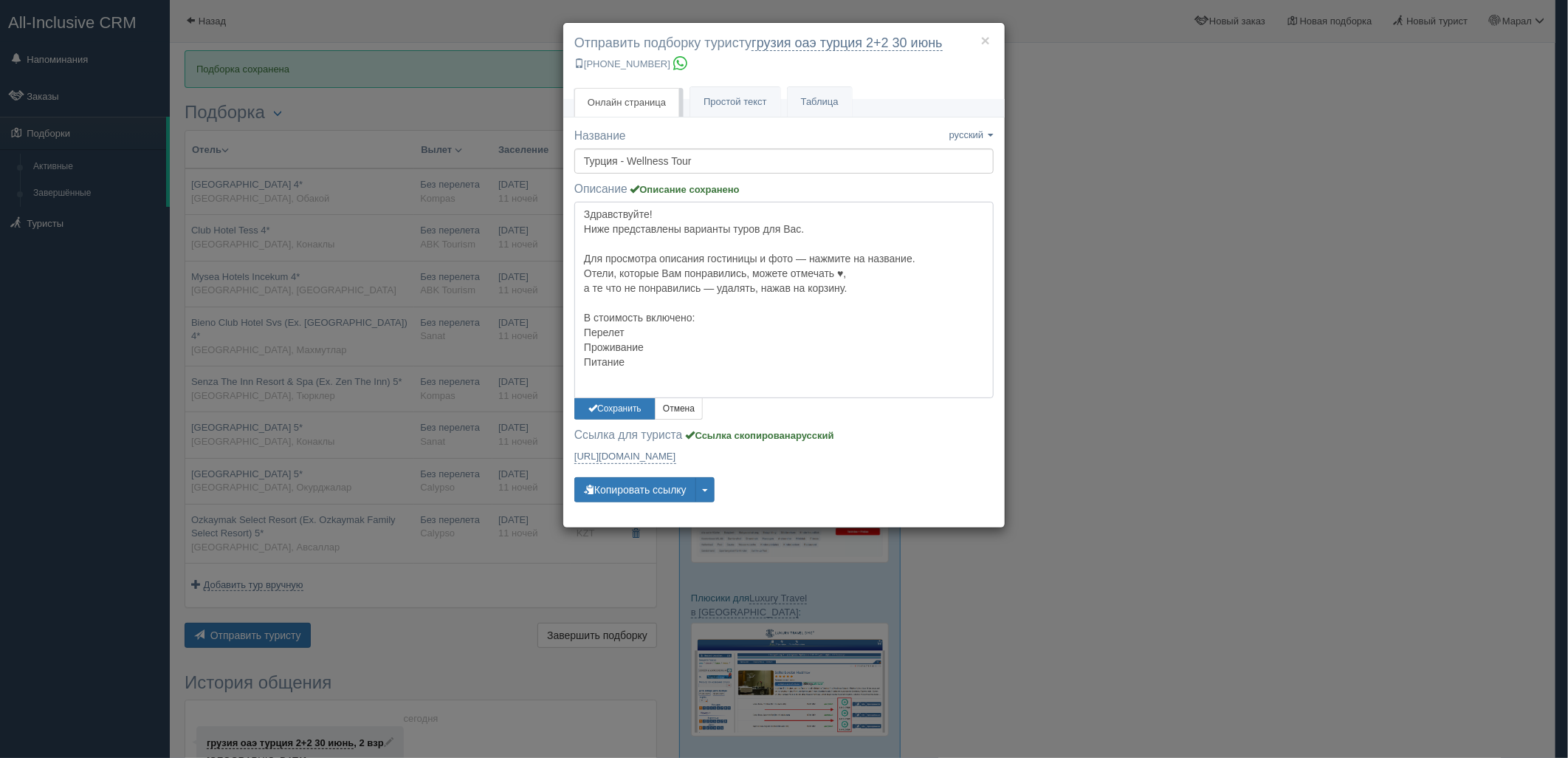
drag, startPoint x: 632, startPoint y: 333, endPoint x: 573, endPoint y: 336, distance: 59.1
click at [573, 336] on div "Название Название сохранено русский english eesti latviešu polski українська ру…" at bounding box center [784, 327] width 442 height 399
type textarea "Здравствуйте! Ниже представлены варианты туров для Вас. Для просмотра описания …"
click at [623, 418] on button "Сохранить" at bounding box center [615, 408] width 81 height 22
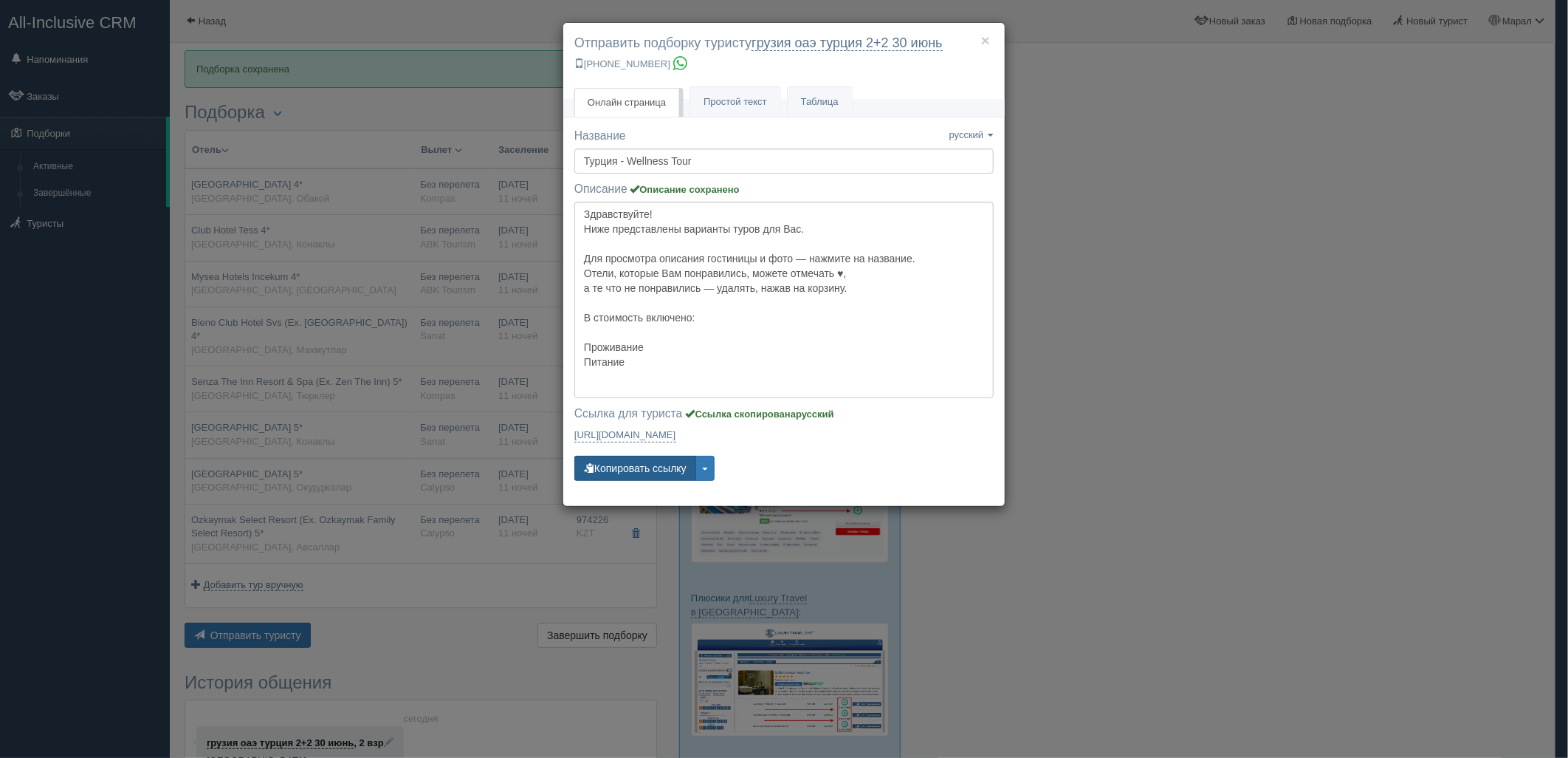
click at [628, 468] on button "Копировать ссылку" at bounding box center [635, 468] width 122 height 25
click at [1367, 438] on div "× Отправить подборку туристу грузия оаэ турция 2+2 30 июнь +7 701 880 5580 Онла…" at bounding box center [784, 379] width 1568 height 758
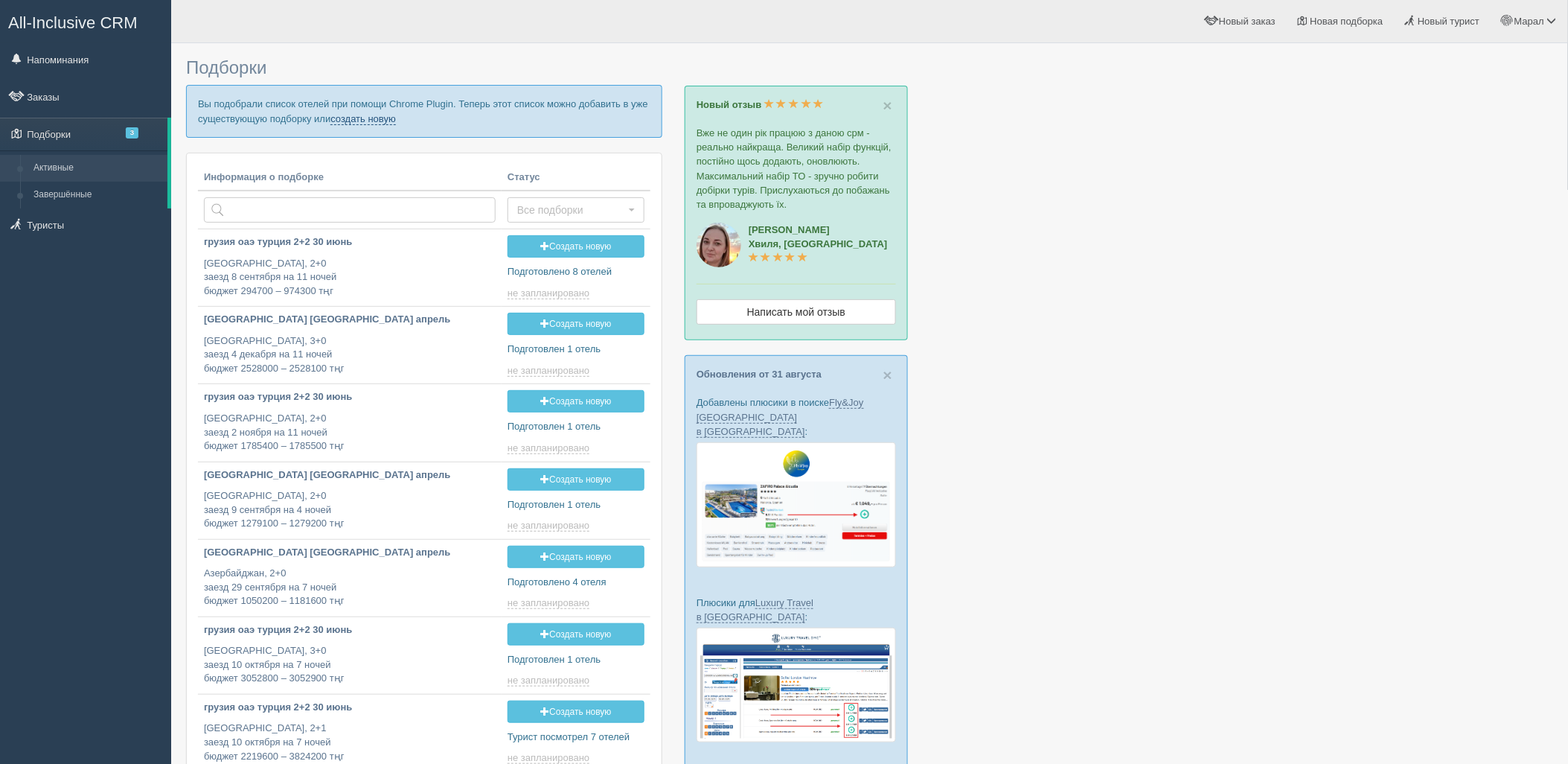
click at [392, 117] on link "создать новую" at bounding box center [363, 119] width 65 height 12
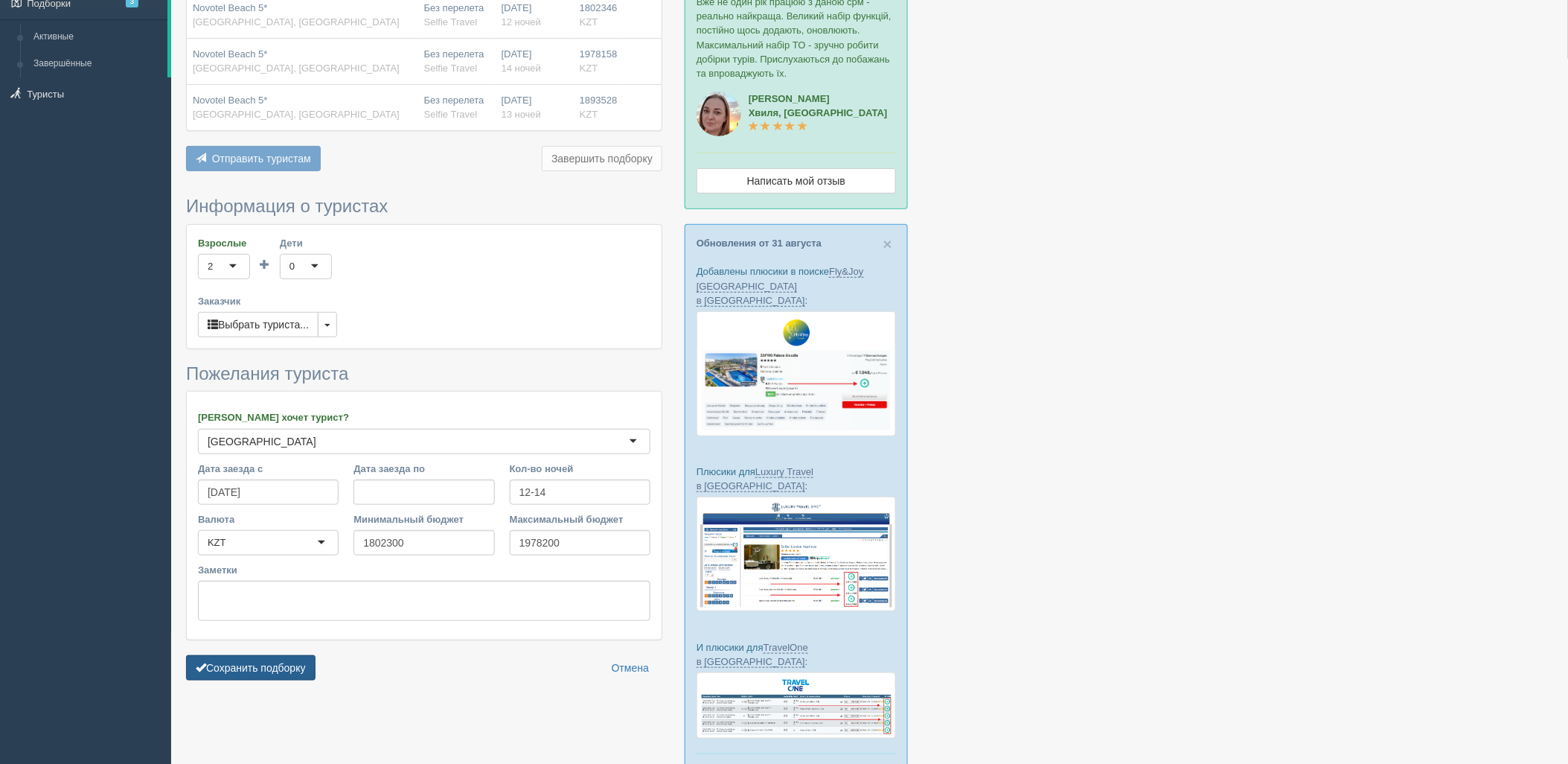
scroll to position [202, 0]
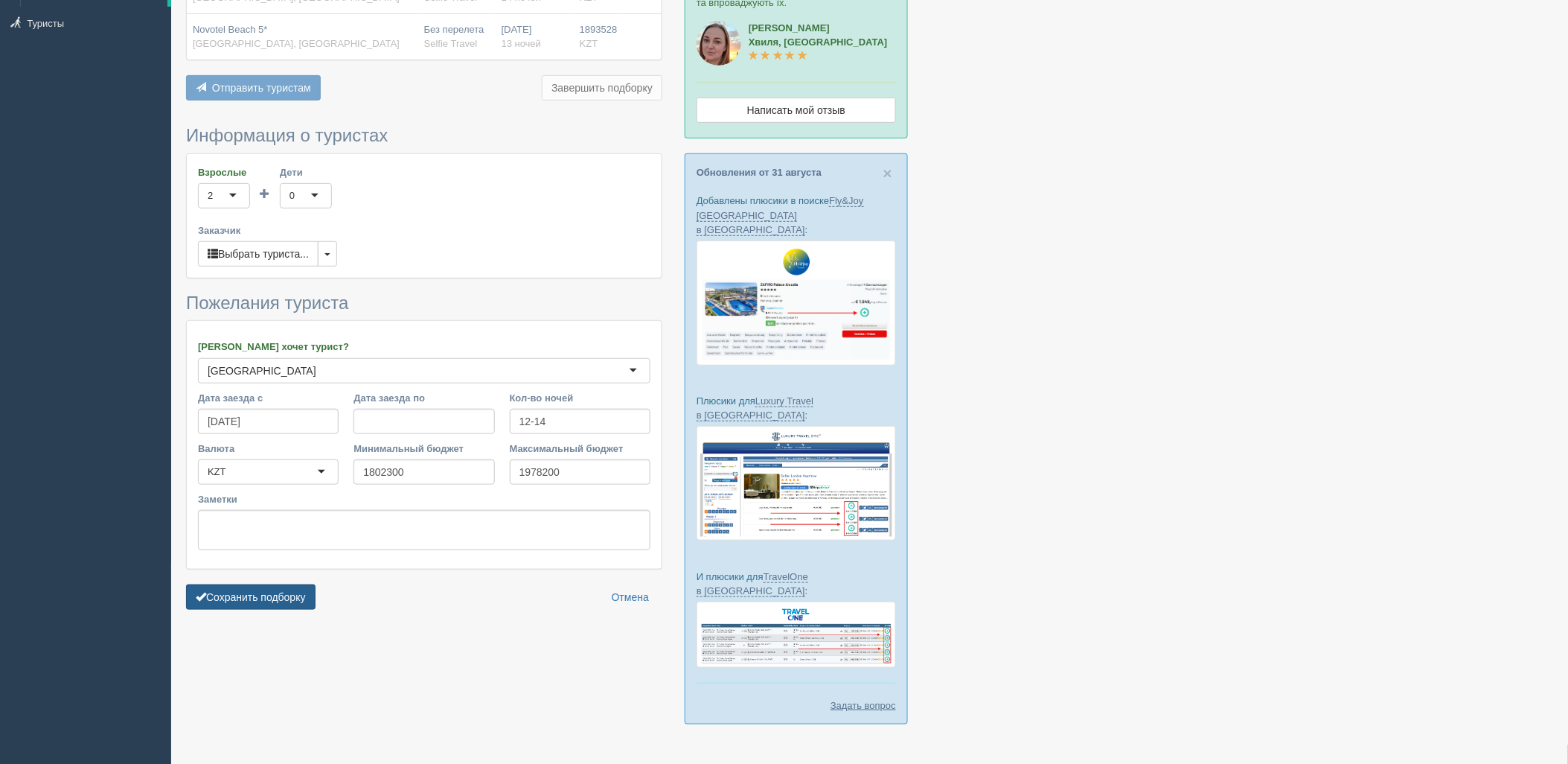
click at [253, 590] on button "Сохранить подборку" at bounding box center [250, 597] width 130 height 25
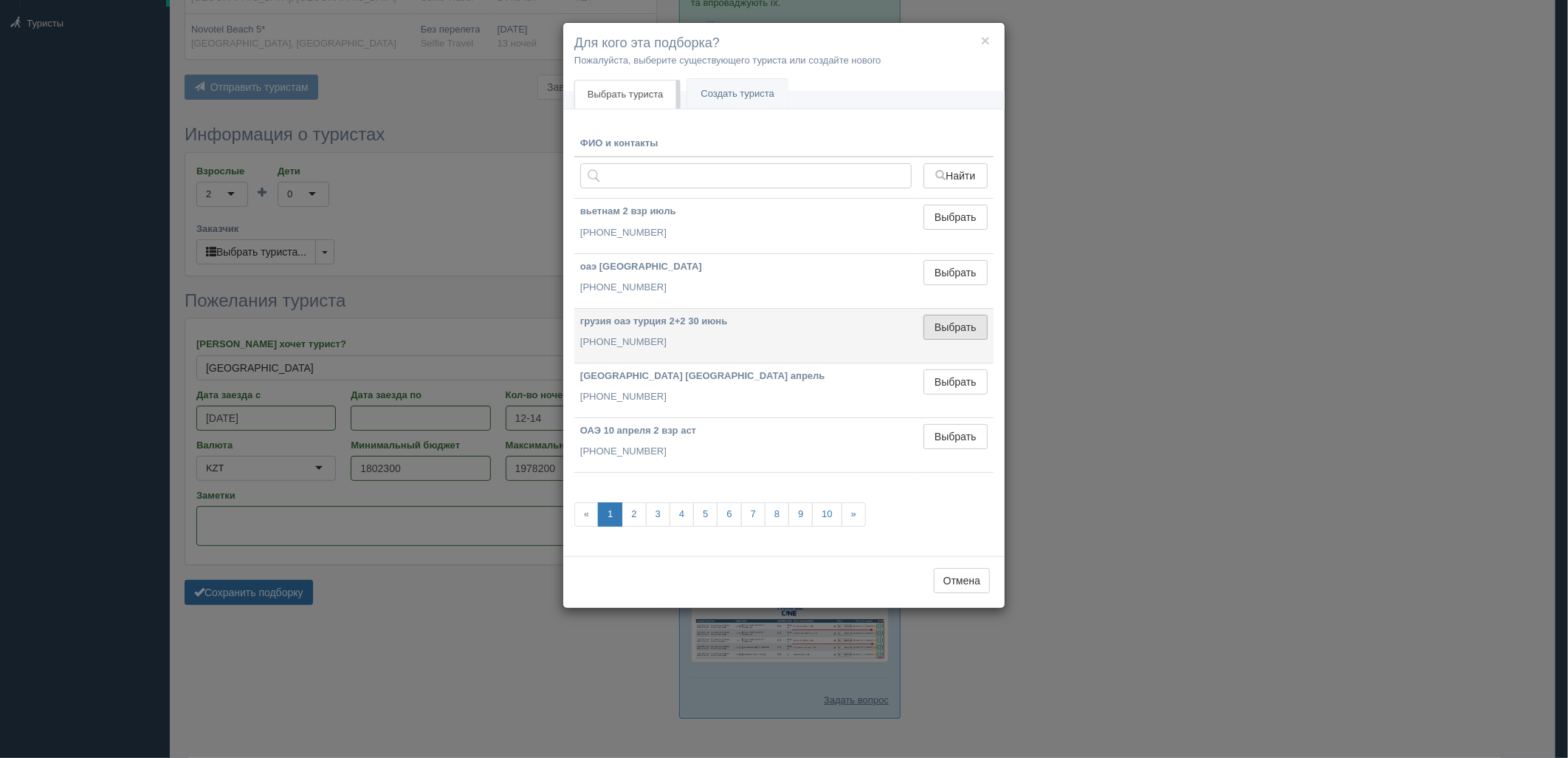
click at [957, 338] on button "Выбрать" at bounding box center [955, 327] width 64 height 25
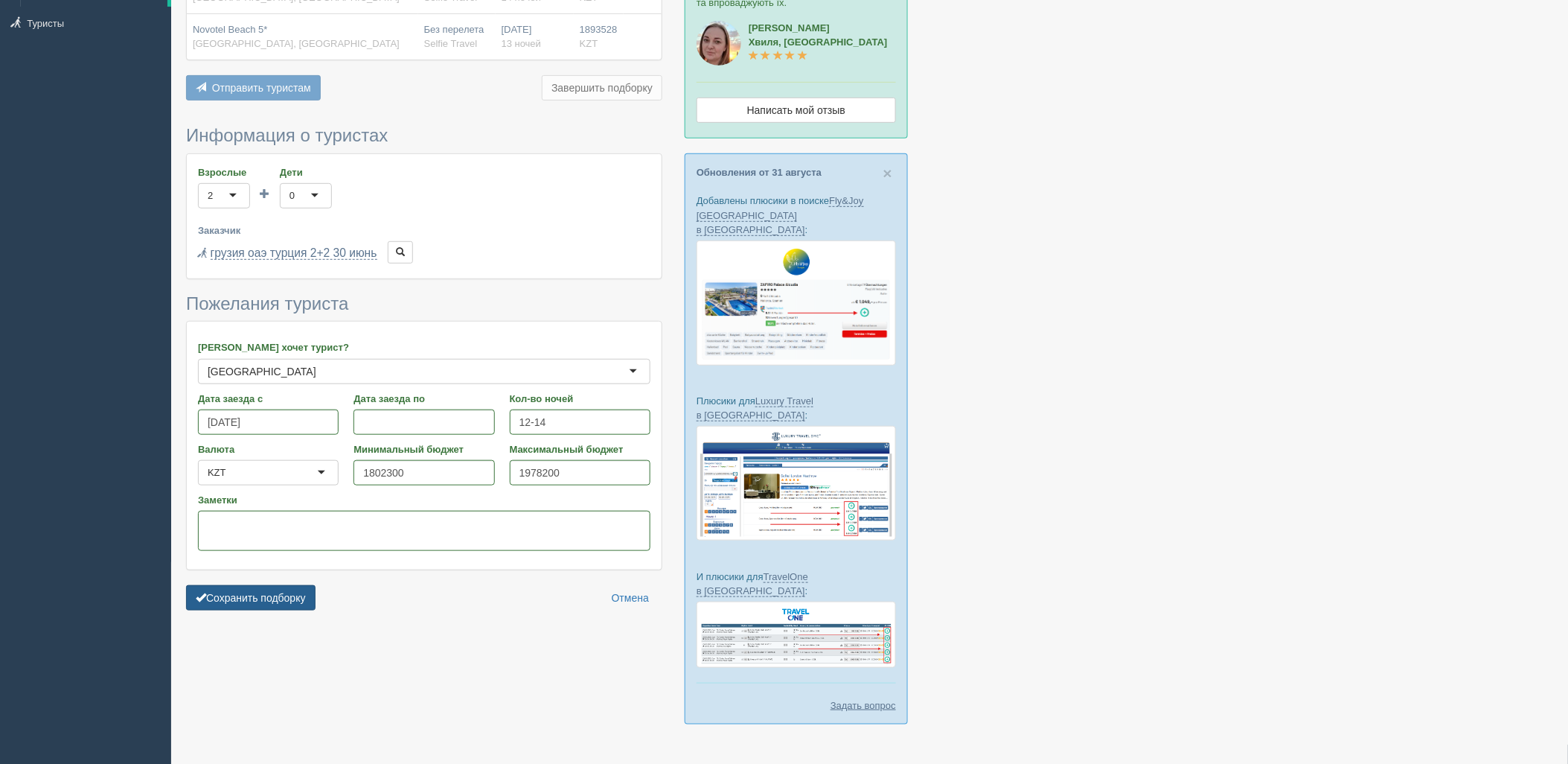
click at [257, 596] on button "Сохранить подборку" at bounding box center [250, 597] width 130 height 25
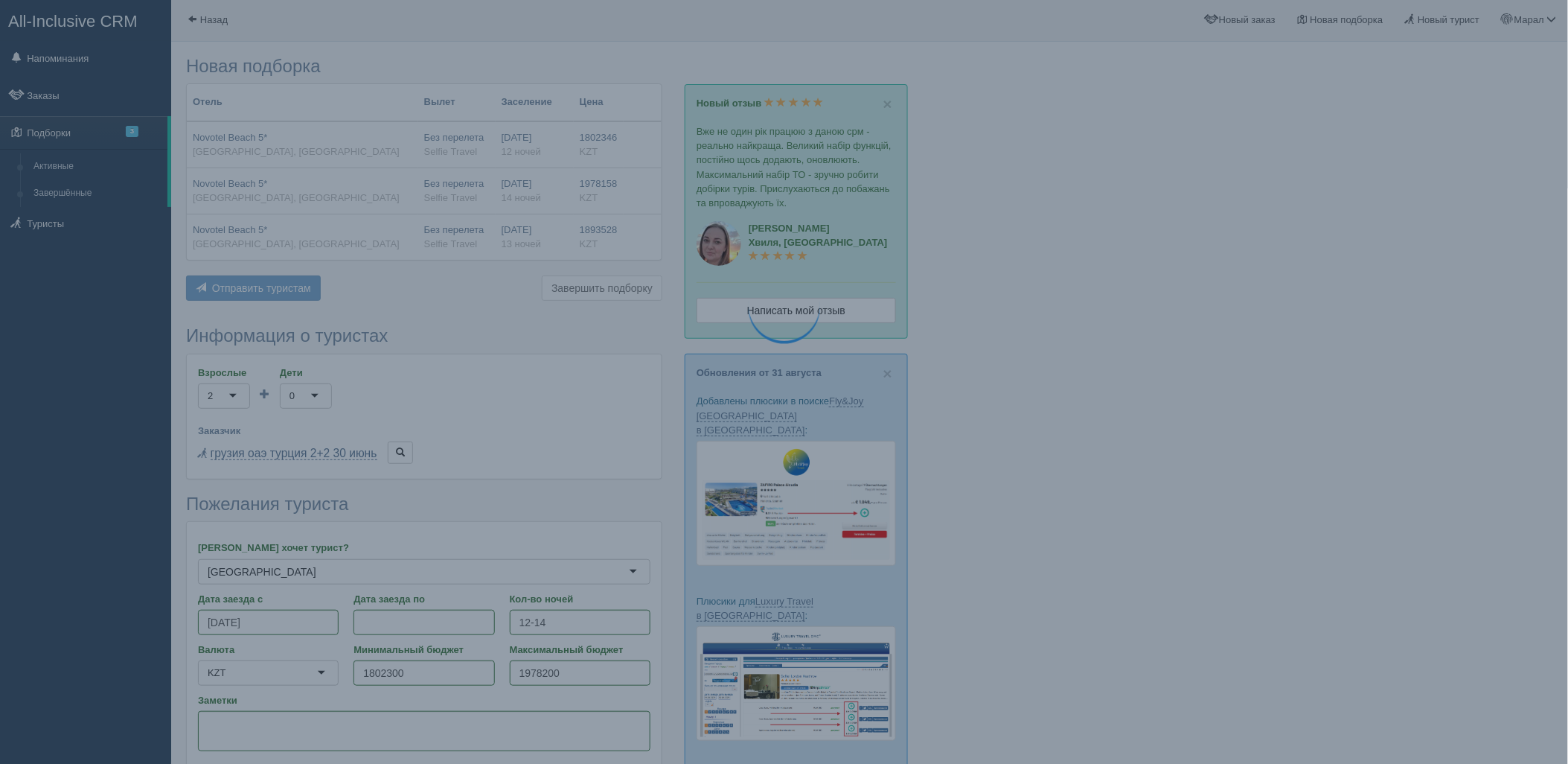
scroll to position [0, 0]
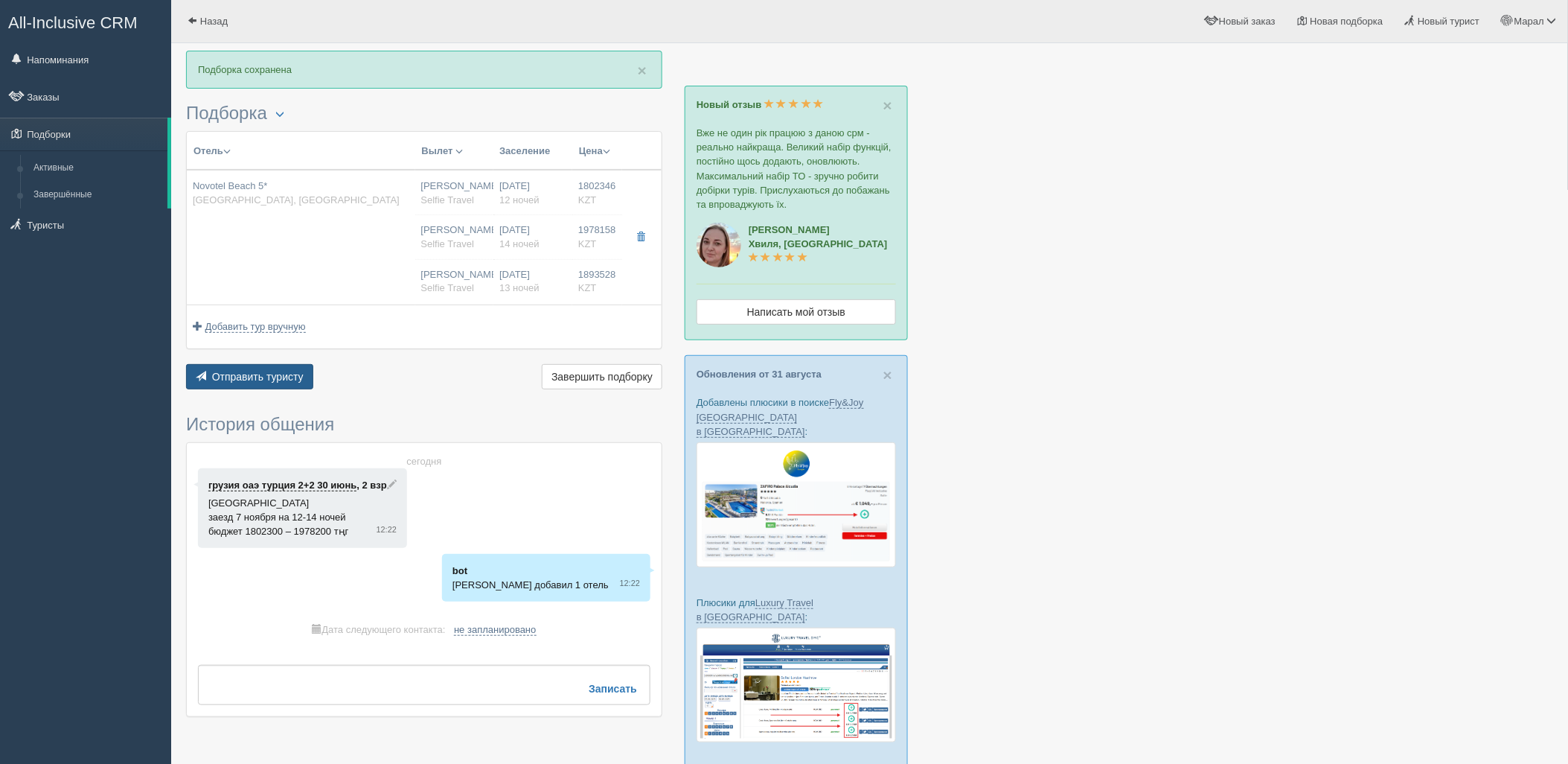
click at [248, 373] on span "Отправить туристу" at bounding box center [257, 377] width 91 height 12
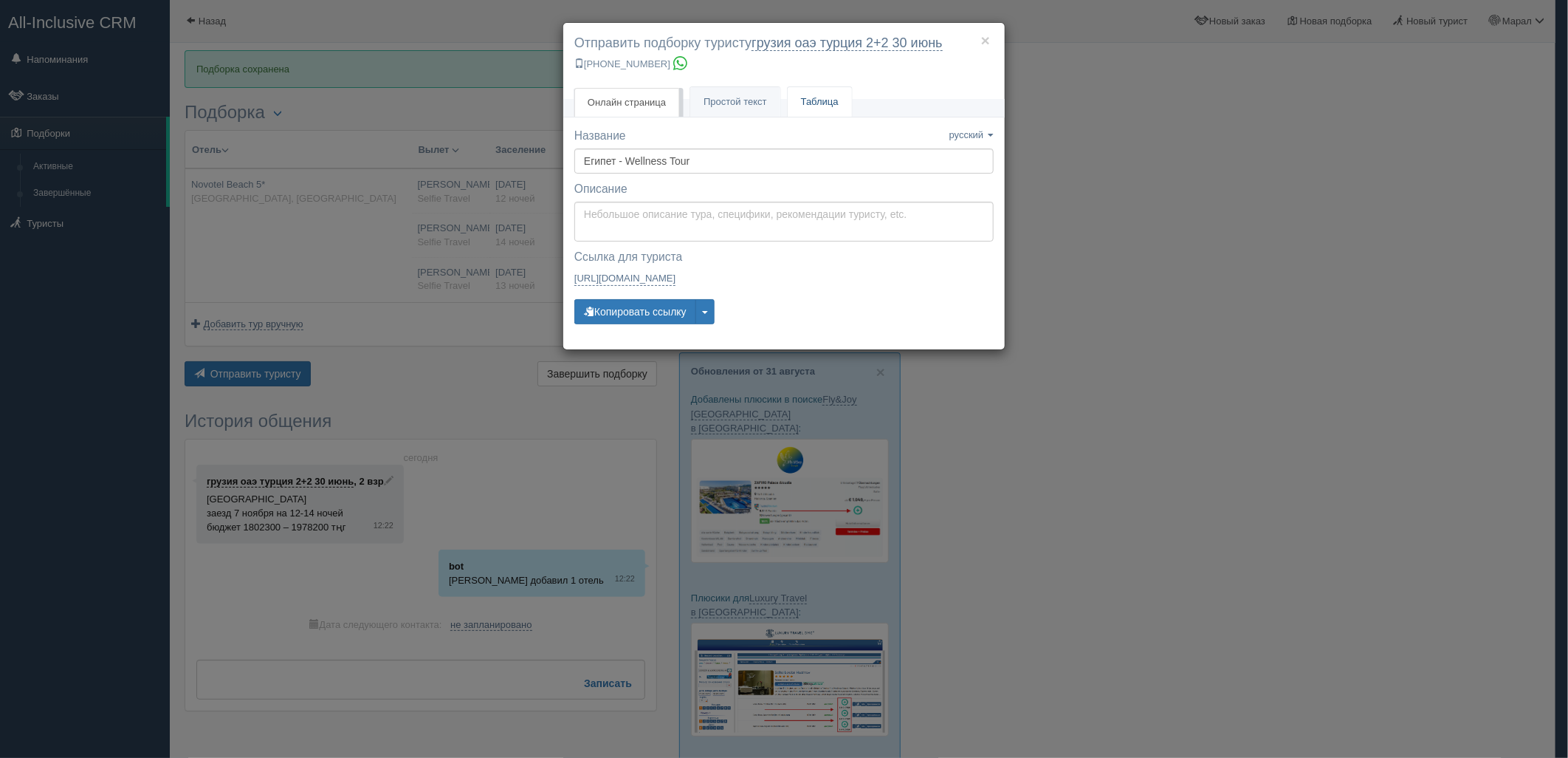
click at [830, 104] on link "Таблица" at bounding box center [819, 102] width 64 height 30
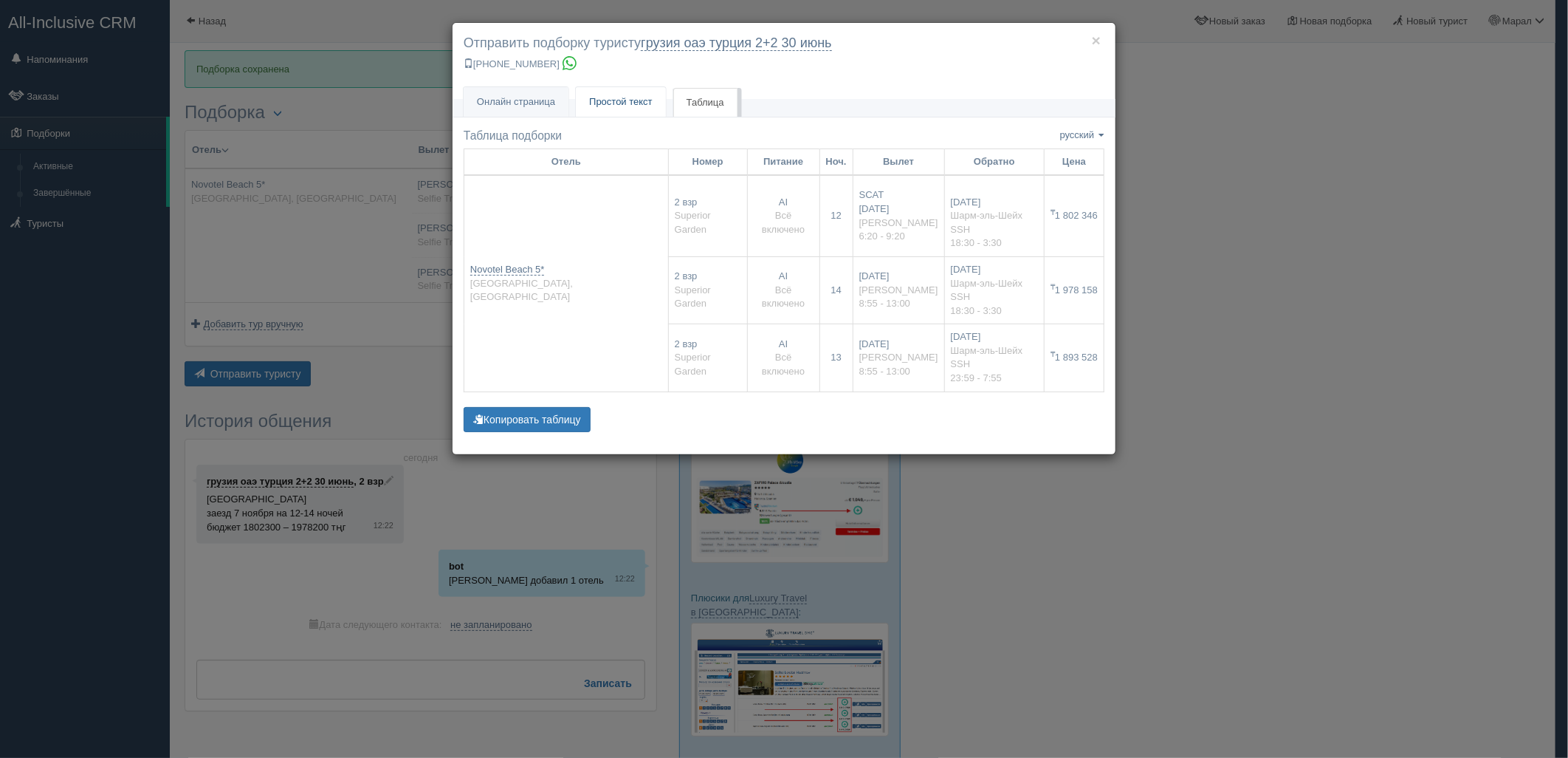
click at [642, 106] on span "Простой текст" at bounding box center [621, 101] width 63 height 11
type textarea "🌞 Добрый день! Предлагаем Вам рассмотреть следующие варианты: 🌎 Египет, Naama B…"
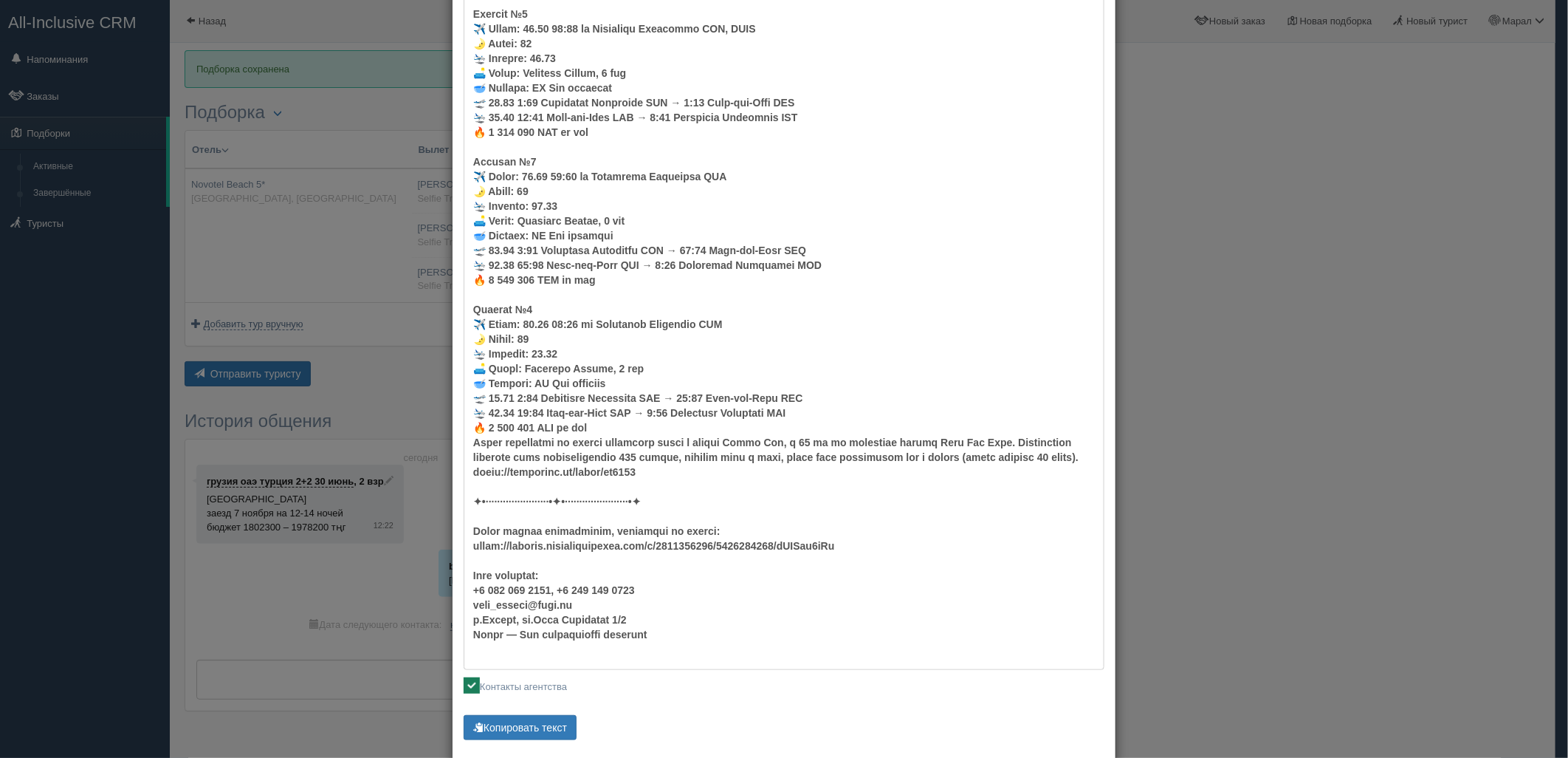
scroll to position [244, 0]
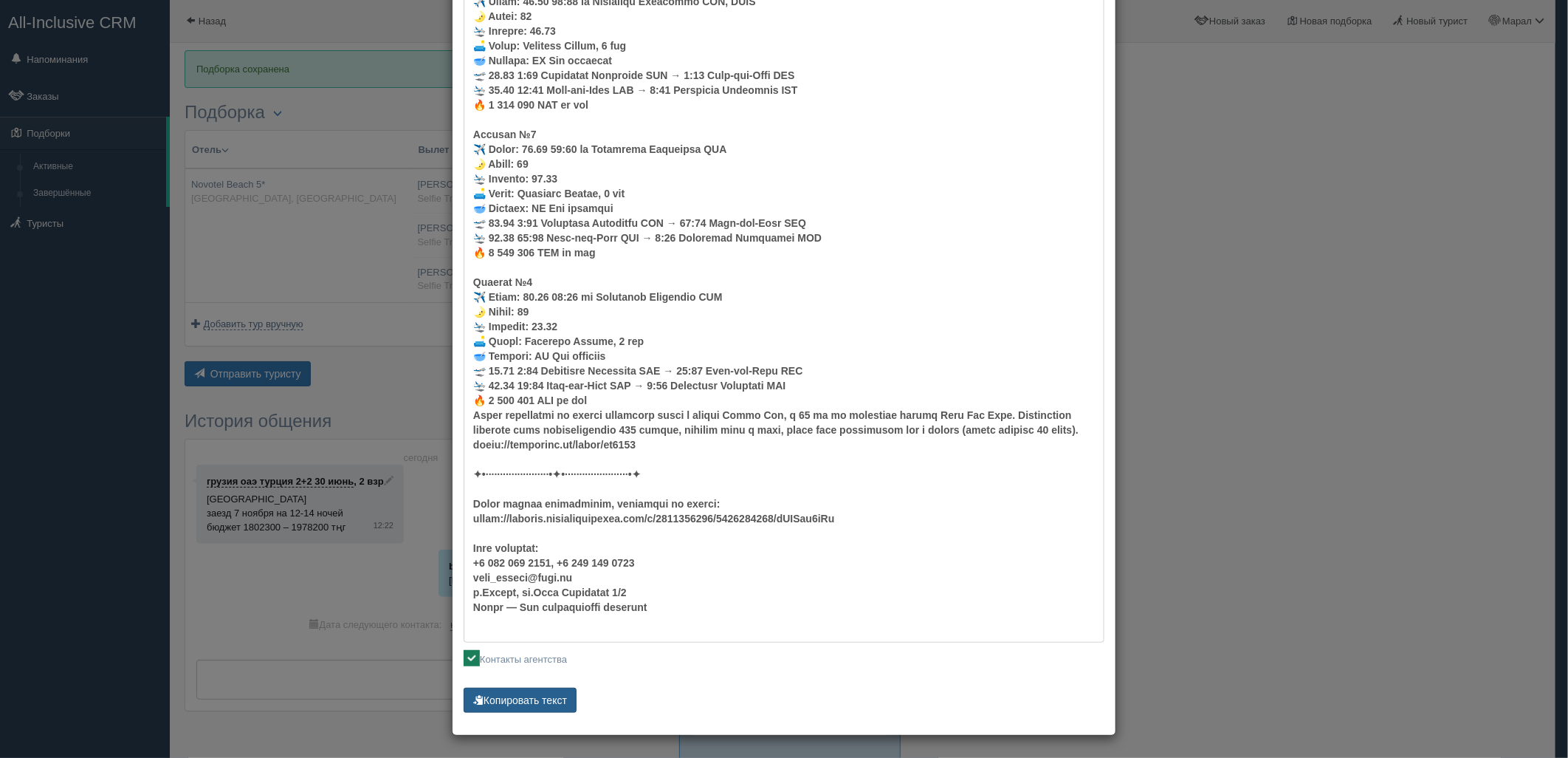
click at [520, 698] on button "Копировать текст" at bounding box center [520, 700] width 113 height 25
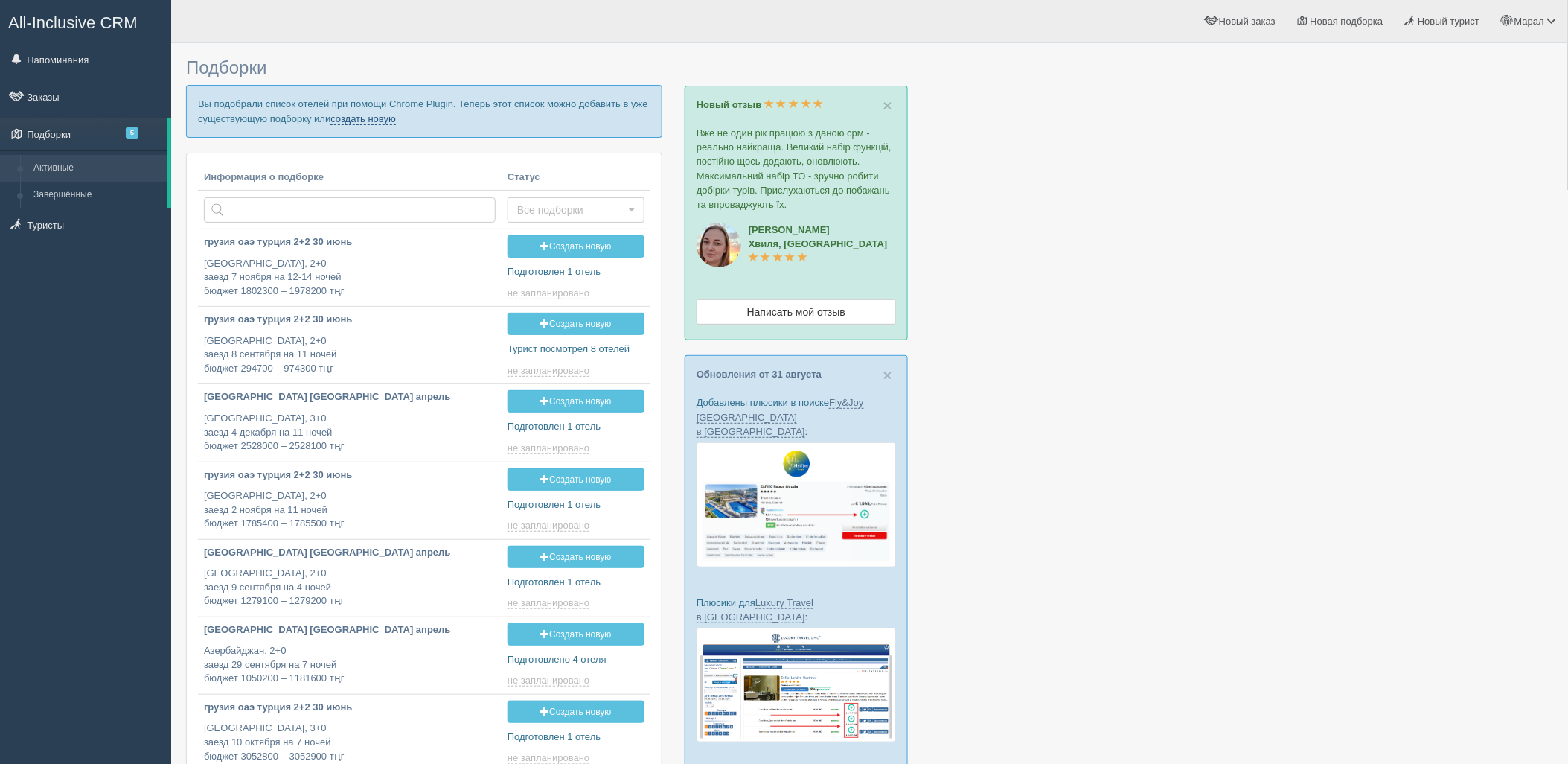
click at [358, 120] on link "создать новую" at bounding box center [363, 119] width 65 height 12
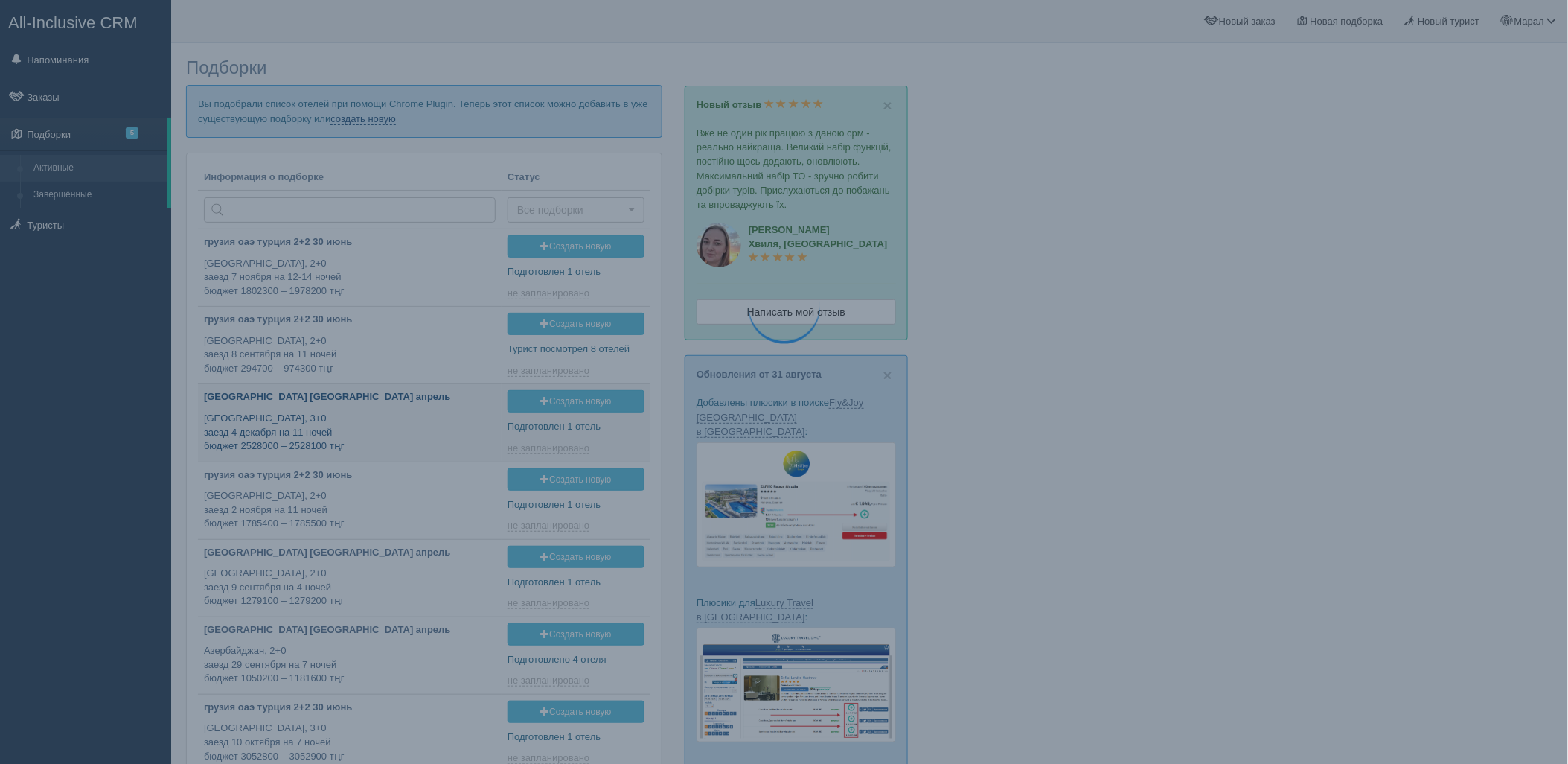
type input "[DATE] 13:15"
type input "[DATE] 12:50"
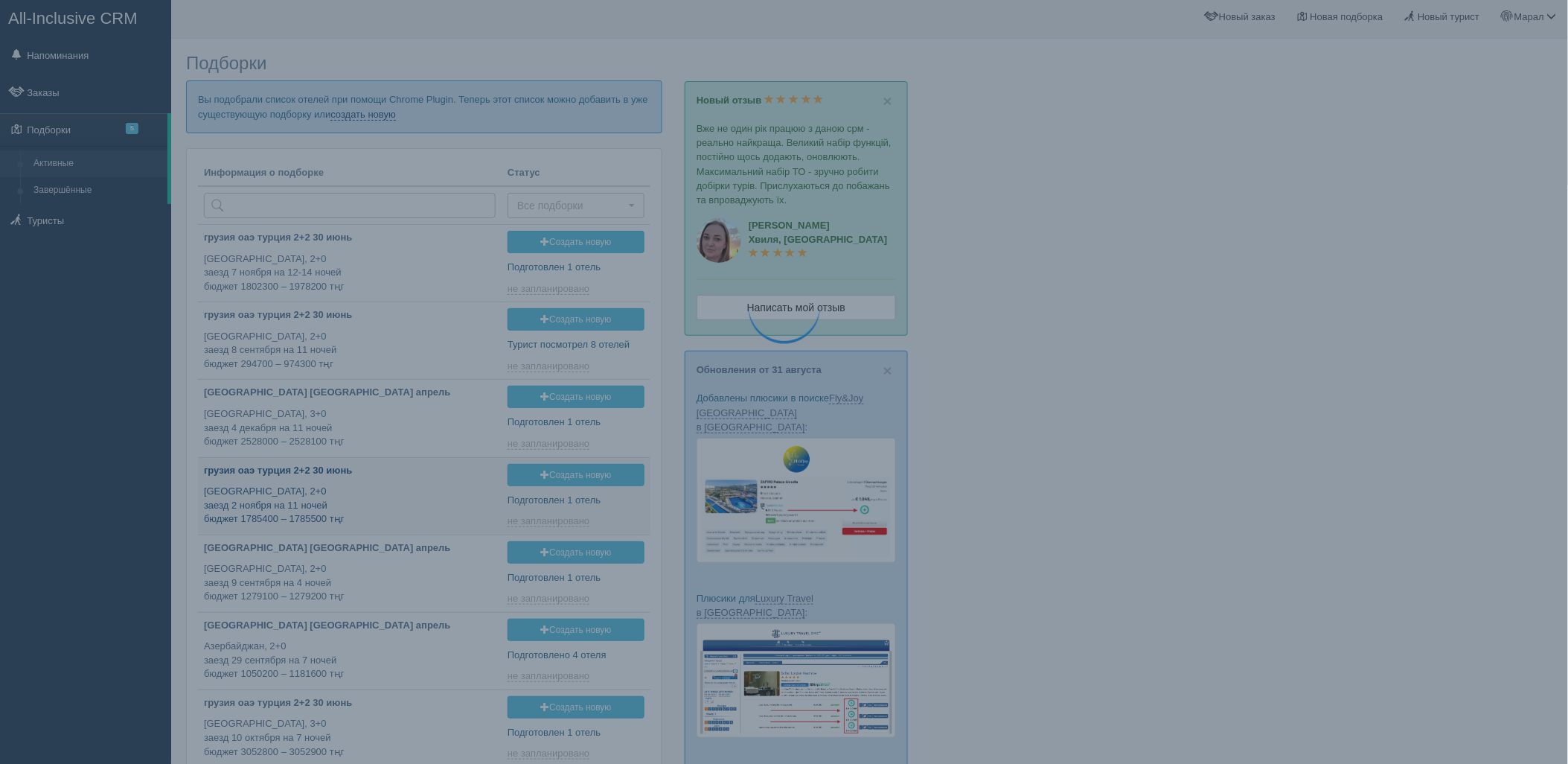
type input "[DATE] 12:30"
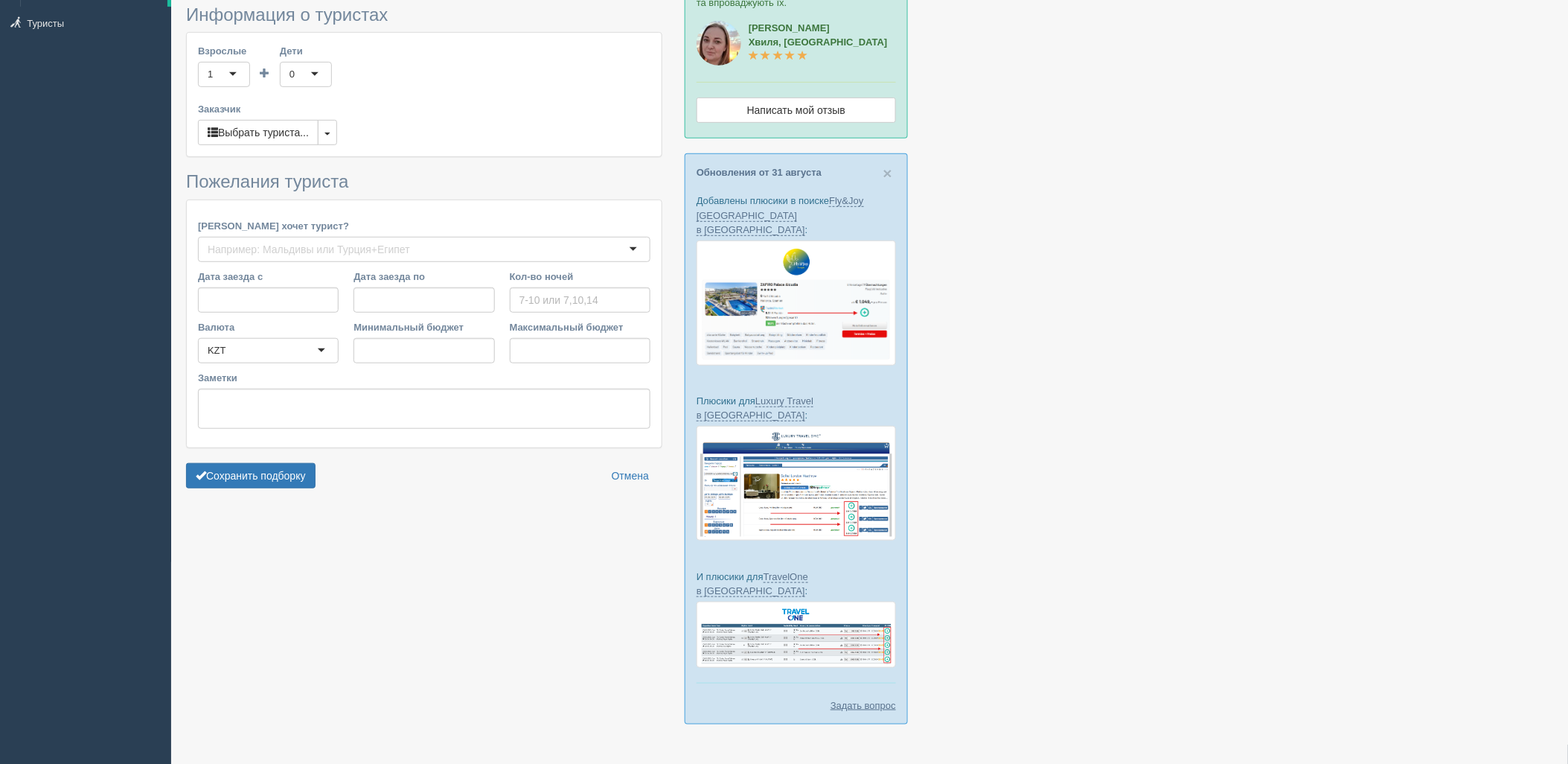
type input "11"
type input "294700"
type input "2545100"
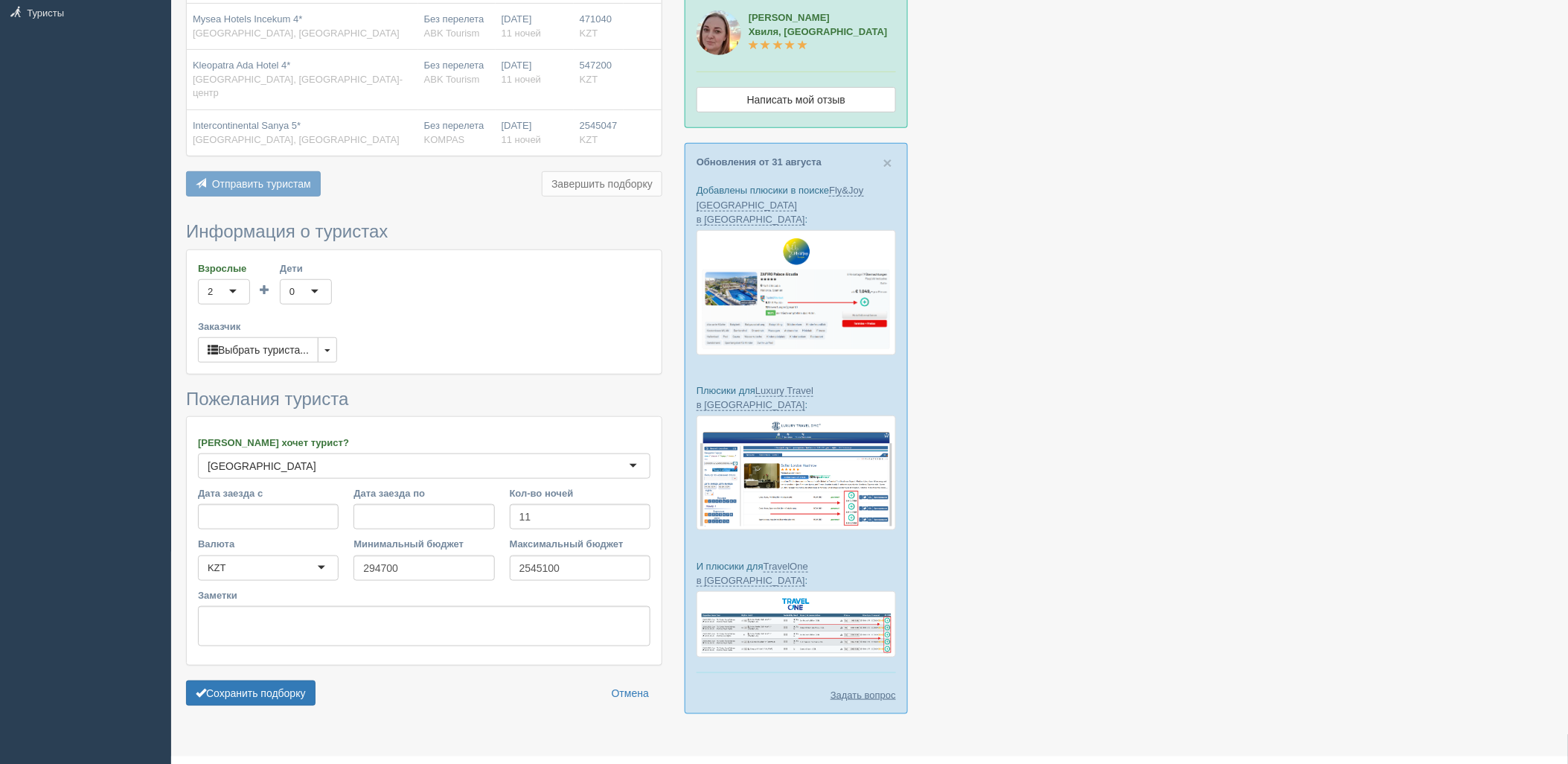
scroll to position [216, 0]
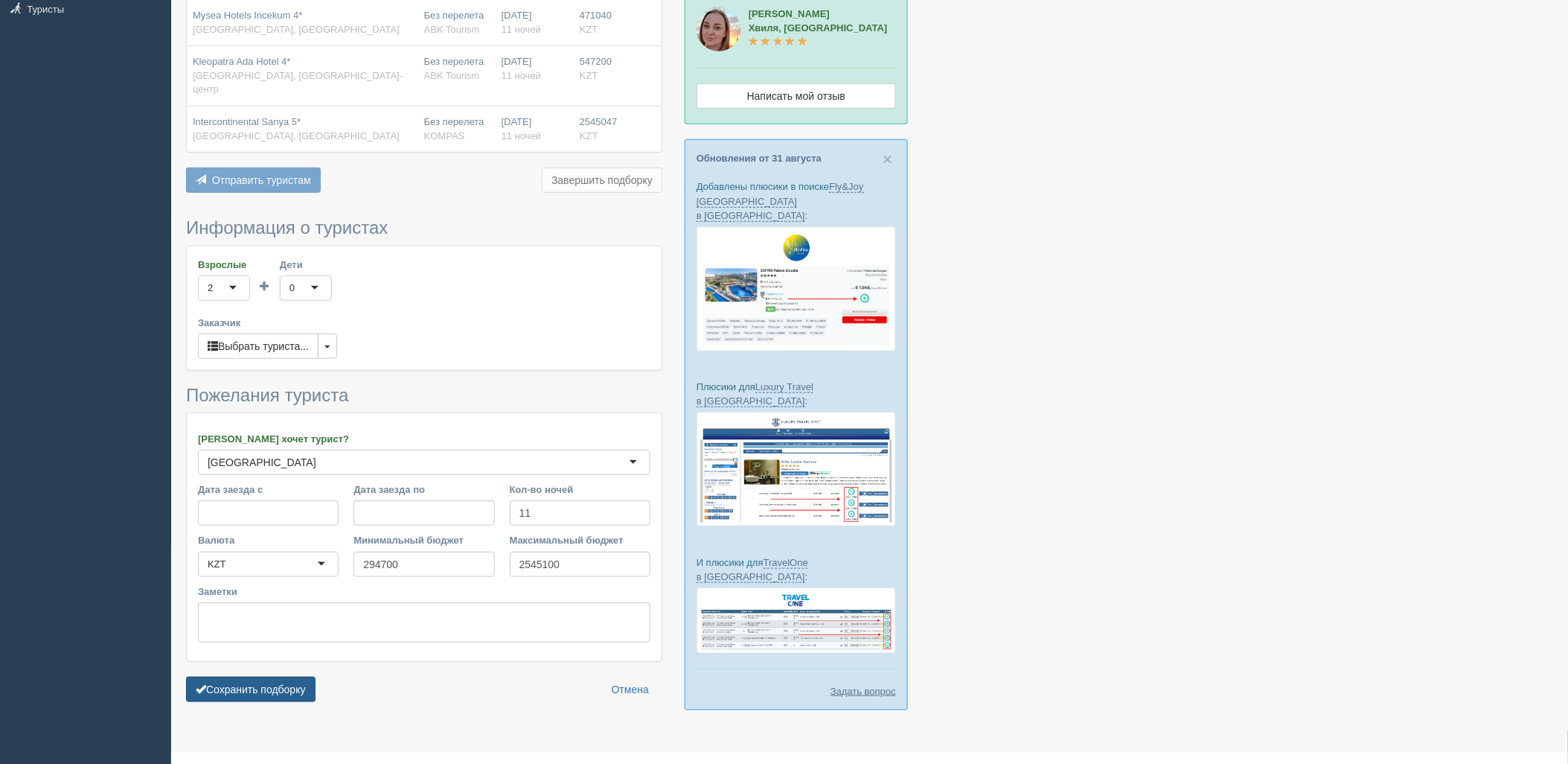
click at [272, 676] on button "Сохранить подборку" at bounding box center [250, 689] width 130 height 25
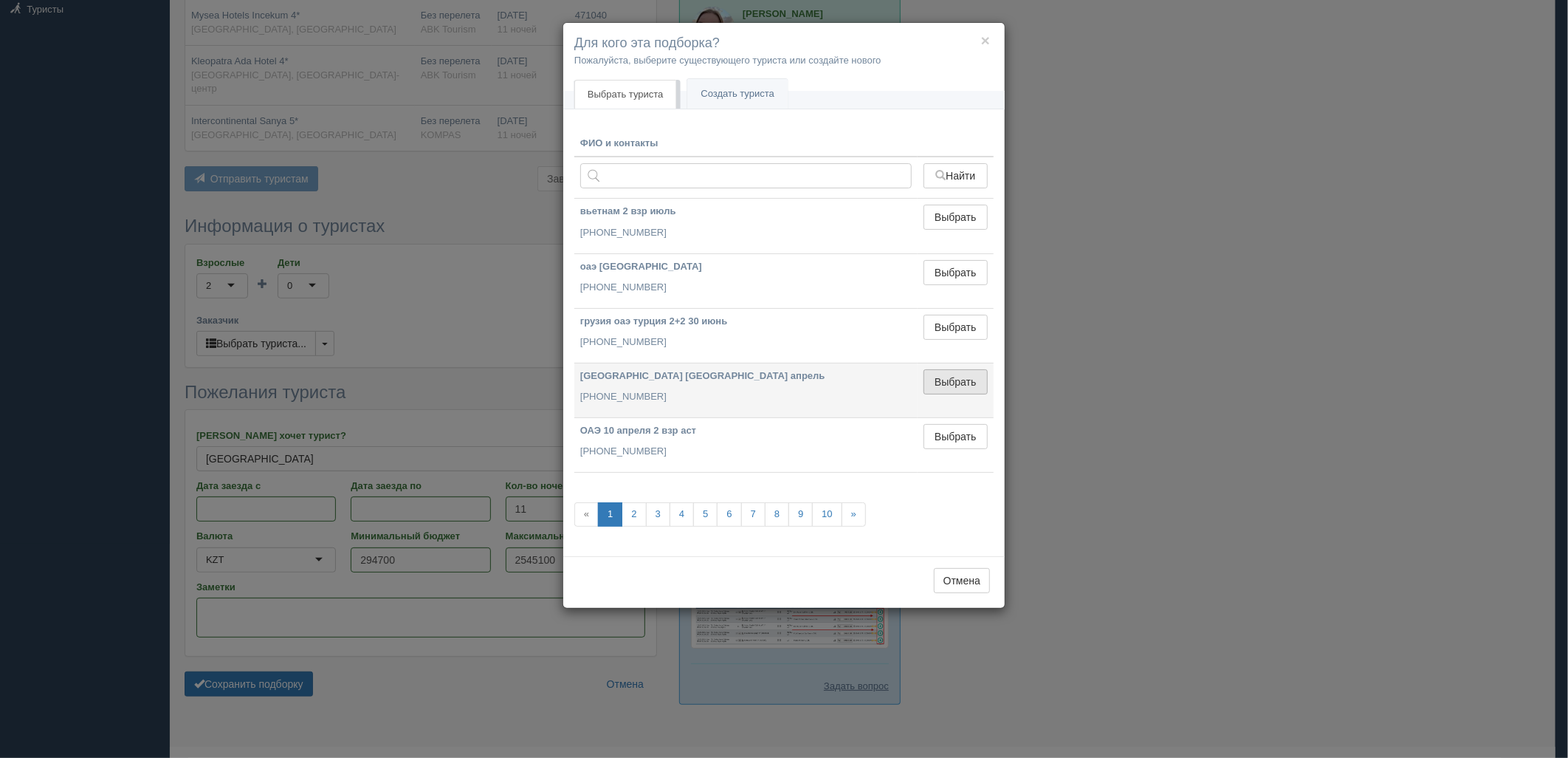
click at [945, 379] on button "Выбрать" at bounding box center [955, 382] width 64 height 25
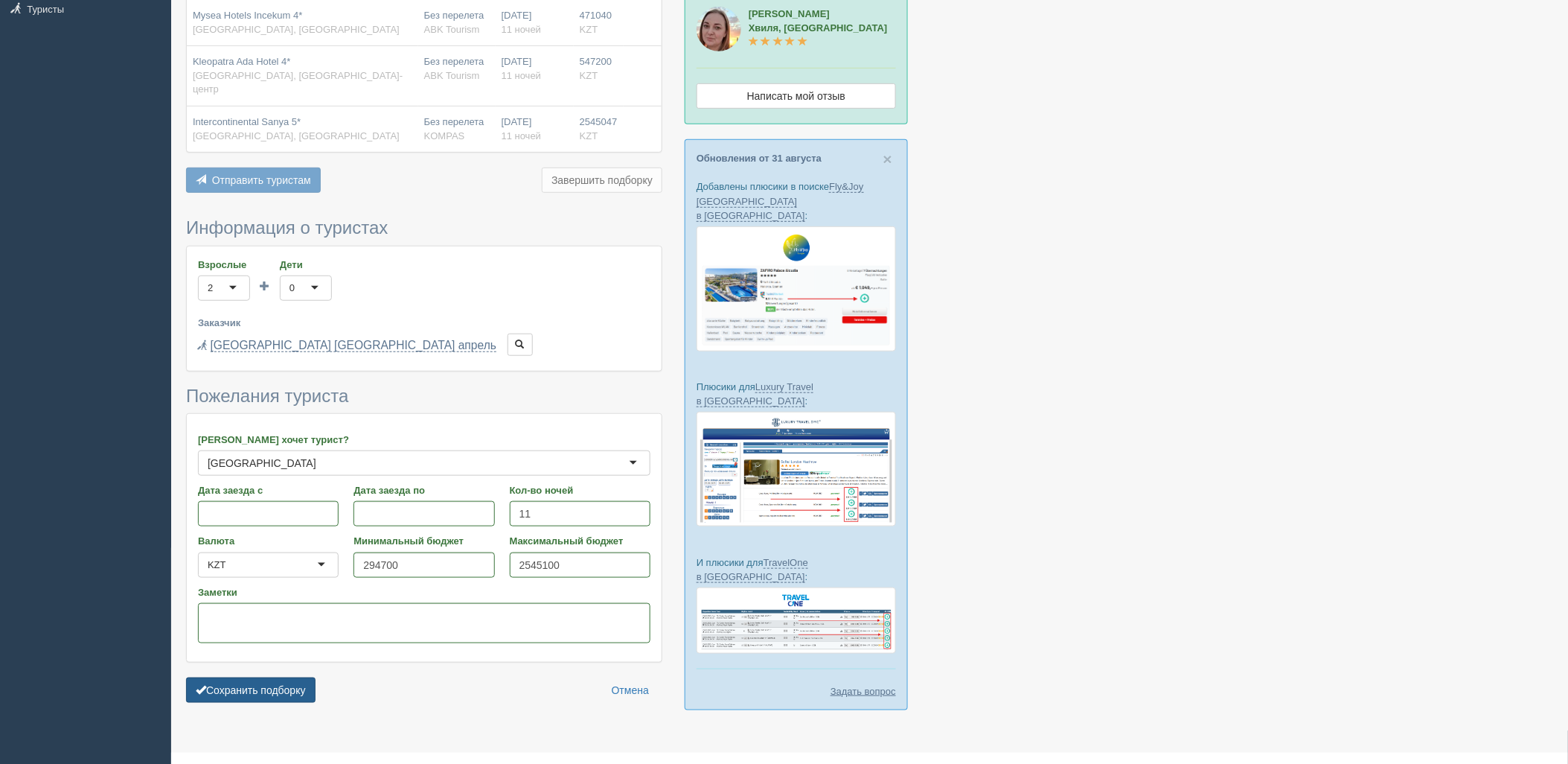
click at [276, 681] on button "Сохранить подборку" at bounding box center [250, 690] width 130 height 25
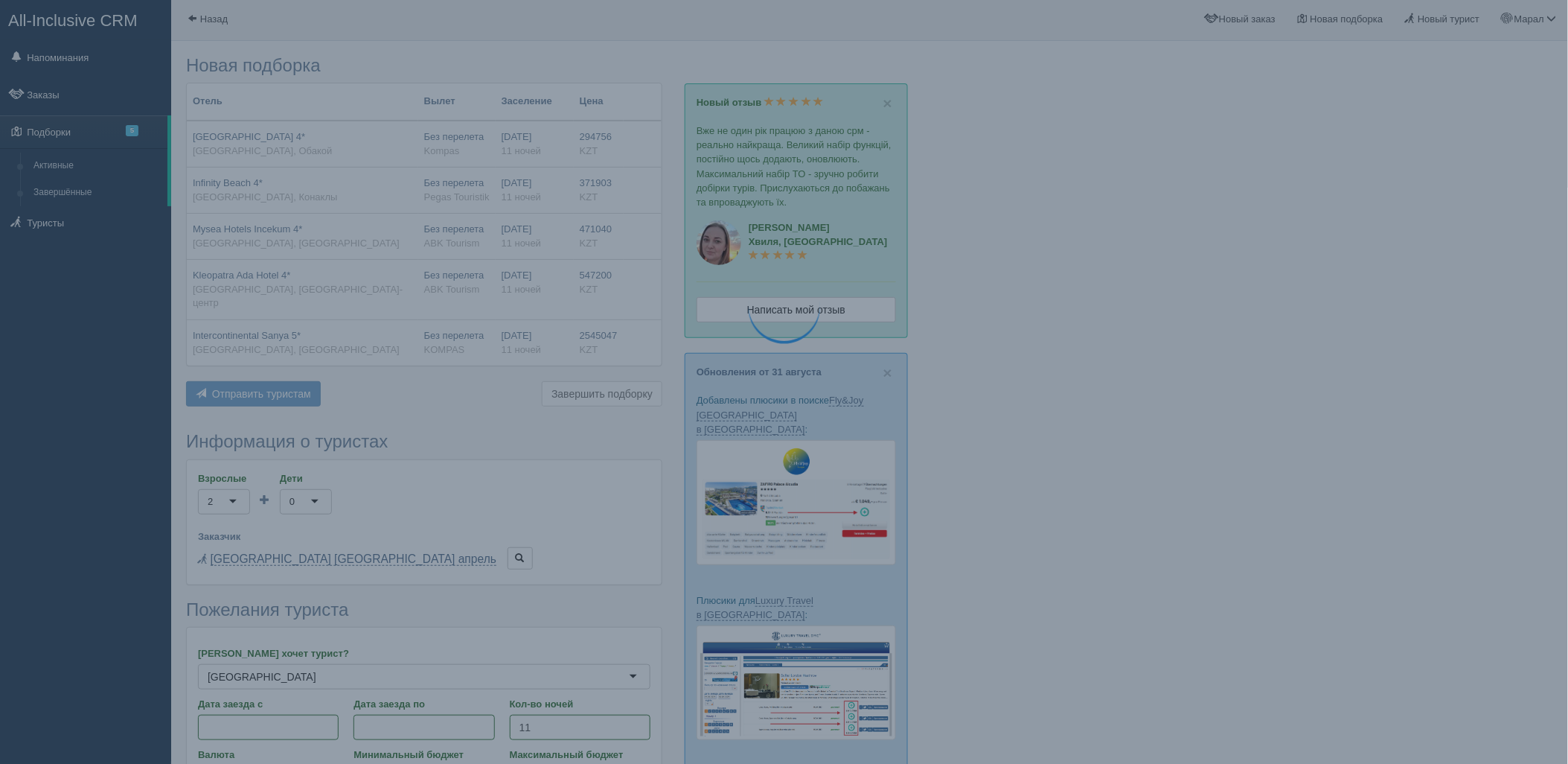
scroll to position [0, 0]
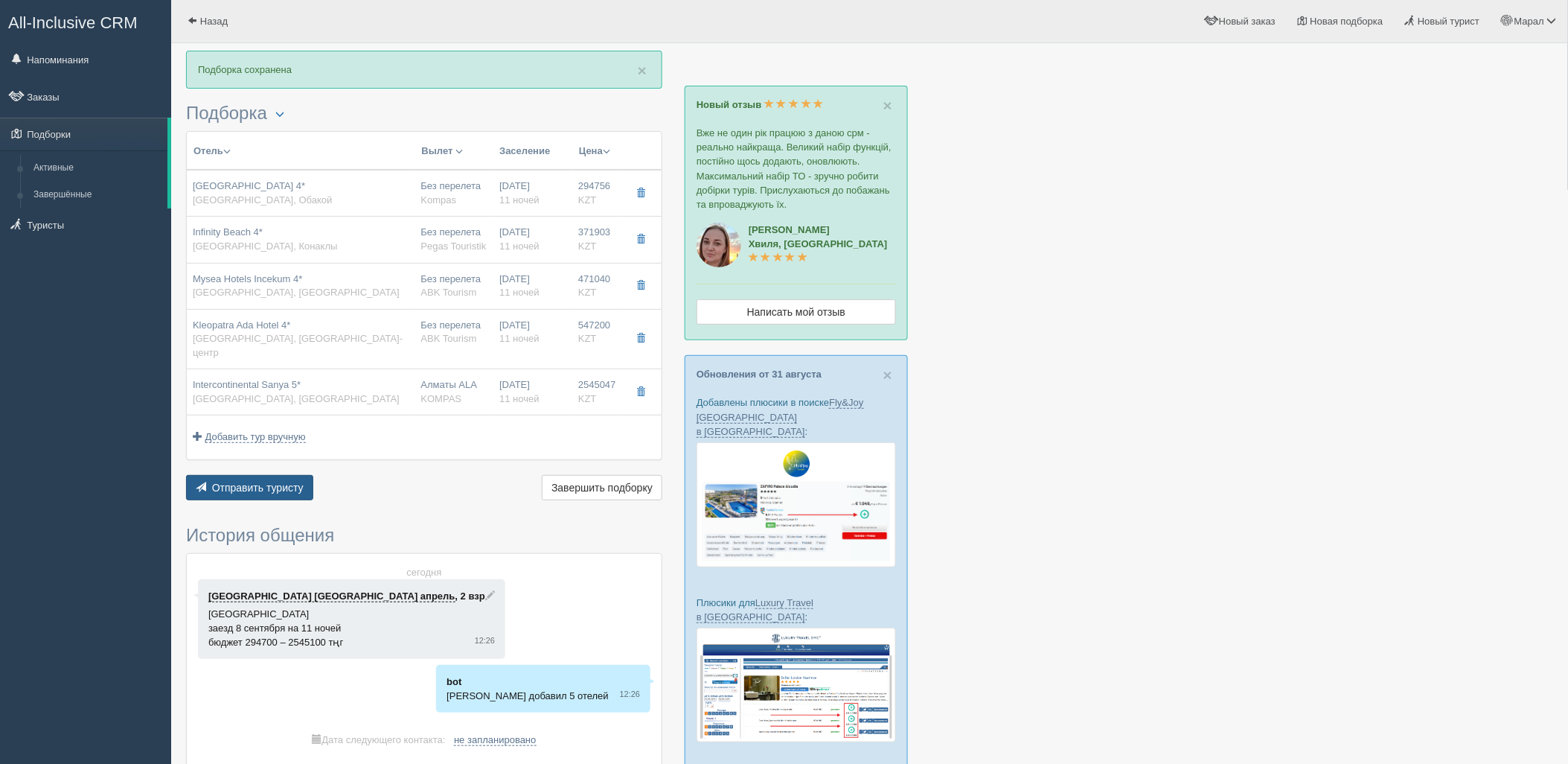
click at [264, 481] on span "Отправить туристу" at bounding box center [257, 487] width 91 height 12
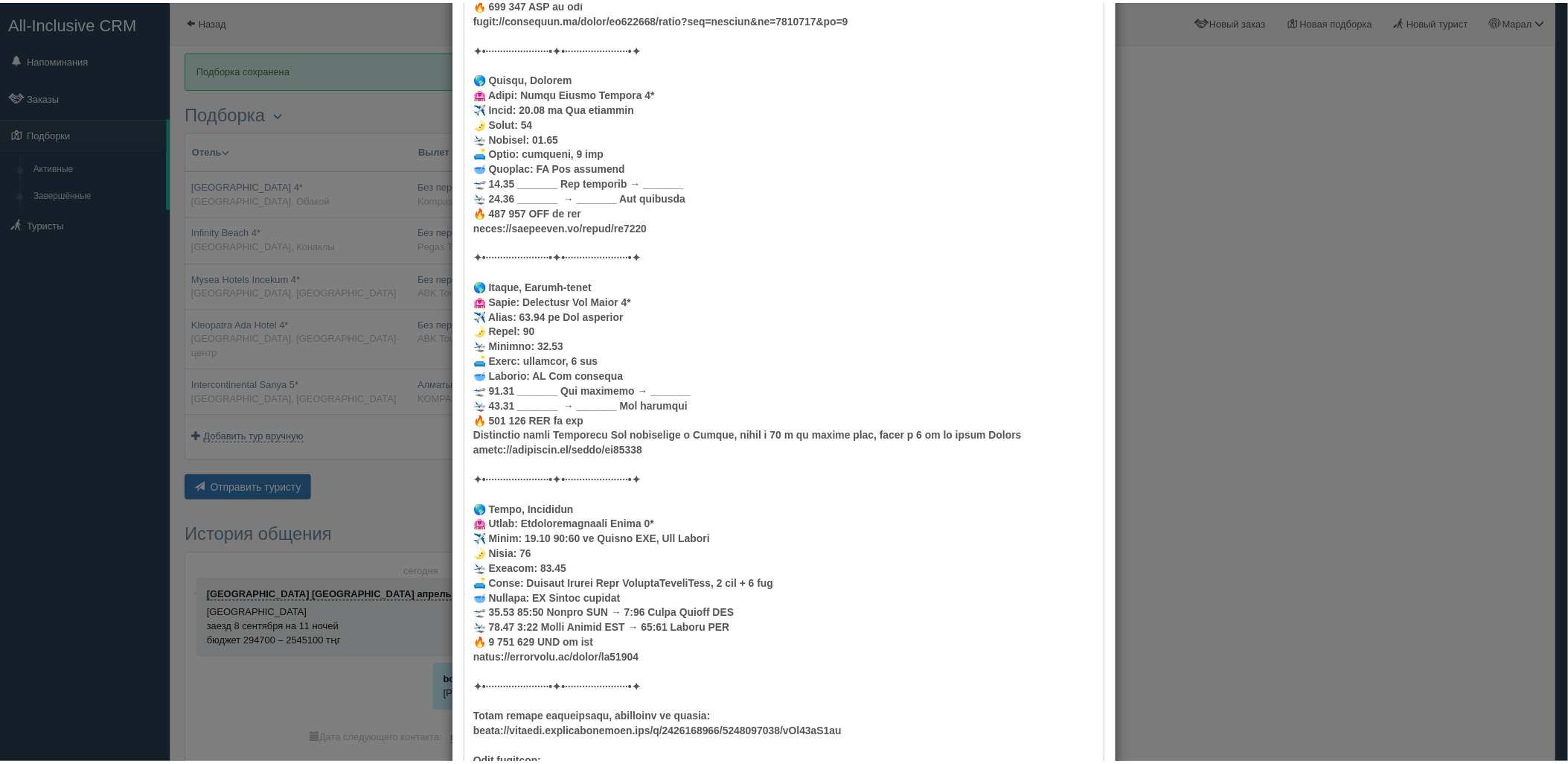
scroll to position [723, 0]
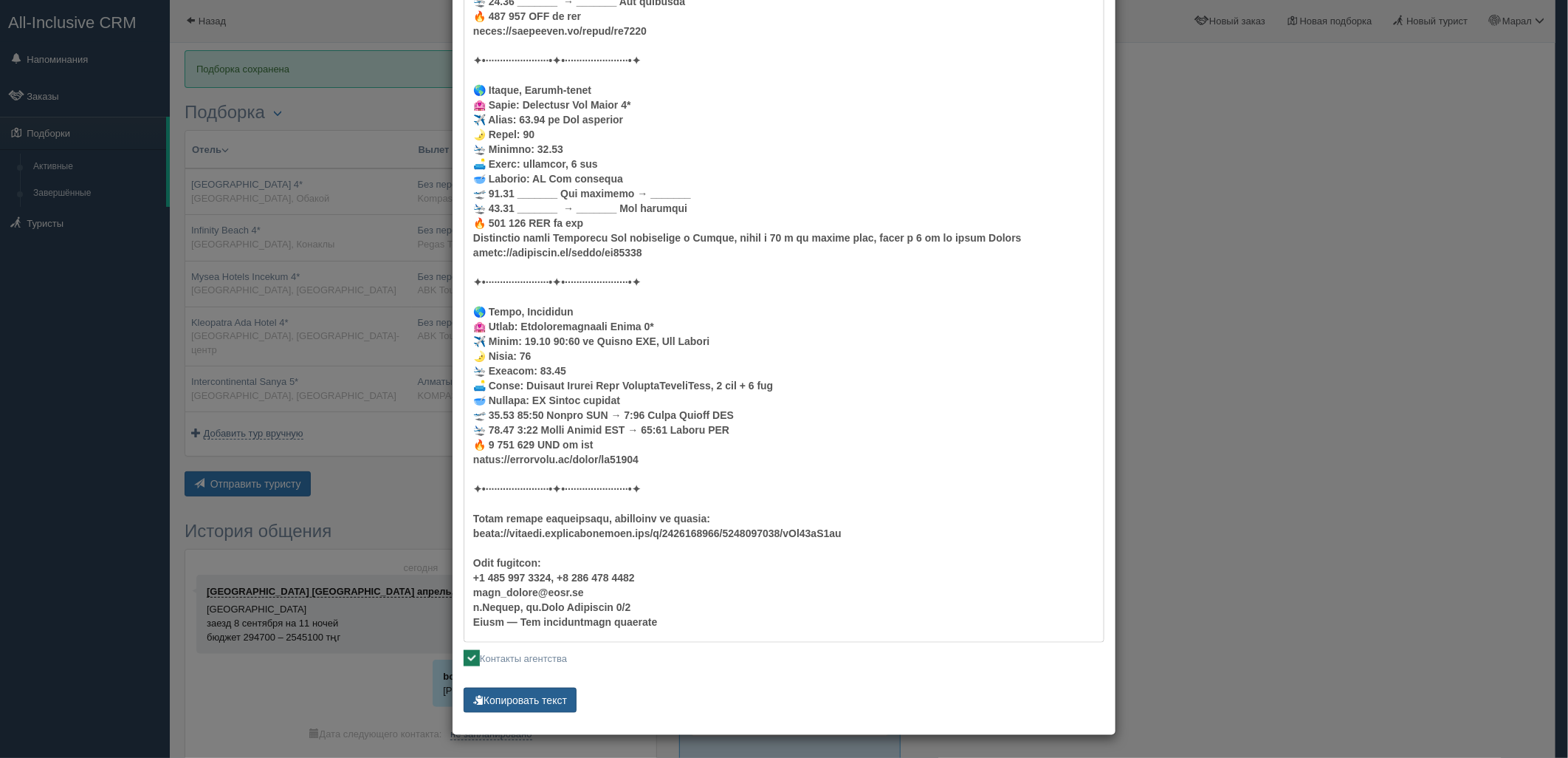
click at [559, 694] on button "Копировать текст" at bounding box center [520, 700] width 113 height 25
drag, startPoint x: 1245, startPoint y: 424, endPoint x: 1352, endPoint y: 12, distance: 425.7
click at [1245, 424] on div "× Отправить подборку туристу [GEOGRAPHIC_DATA] [GEOGRAPHIC_DATA] апрель [PHONE_…" at bounding box center [784, 379] width 1568 height 758
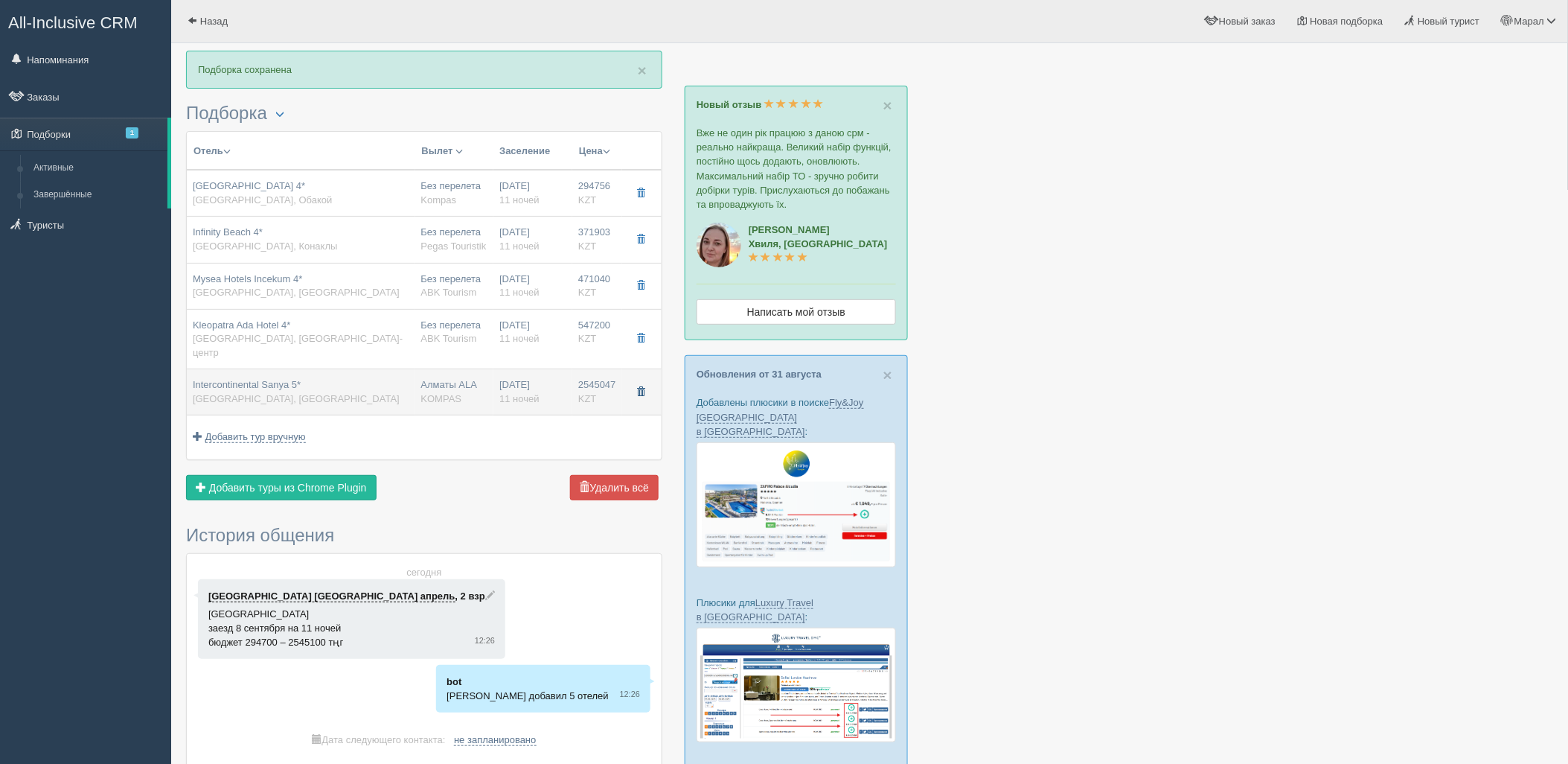
click at [649, 381] on button "button" at bounding box center [641, 392] width 25 height 23
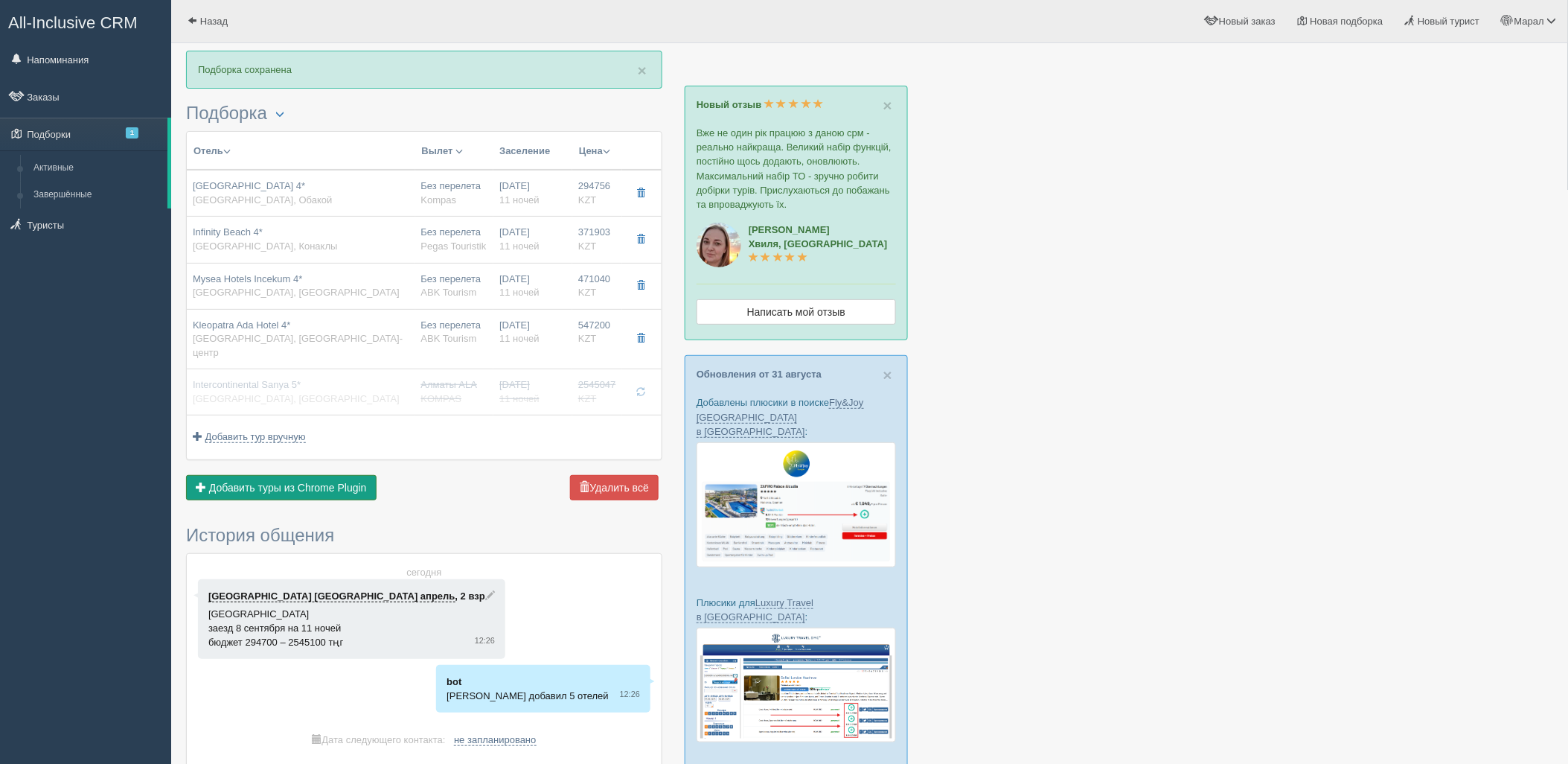
click at [313, 481] on span "Добавить туры из Chrome Plugin" at bounding box center [288, 487] width 158 height 12
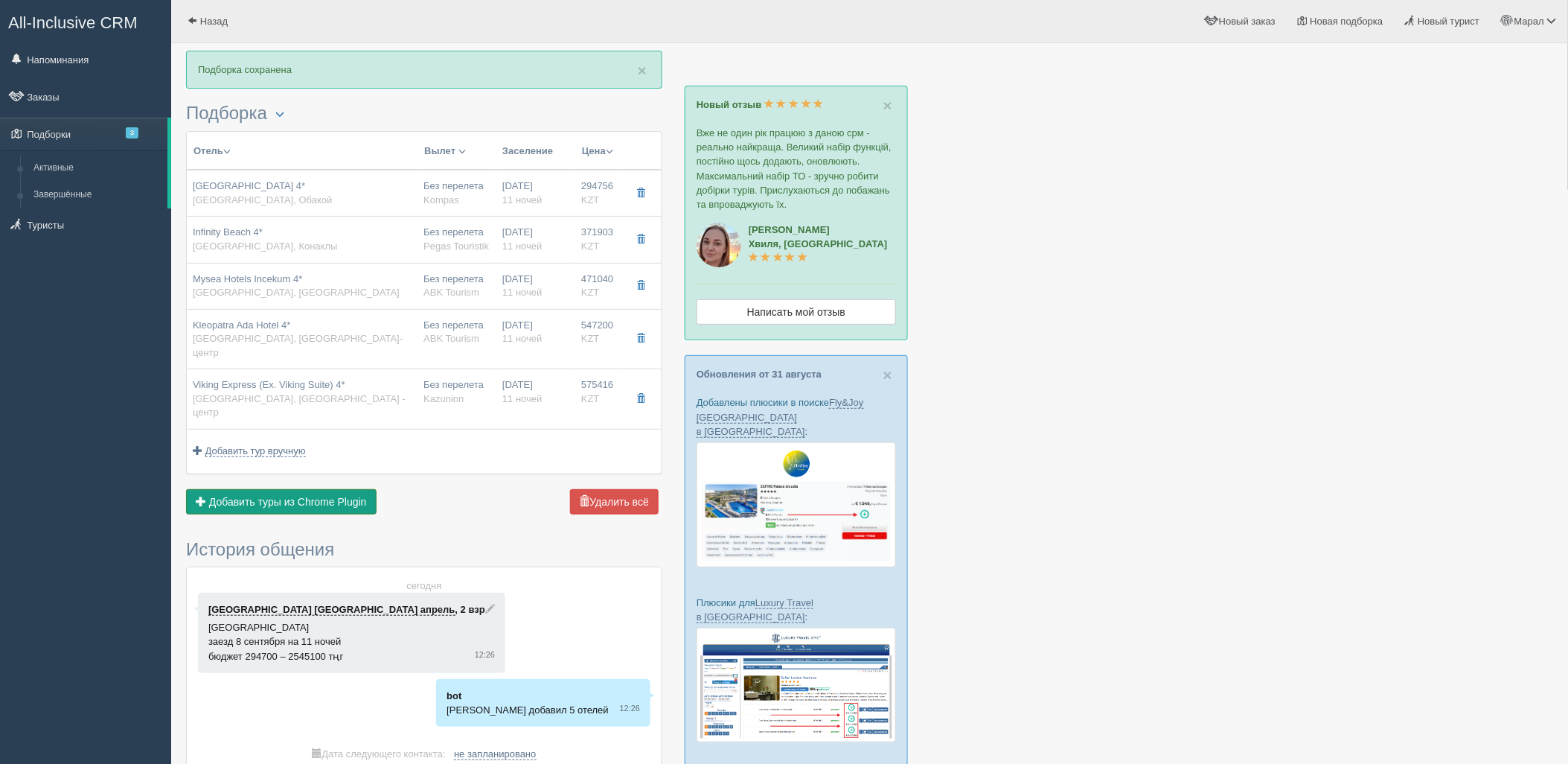
click at [250, 489] on button "Добавить из Plugin Добавить туры из Chrome Plugin" at bounding box center [281, 501] width 191 height 25
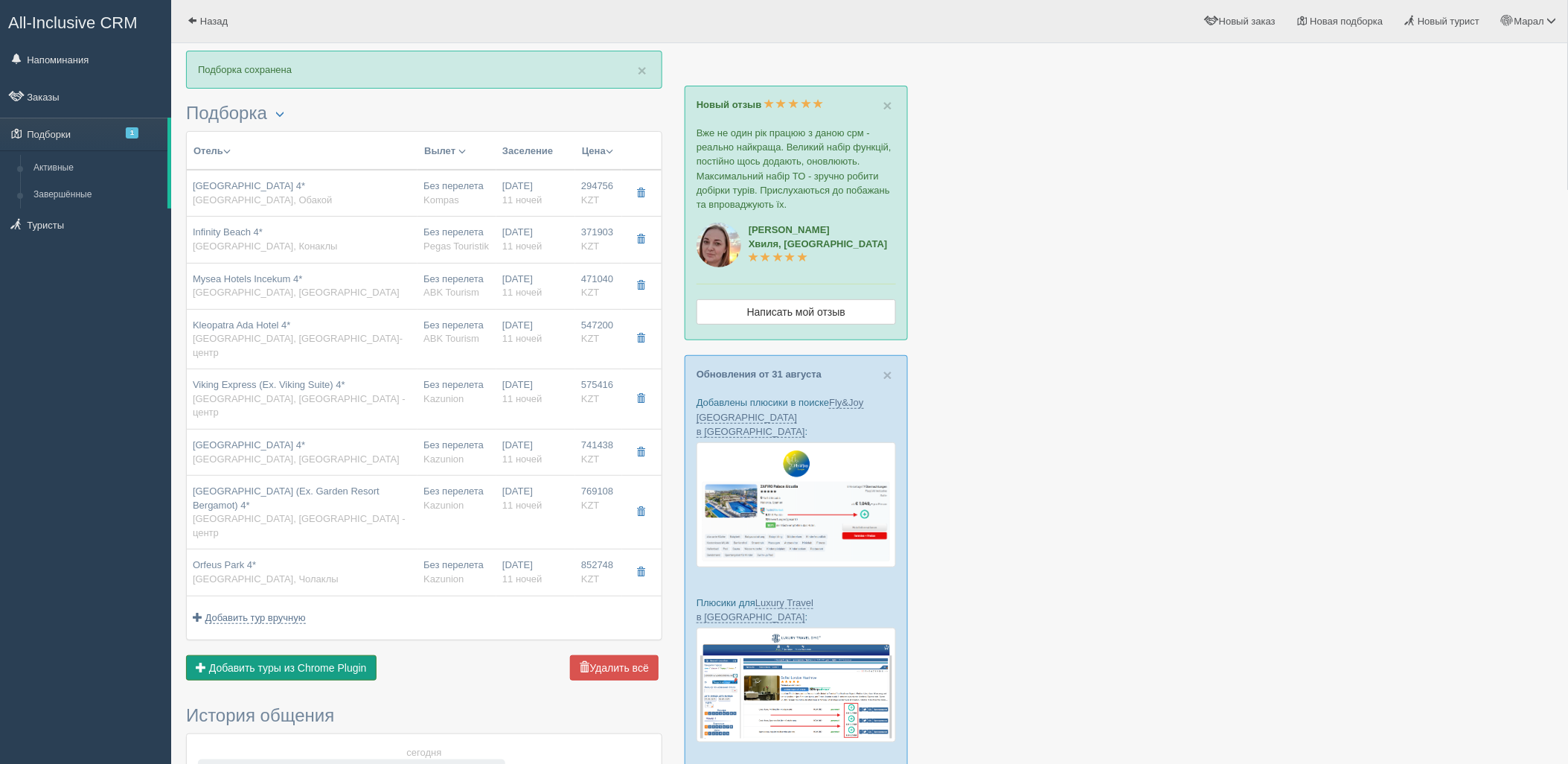
click at [342, 655] on button "Добавить из Plugin Добавить туры из Chrome Plugin" at bounding box center [281, 668] width 191 height 25
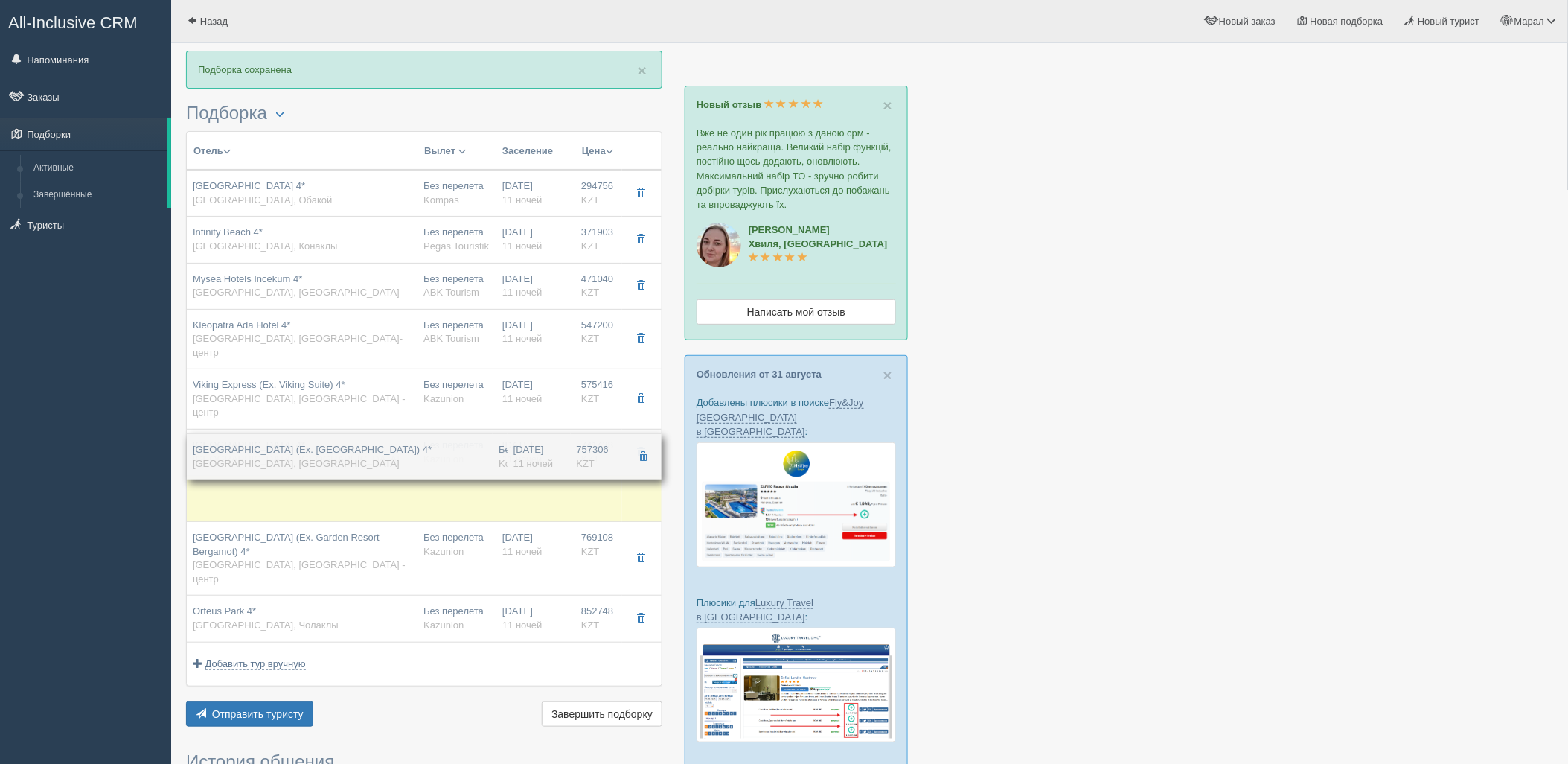
drag, startPoint x: 374, startPoint y: 567, endPoint x: 407, endPoint y: 445, distance: 126.4
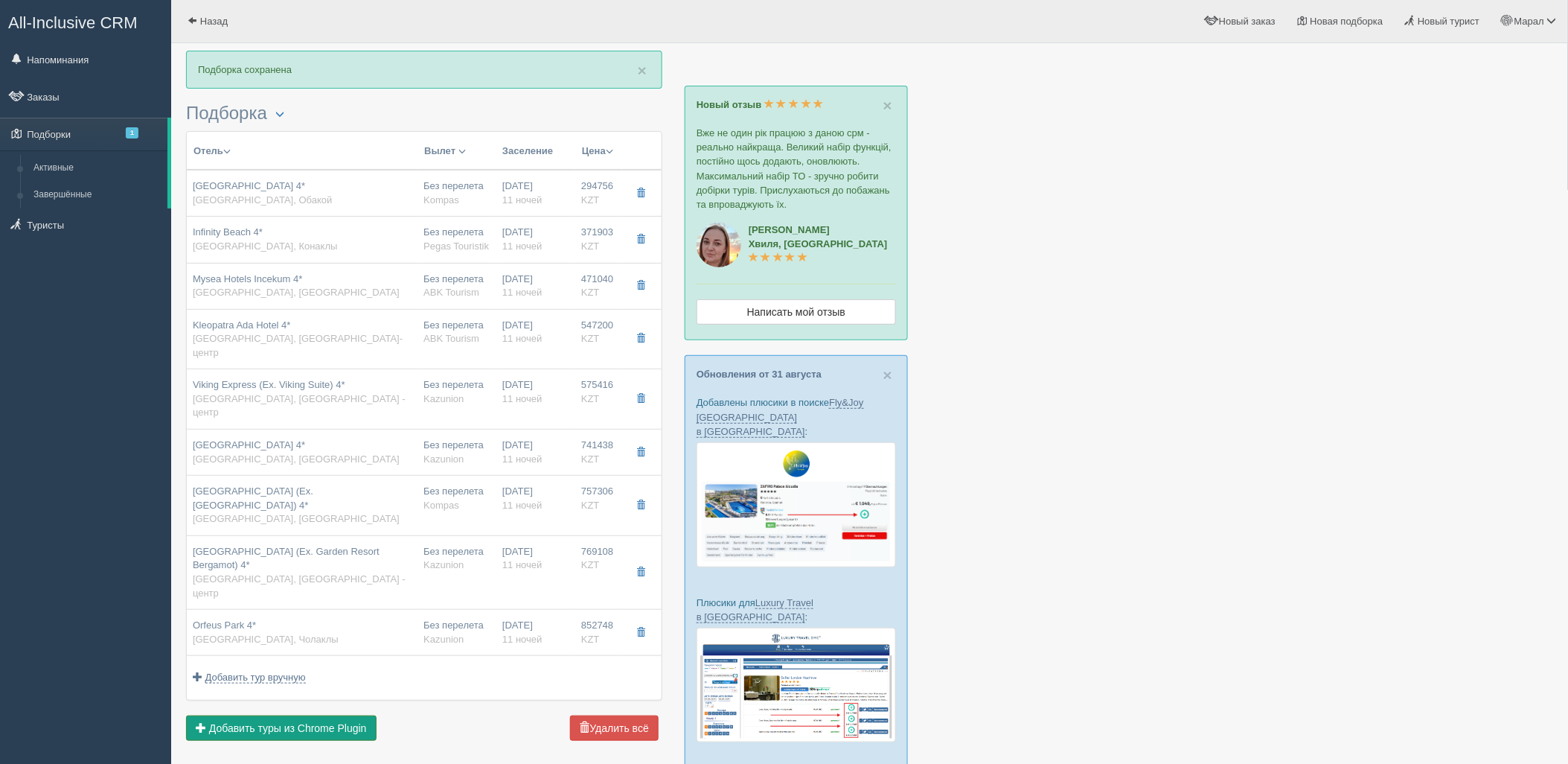
click at [290, 722] on span "Добавить туры из Chrome Plugin" at bounding box center [288, 728] width 158 height 12
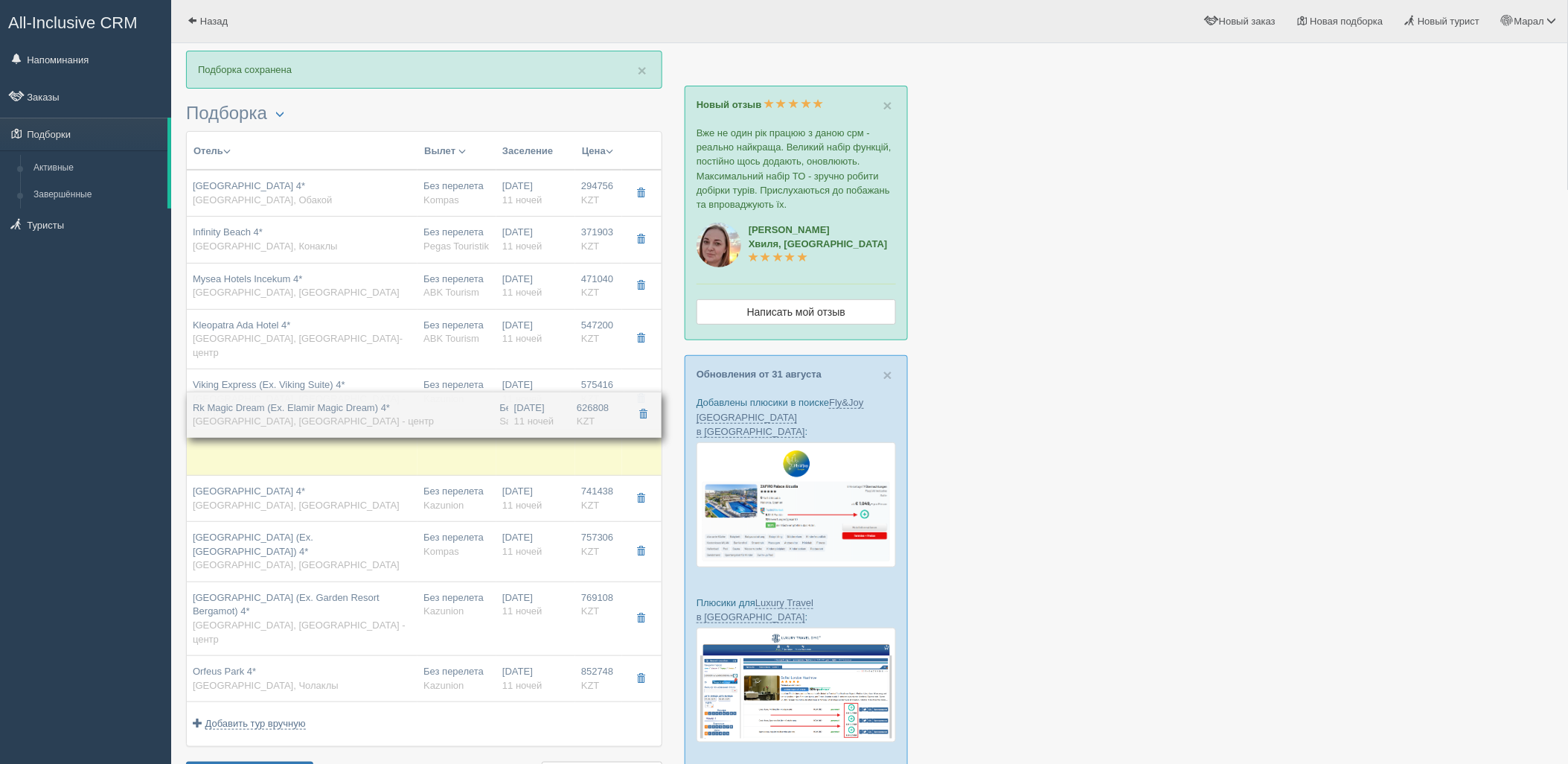
drag, startPoint x: 387, startPoint y: 625, endPoint x: 440, endPoint y: 415, distance: 216.6
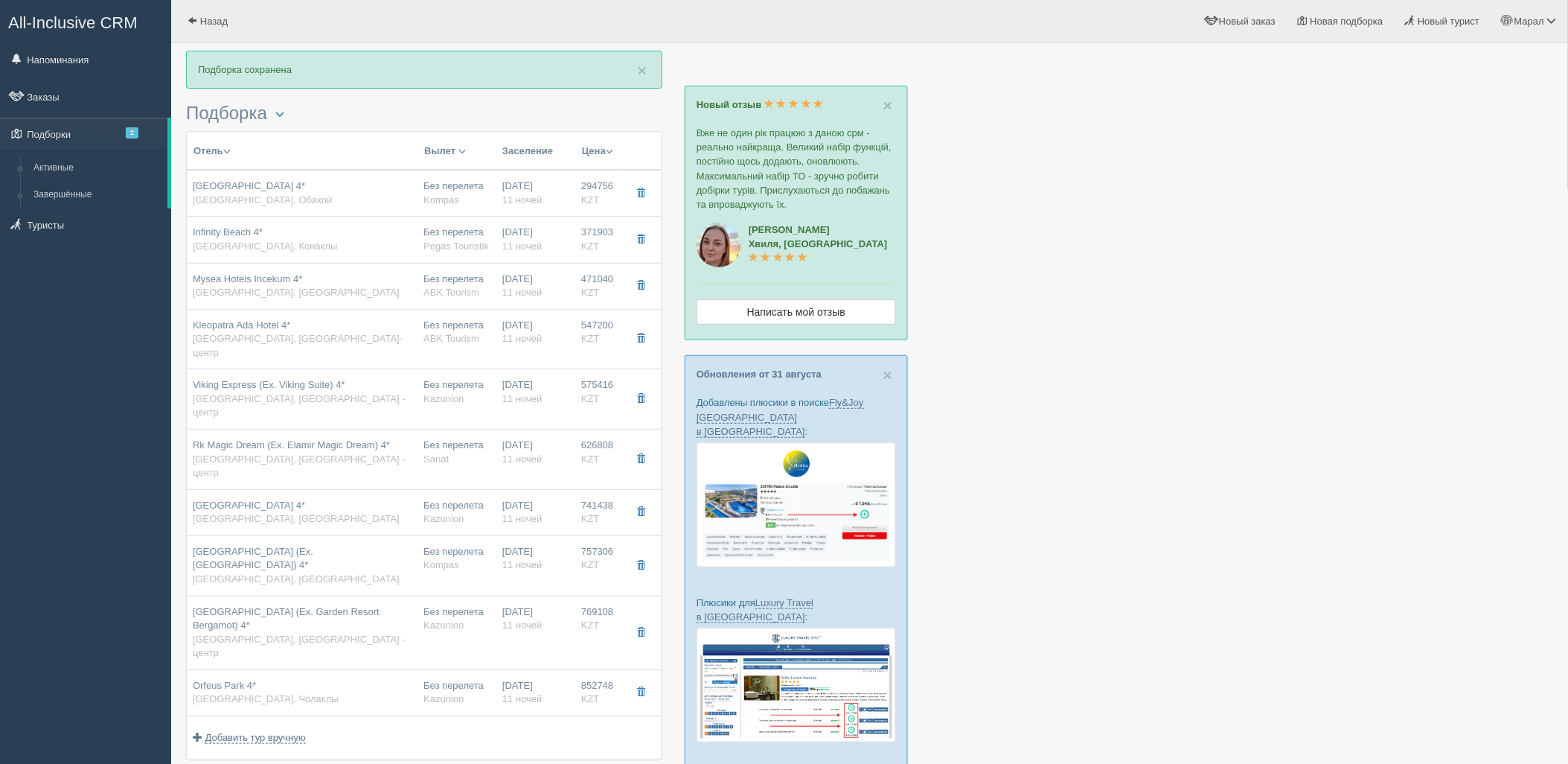
click at [280, 703] on div "Отель Разделить отели... Вылет Выезд Авиа Автобус Заселение Цена Дешёвые вначале" at bounding box center [423, 468] width 476 height 674
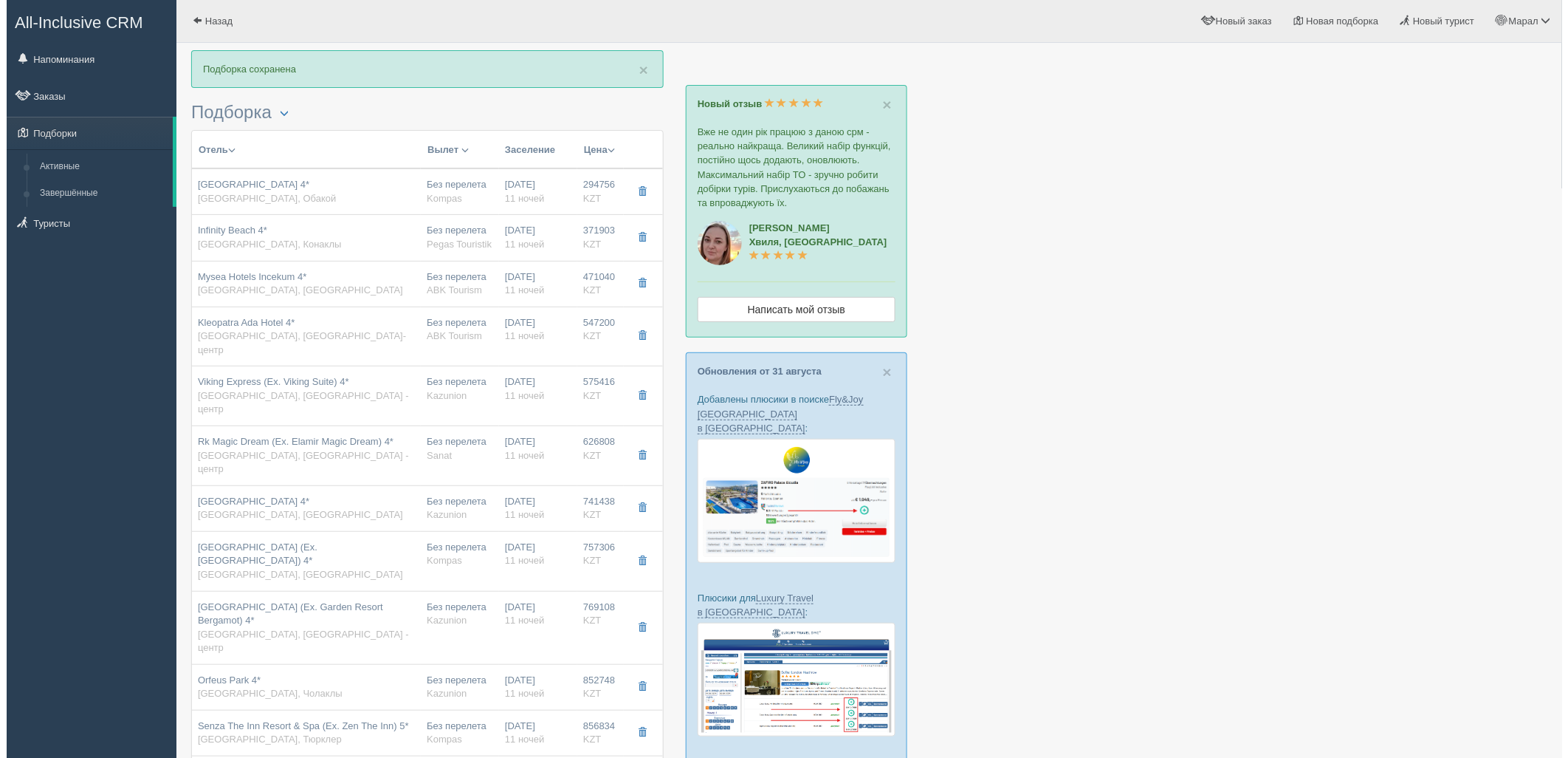
scroll to position [82, 0]
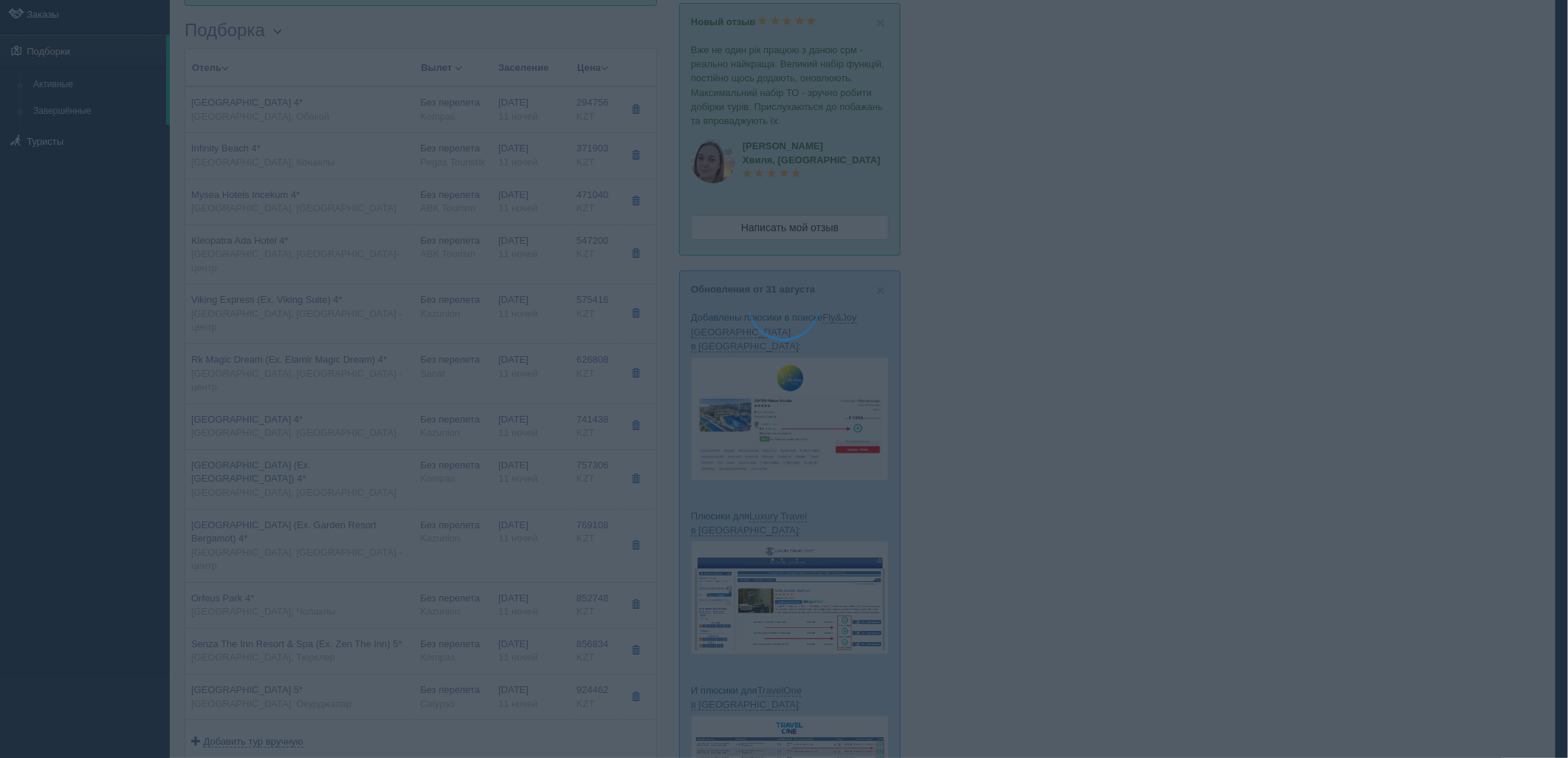
scroll to position [0, 0]
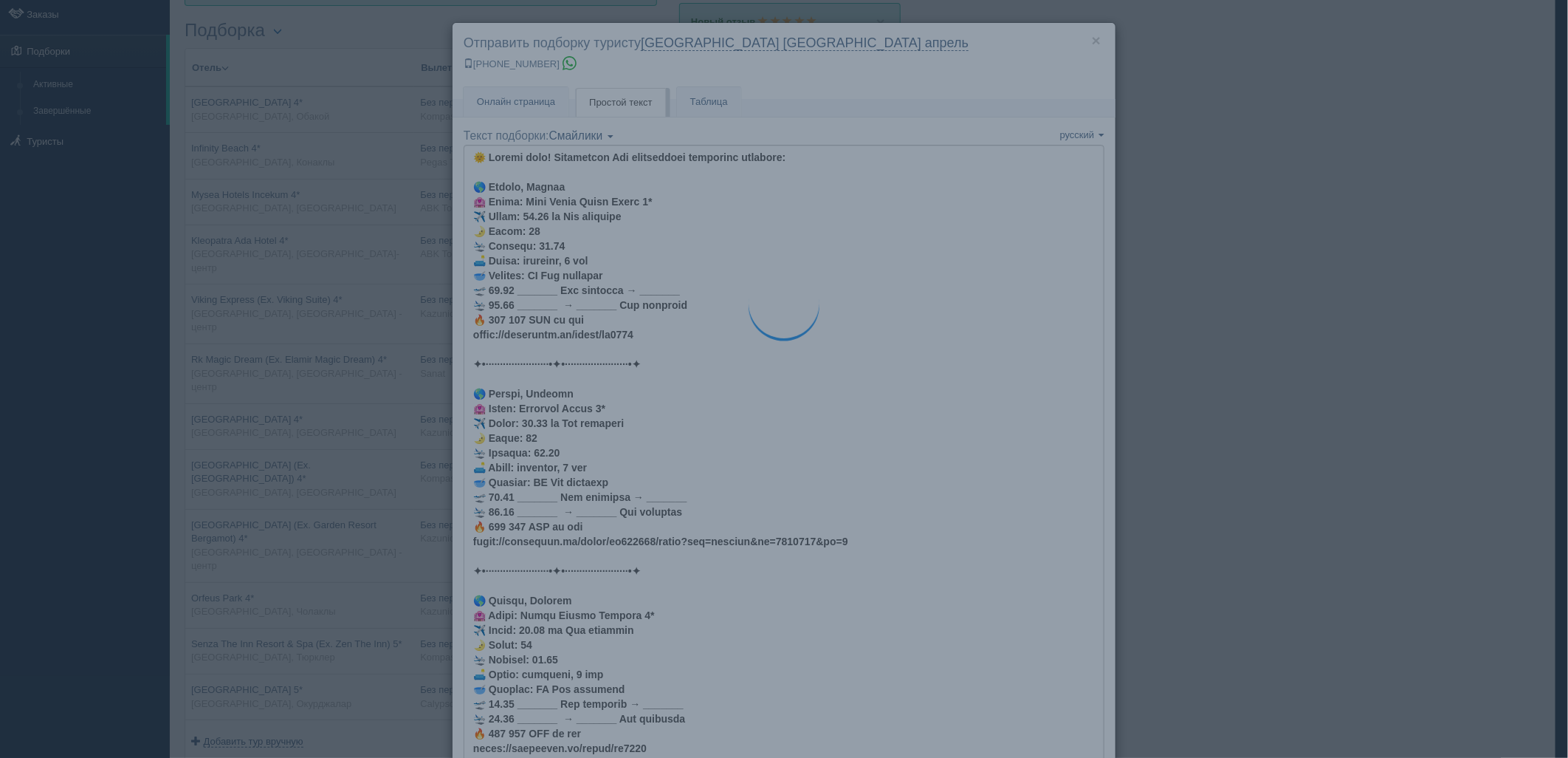
type textarea "🌞 Loremi dolo! Sitametcon Adi elitseddoei temporinc utlabore: 🌎 Etdolo, Magnaa …"
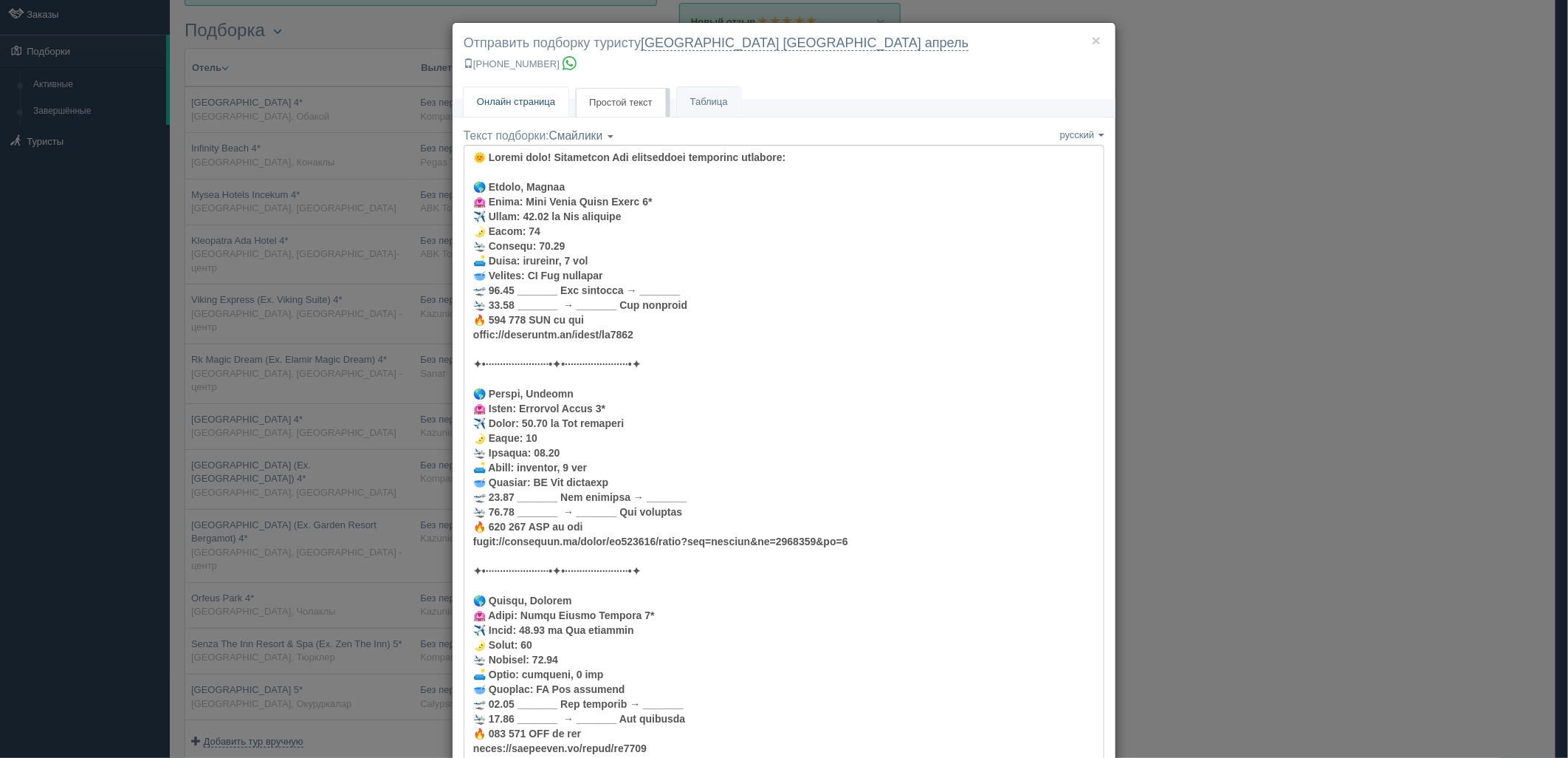
click at [513, 90] on link "Онлайн страница Онлайн" at bounding box center [516, 102] width 105 height 30
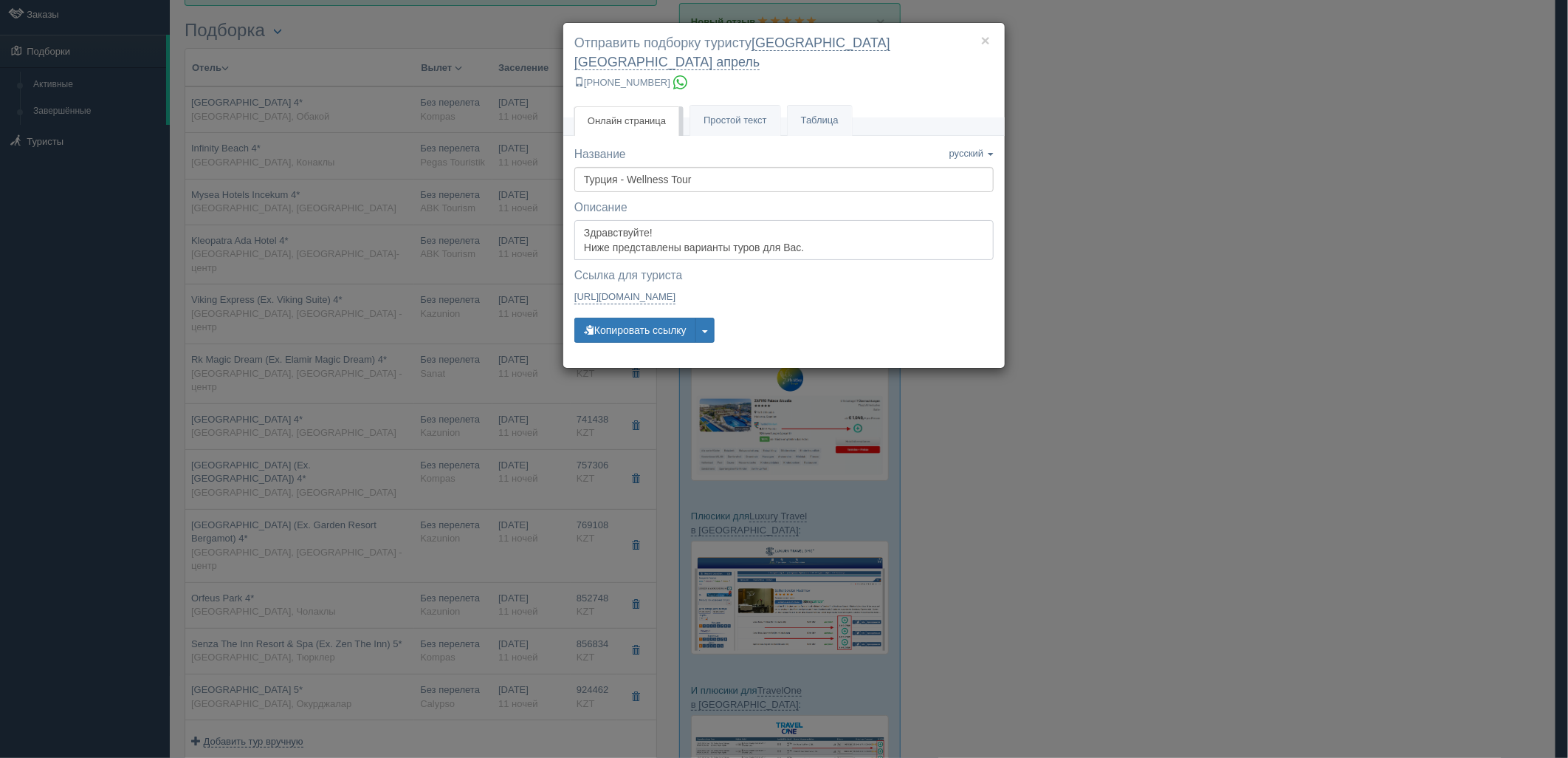
click at [674, 232] on textarea "Здравствуйте! Ниже представлены варианты туров для Вас. Для просмотра описания …" at bounding box center [784, 240] width 419 height 40
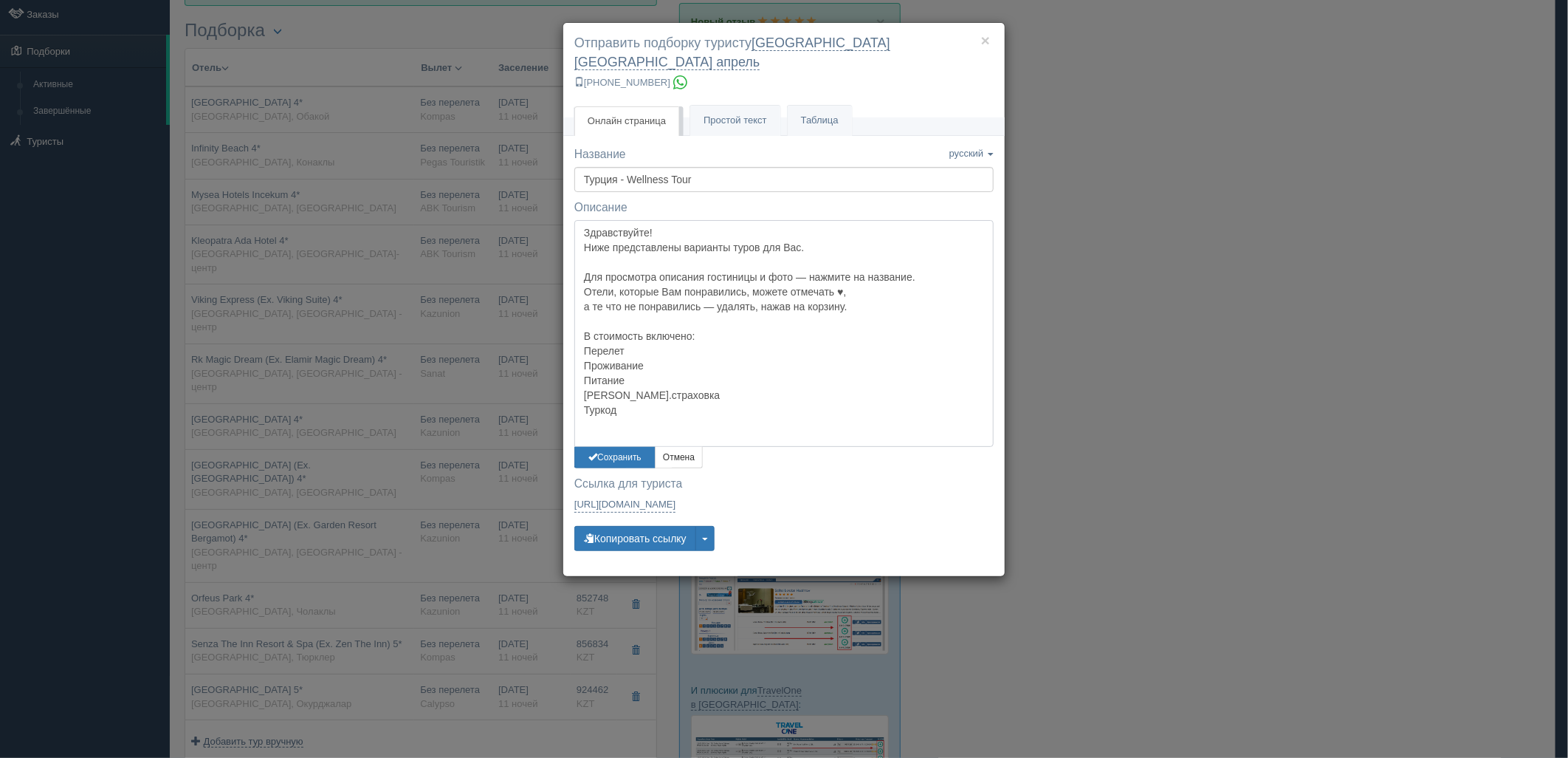
drag, startPoint x: 623, startPoint y: 406, endPoint x: 584, endPoint y: 382, distance: 45.8
click at [584, 382] on textarea "Здравствуйте! Ниже представлены варианты туров для Вас. Для просмотра описания …" at bounding box center [784, 333] width 419 height 226
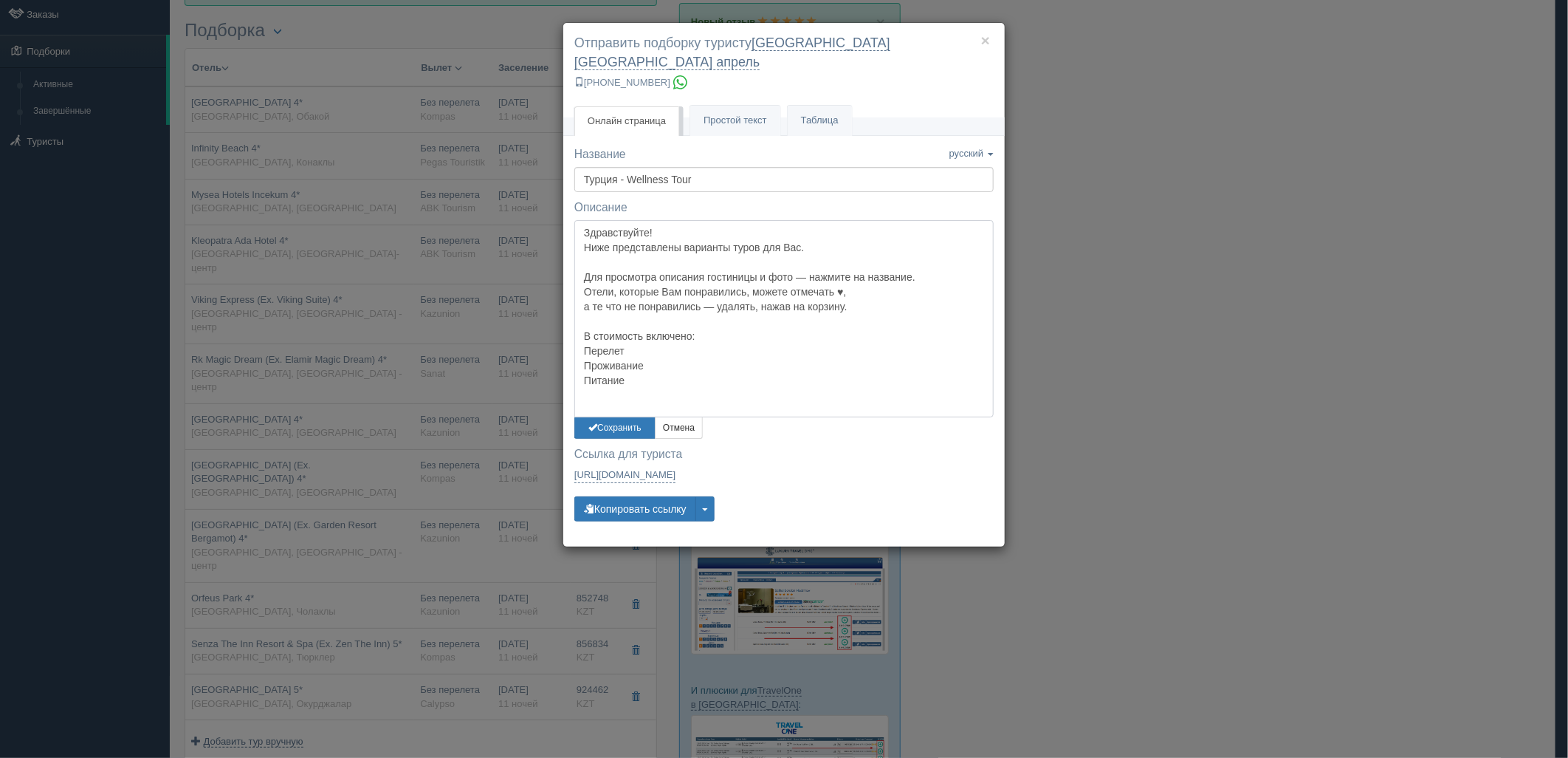
drag, startPoint x: 640, startPoint y: 335, endPoint x: 595, endPoint y: 333, distance: 45.0
click at [595, 333] on textarea "Здравствуйте! Ниже представлены варианты туров для Вас. Для просмотра описания …" at bounding box center [784, 318] width 419 height 197
type textarea "Здравствуйте! Ниже представлены варианты туров для Вас. Для просмотра описания …"
click at [611, 418] on button "Сохранить" at bounding box center [615, 428] width 81 height 22
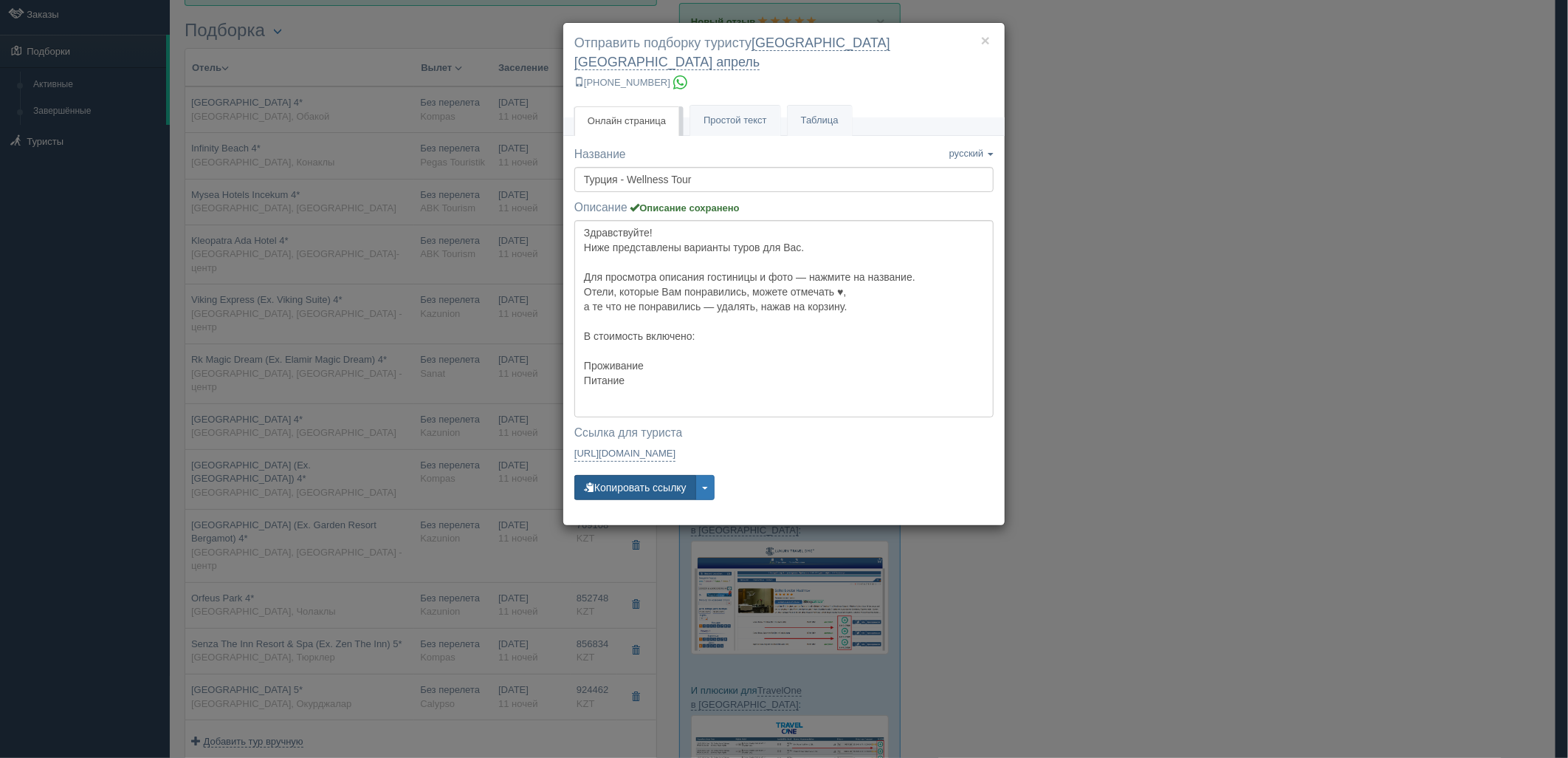
click at [645, 475] on button "Копировать ссылку" at bounding box center [635, 487] width 122 height 25
click at [618, 475] on button "Копировать ссылку" at bounding box center [635, 487] width 122 height 25
